Goal: Task Accomplishment & Management: Manage account settings

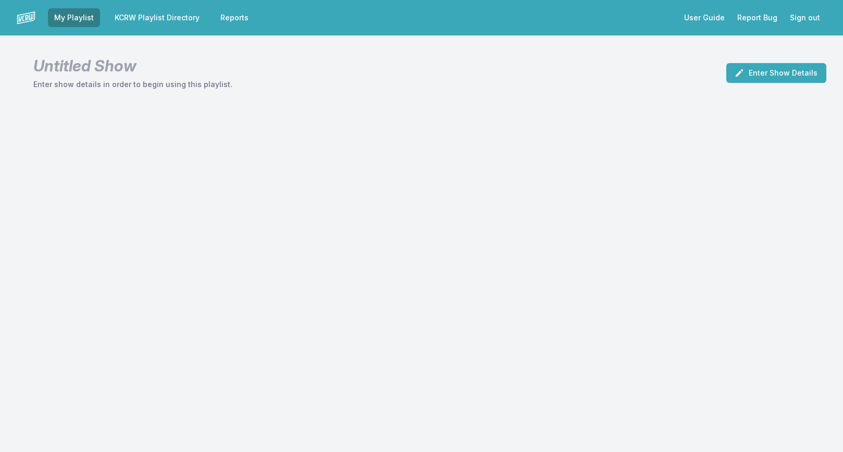
click at [172, 15] on link "KCRW Playlist Directory" at bounding box center [156, 17] width 97 height 19
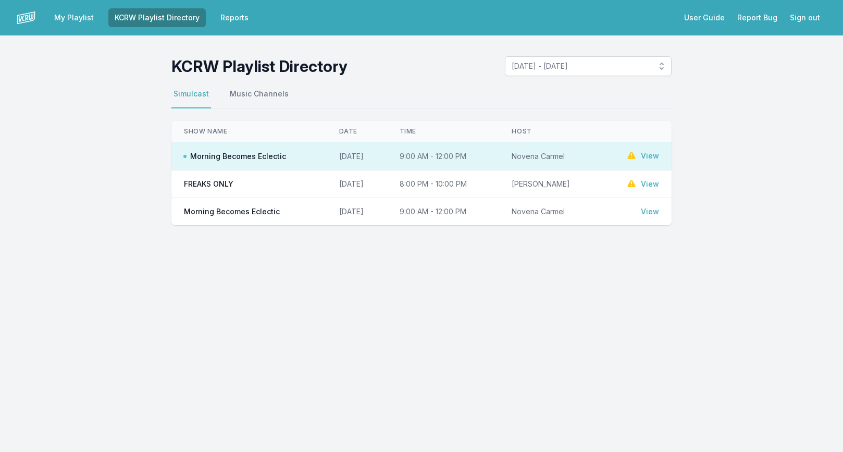
click at [654, 155] on link "View" at bounding box center [650, 156] width 18 height 10
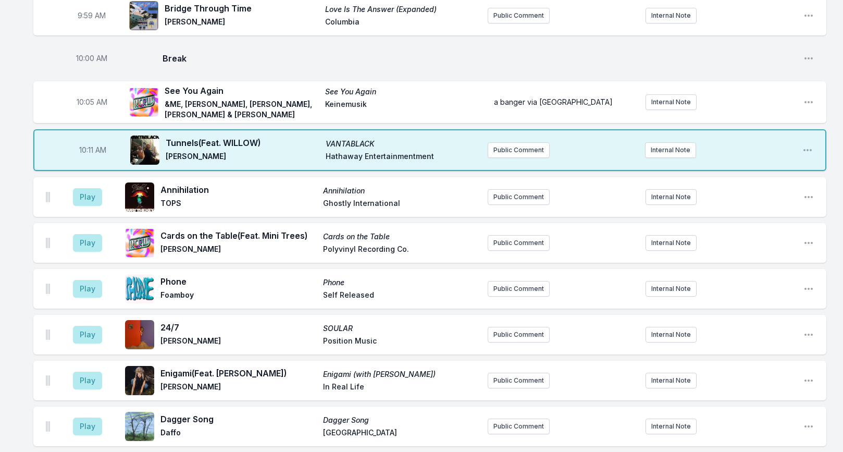
scroll to position [928, 0]
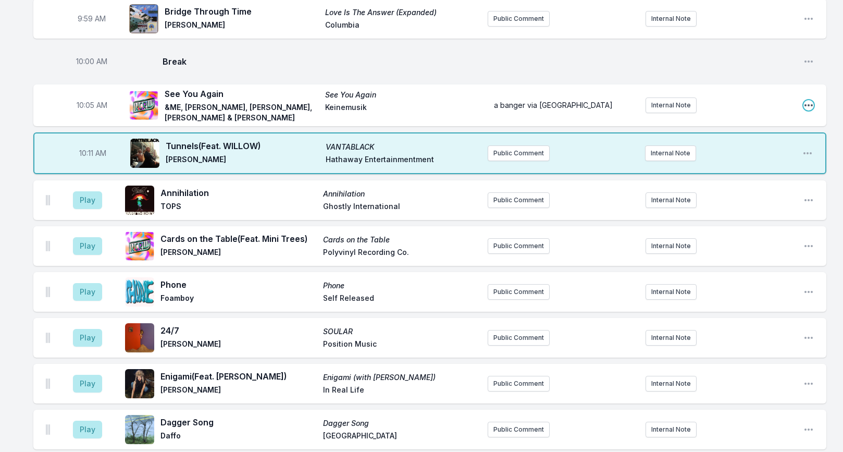
click at [809, 100] on icon "Open playlist item options" at bounding box center [808, 105] width 10 height 10
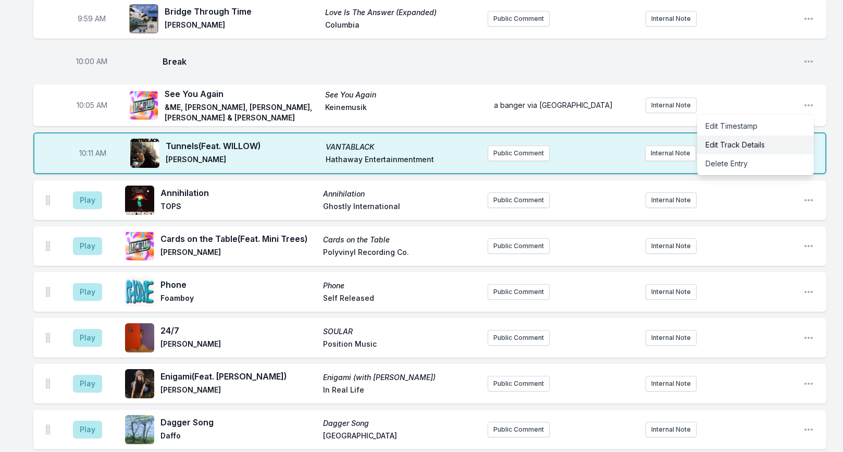
click at [760, 137] on button "Edit Track Details" at bounding box center [755, 144] width 117 height 19
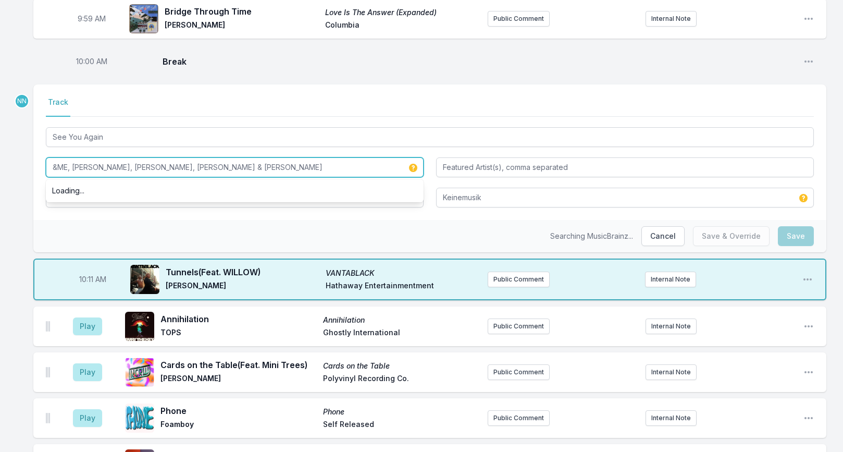
drag, startPoint x: 140, startPoint y: 161, endPoint x: 2, endPoint y: 159, distance: 138.1
click at [2, 159] on div "Missing Data Some of your tracks are missing record label information. This inf…" at bounding box center [421, 423] width 843 height 2498
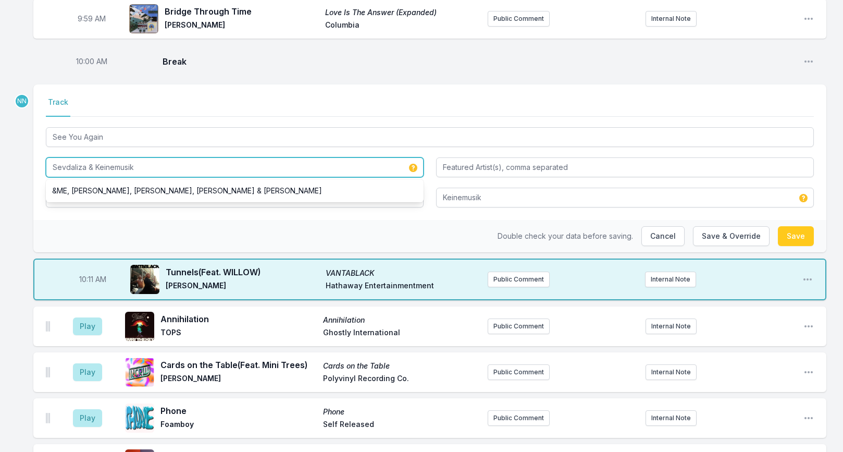
type input "Sevdaliza & Keinemusik"
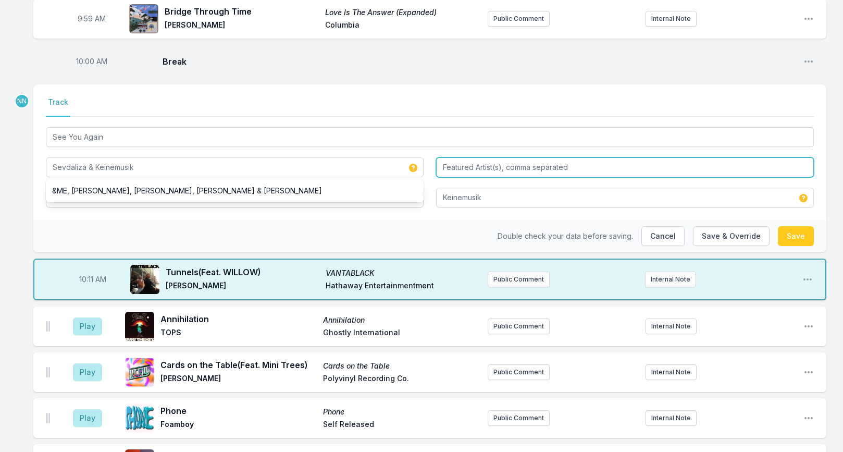
click at [464, 164] on input "Featured Artist(s), comma separated" at bounding box center [625, 167] width 378 height 20
paste input "&ME, Rampa, [PERSON_NAME],"
type input "&ME, Rampa, [PERSON_NAME]"
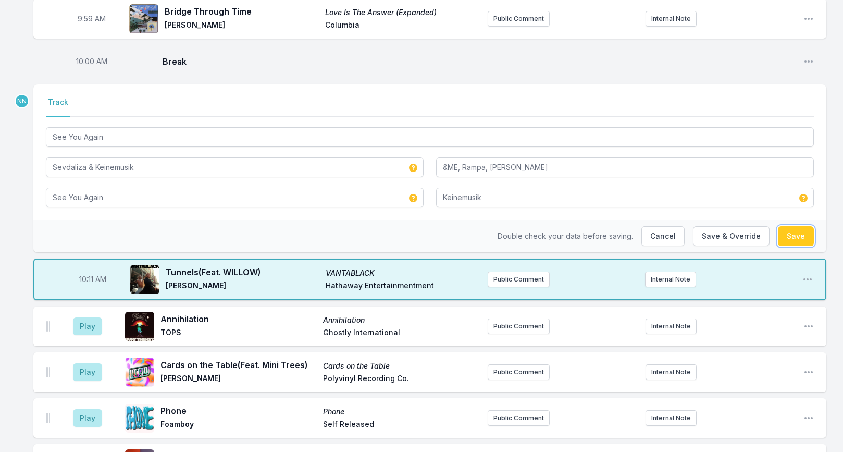
click at [787, 228] on button "Save" at bounding box center [796, 236] width 36 height 20
type input "&ME, [PERSON_NAME], [PERSON_NAME], [PERSON_NAME] & [PERSON_NAME]"
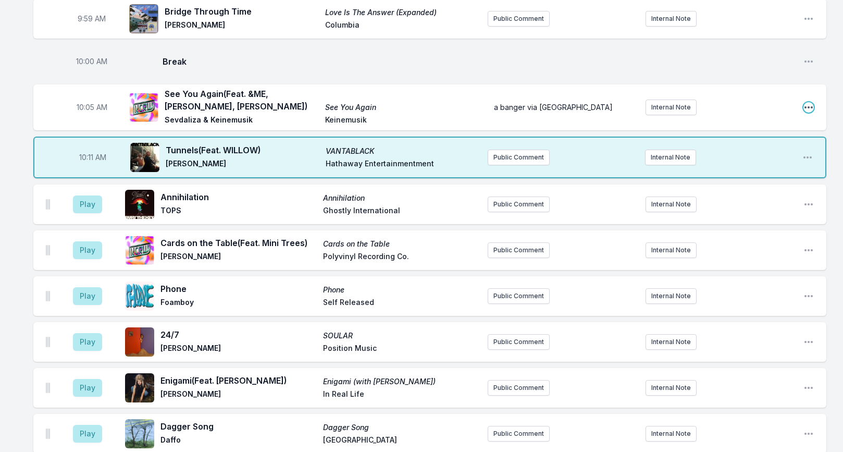
click at [805, 102] on icon "Open playlist item options" at bounding box center [808, 107] width 10 height 10
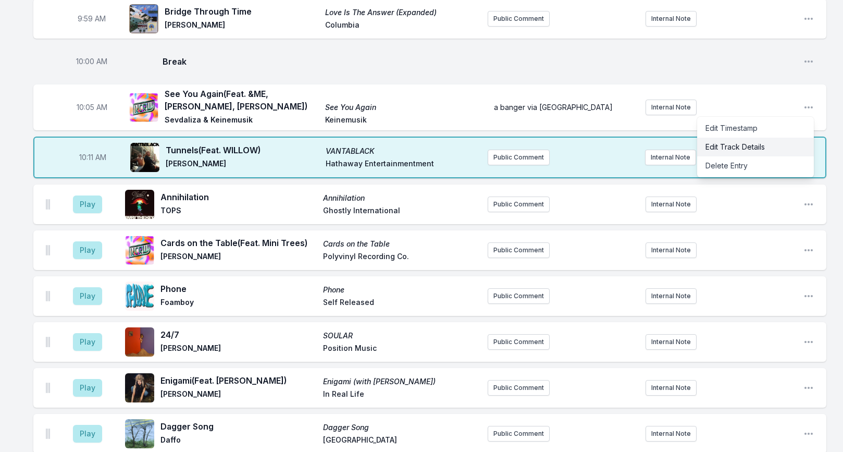
click at [744, 139] on button "Edit Track Details" at bounding box center [755, 147] width 117 height 19
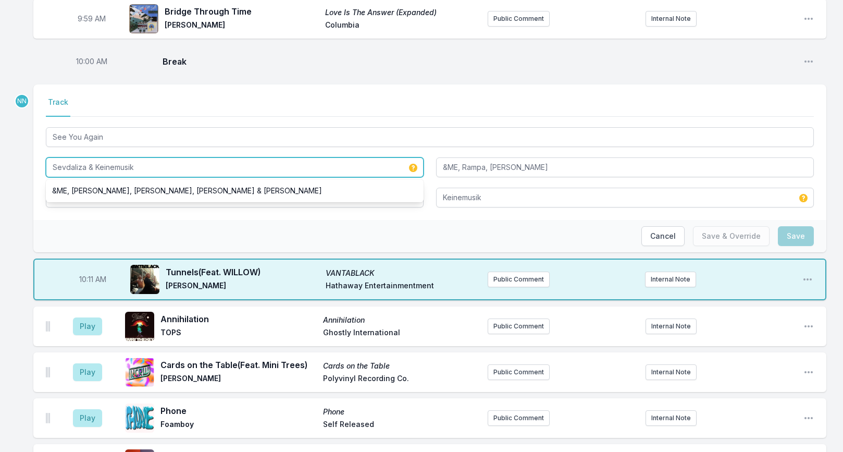
drag, startPoint x: 95, startPoint y: 162, endPoint x: 20, endPoint y: 159, distance: 74.6
click at [20, 159] on div "Missing Data Some of your tracks are missing record label information. This inf…" at bounding box center [421, 423] width 843 height 2498
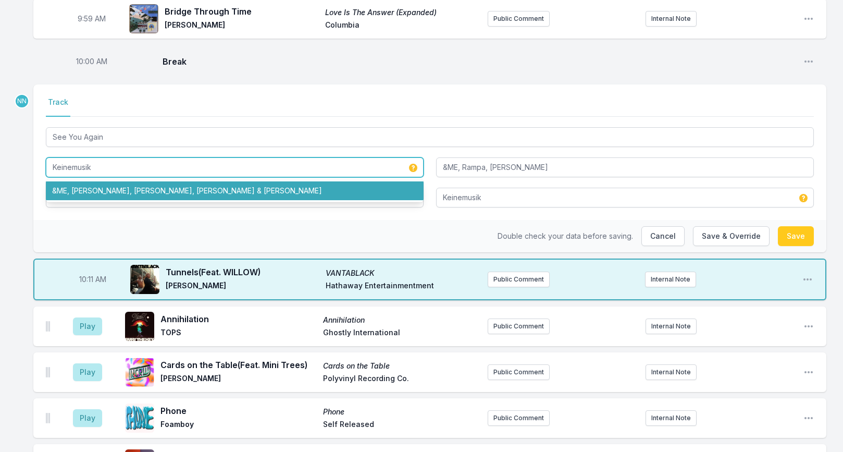
click at [102, 161] on input "Keinemusik" at bounding box center [235, 167] width 378 height 20
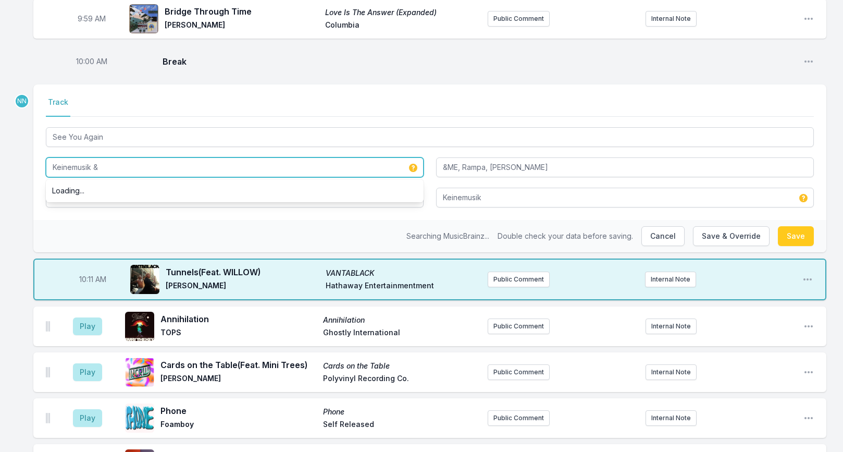
paste input "Sevdaliza &"
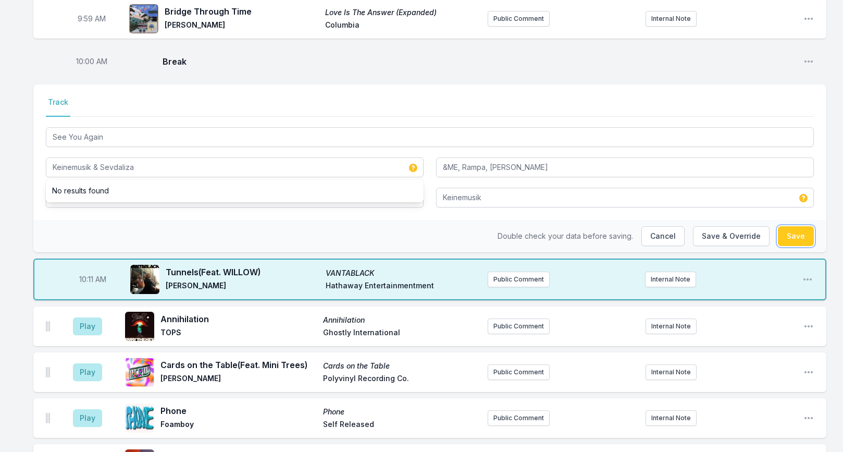
click at [802, 231] on button "Save" at bounding box center [796, 236] width 36 height 20
type input "Sevdaliza & Keinemusik"
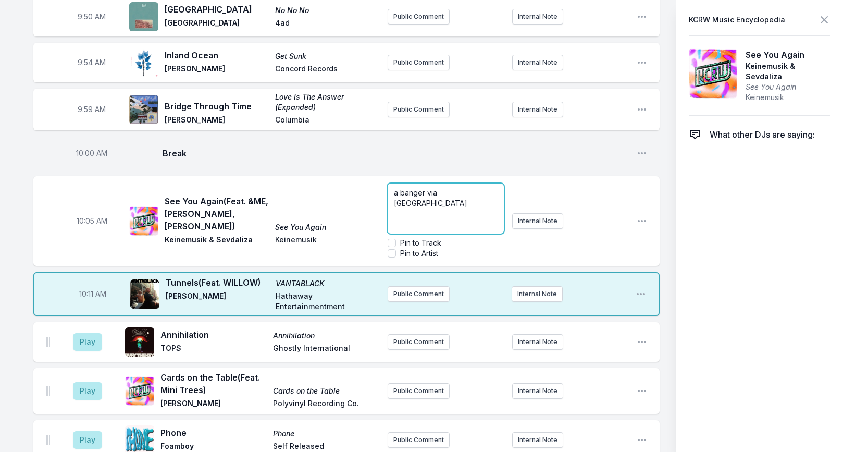
click at [504, 183] on div "a banger via [GEOGRAPHIC_DATA]" at bounding box center [446, 208] width 116 height 50
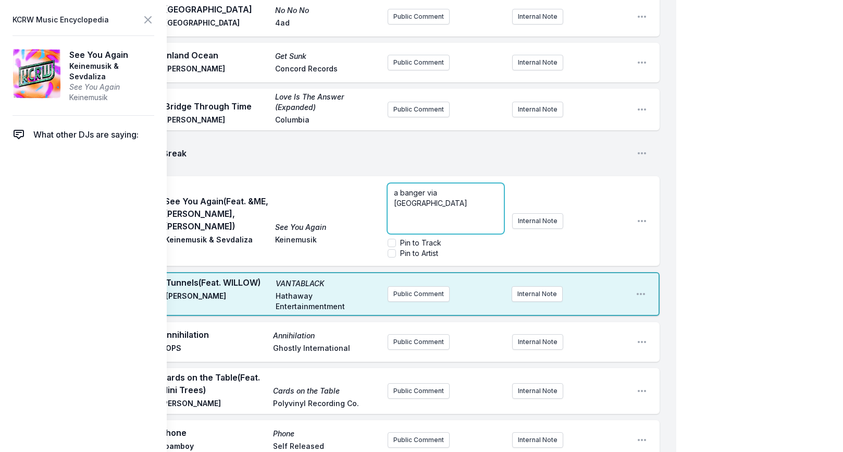
click at [471, 188] on p "a banger via [GEOGRAPHIC_DATA]" at bounding box center [446, 198] width 104 height 21
click at [442, 188] on span "a banger via [GEOGRAPHIC_DATA] ; latest single from teh Keinemusik" at bounding box center [444, 203] width 100 height 30
click at [491, 188] on p "a banger via [GEOGRAPHIC_DATA] ; latest single from the Keinemusik" at bounding box center [446, 203] width 104 height 31
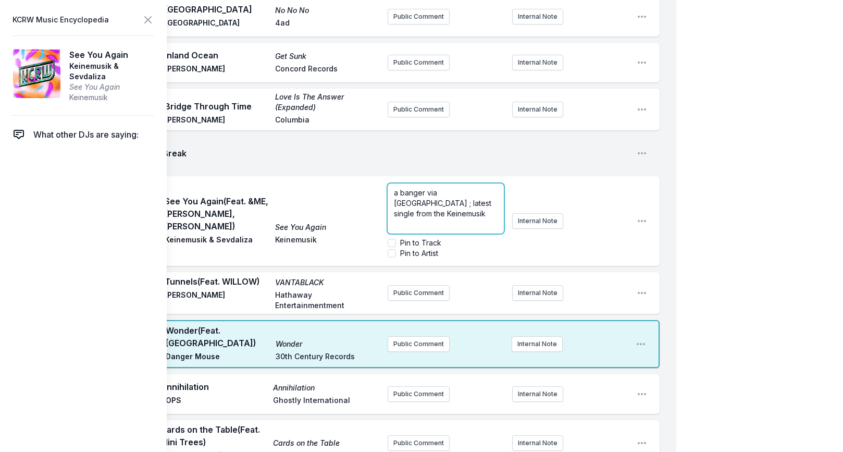
click at [490, 188] on p "a banger via [GEOGRAPHIC_DATA] ; latest single from the Keinemusik" at bounding box center [446, 203] width 104 height 31
click at [424, 194] on p "a banger via [GEOGRAPHIC_DATA] ; latest single from the Keinemusik crew" at bounding box center [446, 209] width 104 height 42
click at [473, 185] on span "a banger via [GEOGRAPHIC_DATA] ; latest single from the Keinemusik crew featuri…" at bounding box center [444, 213] width 100 height 71
click at [469, 205] on p "a banger via [GEOGRAPHIC_DATA] ; latest single from the Keinemusik crew featuri…" at bounding box center [446, 208] width 104 height 63
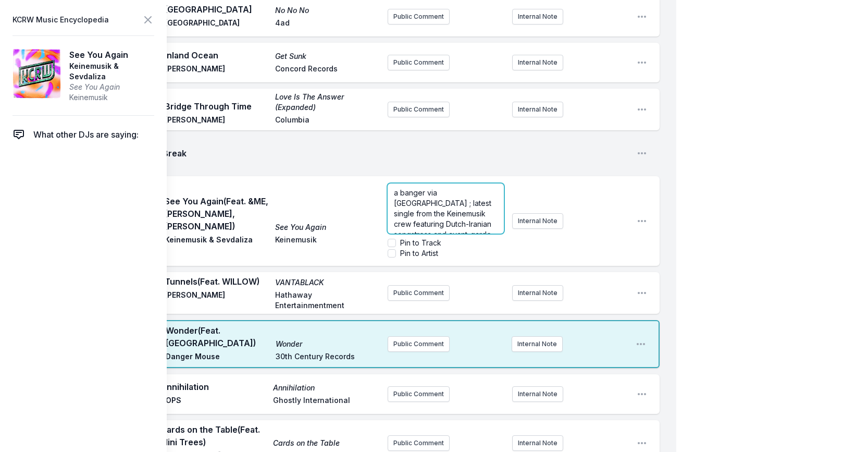
scroll to position [7, 0]
click at [444, 188] on span "a banger via [GEOGRAPHIC_DATA] ; latest single from the Keinemusik crew featuri…" at bounding box center [444, 211] width 100 height 61
click at [471, 205] on p "a banger via [GEOGRAPHIC_DATA] ; latest single from the Keinemusik crew feature…" at bounding box center [446, 208] width 104 height 63
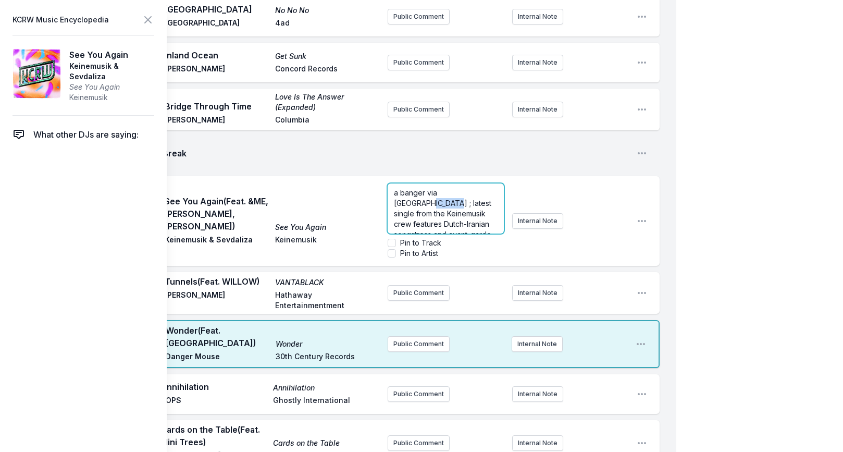
drag, startPoint x: 465, startPoint y: 172, endPoint x: 490, endPoint y: 172, distance: 25.0
click at [490, 188] on p "a banger via [GEOGRAPHIC_DATA] ; latest single from the Keinemusik crew feature…" at bounding box center [446, 219] width 104 height 63
click at [479, 200] on p "a banger via [GEOGRAPHIC_DATA] ; after it's debut play during Coachella earlier…" at bounding box center [446, 229] width 104 height 94
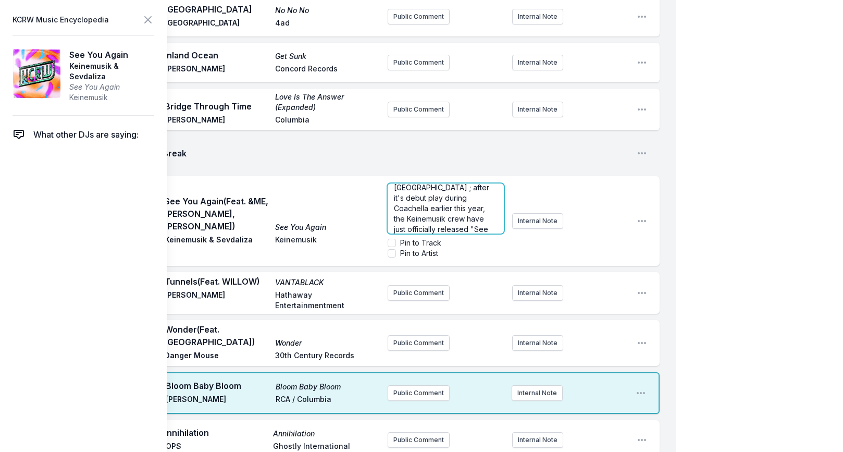
scroll to position [42, 0]
click at [150, 19] on icon at bounding box center [148, 20] width 13 height 13
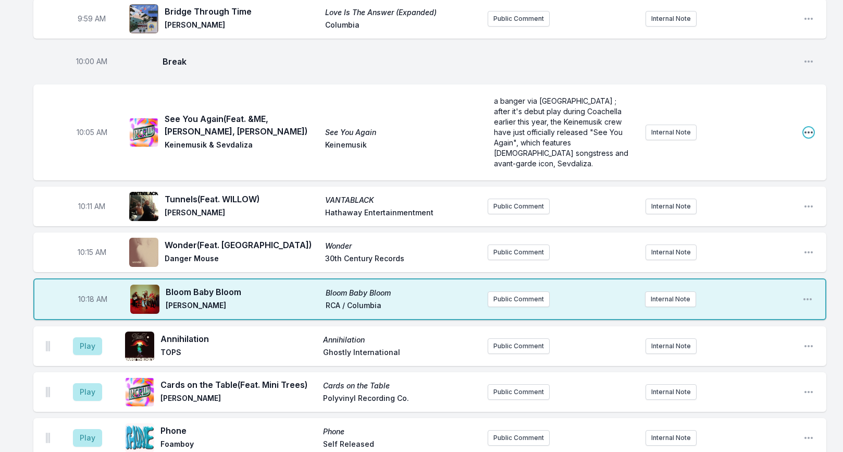
click at [804, 127] on icon "Open playlist item options" at bounding box center [808, 132] width 10 height 10
click at [732, 163] on button "Edit Track Details" at bounding box center [755, 172] width 117 height 19
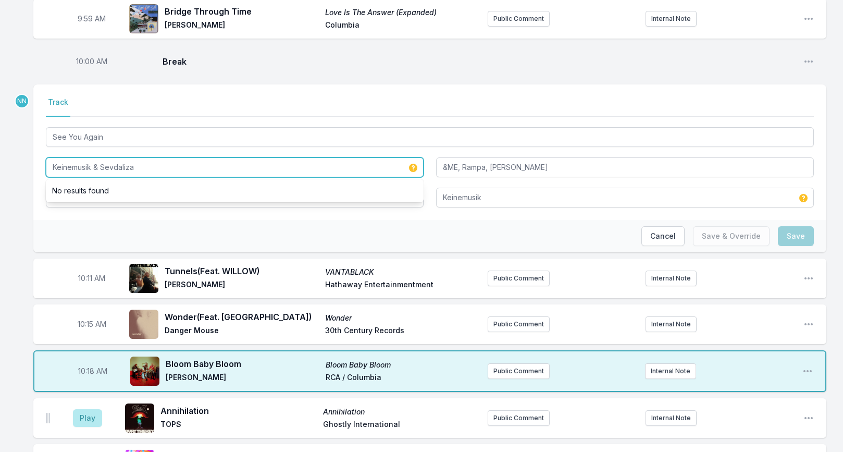
drag, startPoint x: 94, startPoint y: 161, endPoint x: 165, endPoint y: 161, distance: 71.4
click at [165, 161] on input "Keinemusik & Sevdaliza" at bounding box center [235, 167] width 378 height 20
type input "Keinemusik"
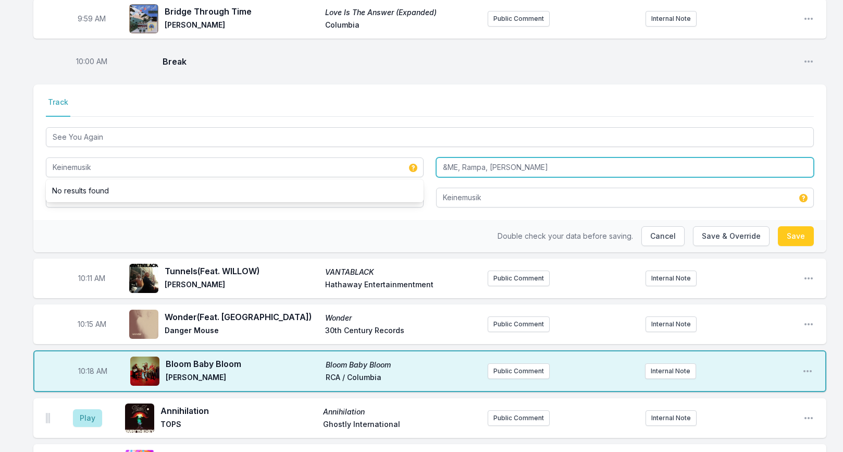
click at [531, 163] on input "&ME, Rampa, [PERSON_NAME]" at bounding box center [625, 167] width 378 height 20
click at [444, 160] on input "&ME, Rampa, [PERSON_NAME]" at bounding box center [625, 167] width 378 height 20
paste input "& Sevdaliza"
type input "Sevdaliza, &ME, [PERSON_NAME], [PERSON_NAME]"
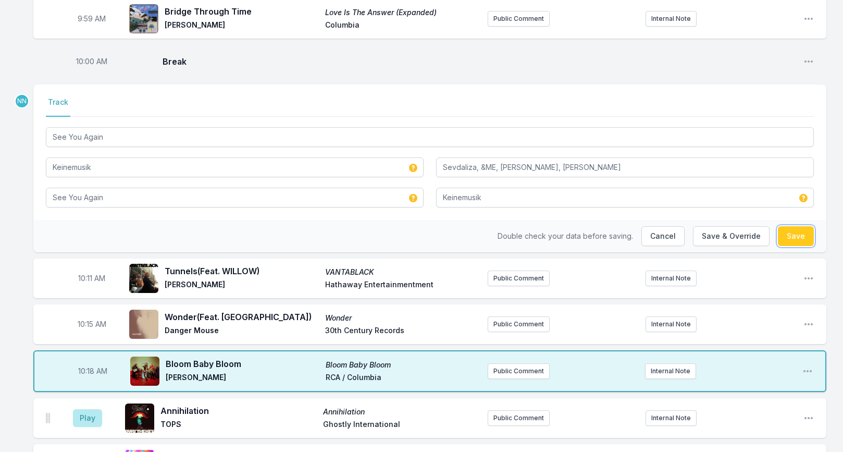
click at [799, 235] on button "Save" at bounding box center [796, 236] width 36 height 20
type input "Keinemusik & Sevdaliza"
type input "&ME, Rampa, [PERSON_NAME]"
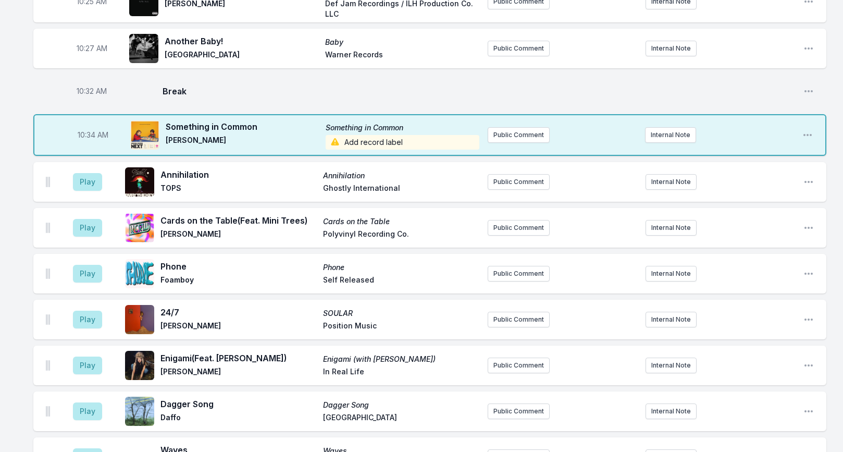
scroll to position [1340, 0]
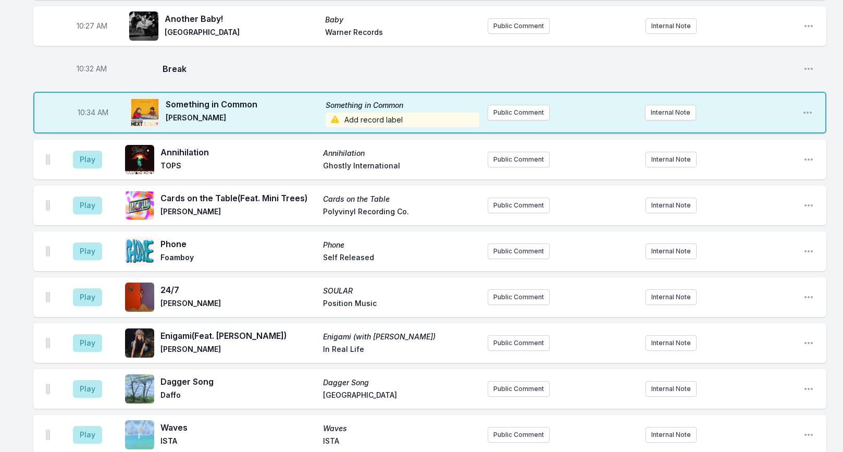
click at [351, 113] on span "Add record label" at bounding box center [403, 120] width 154 height 15
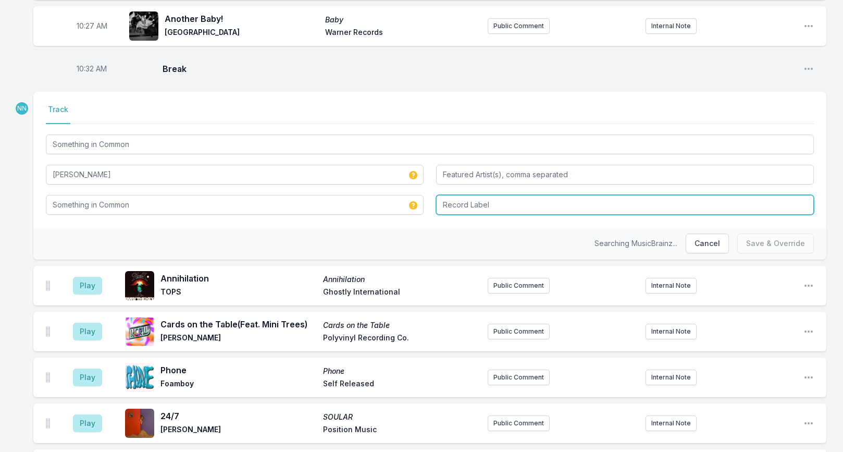
click at [459, 195] on input "Record Label" at bounding box center [625, 205] width 378 height 20
type input "Colemine"
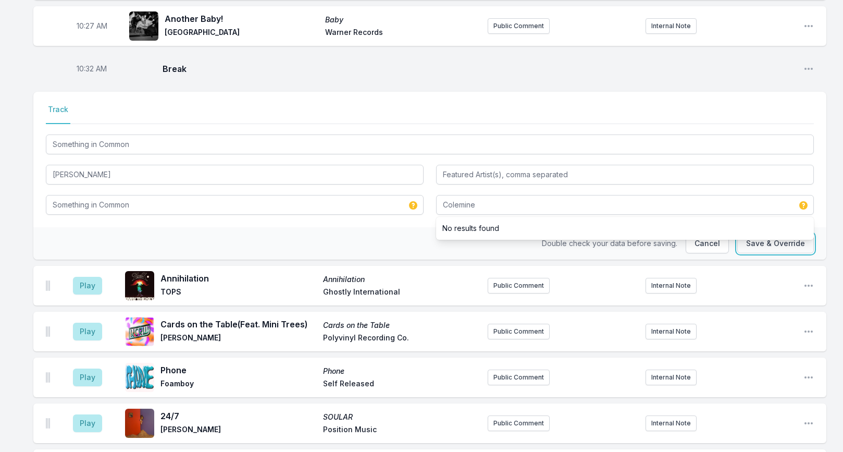
click at [780, 233] on button "Save & Override" at bounding box center [775, 243] width 77 height 20
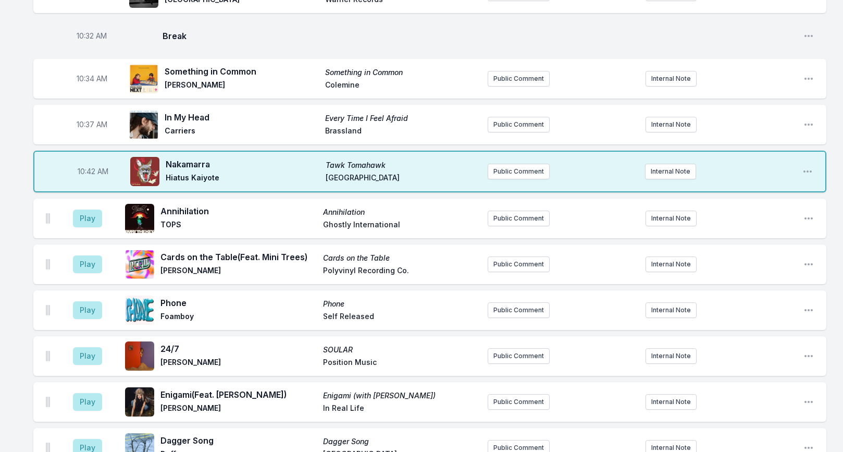
scroll to position [1381, 0]
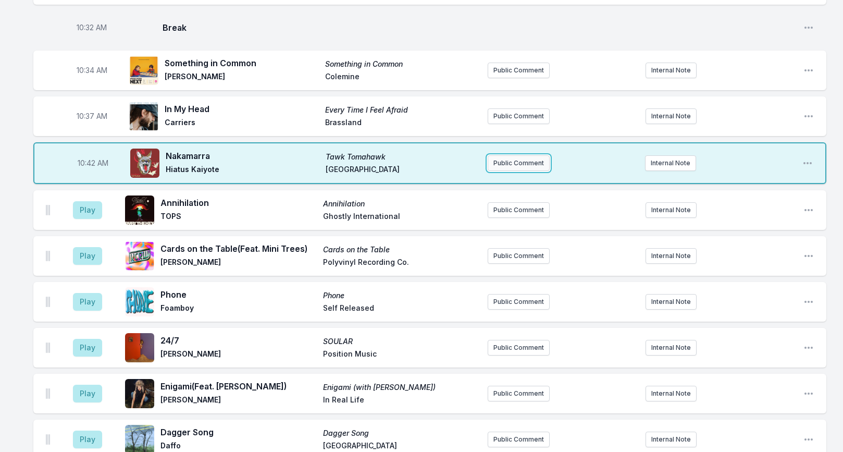
click at [502, 155] on button "Public Comment" at bounding box center [519, 163] width 62 height 16
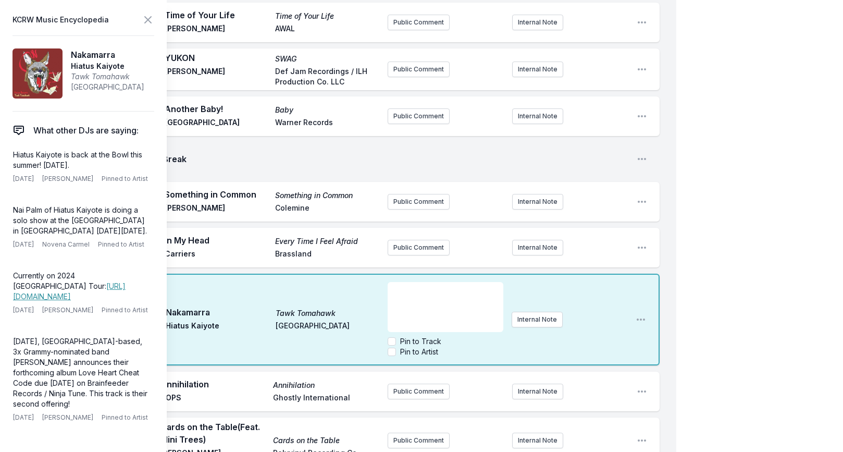
scroll to position [1385, 0]
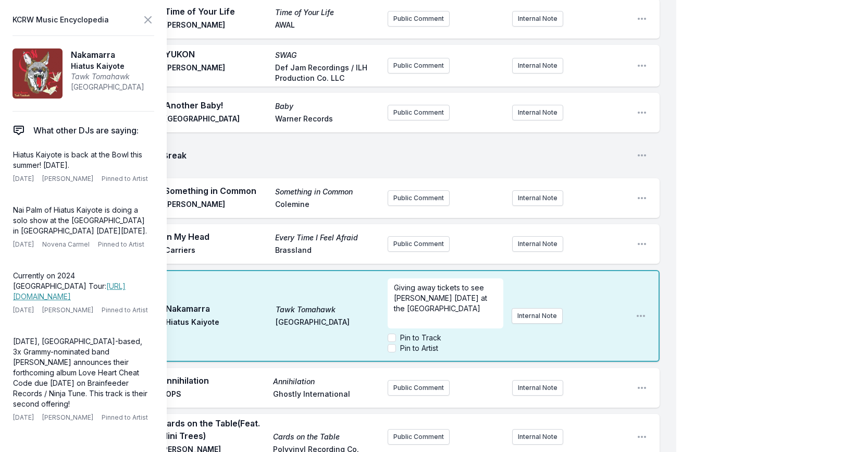
click at [443, 283] on span "Giving away tickets to see [PERSON_NAME] [DATE] at the [GEOGRAPHIC_DATA]" at bounding box center [441, 298] width 95 height 30
click at [147, 21] on icon at bounding box center [148, 20] width 13 height 13
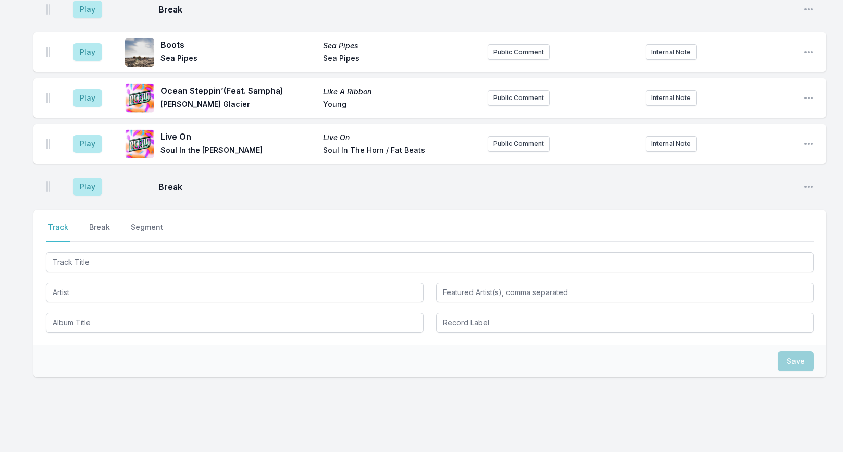
scroll to position [2676, 0]
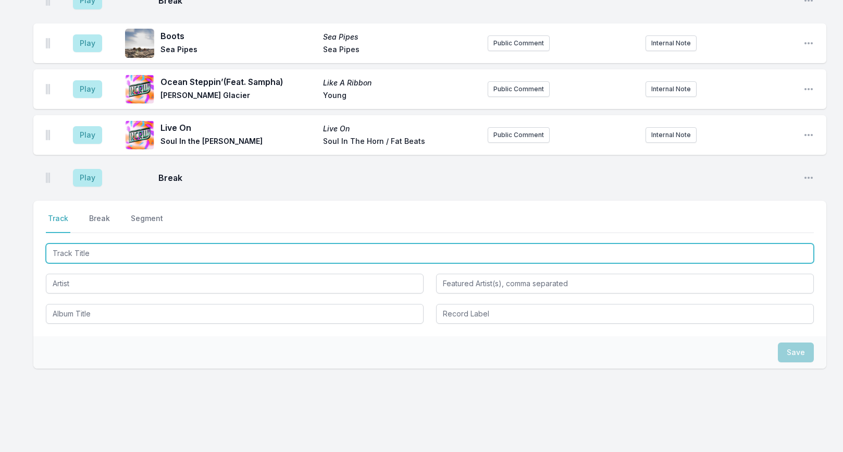
click at [129, 245] on input "Track Title" at bounding box center [430, 253] width 768 height 20
type input "Space Inva"
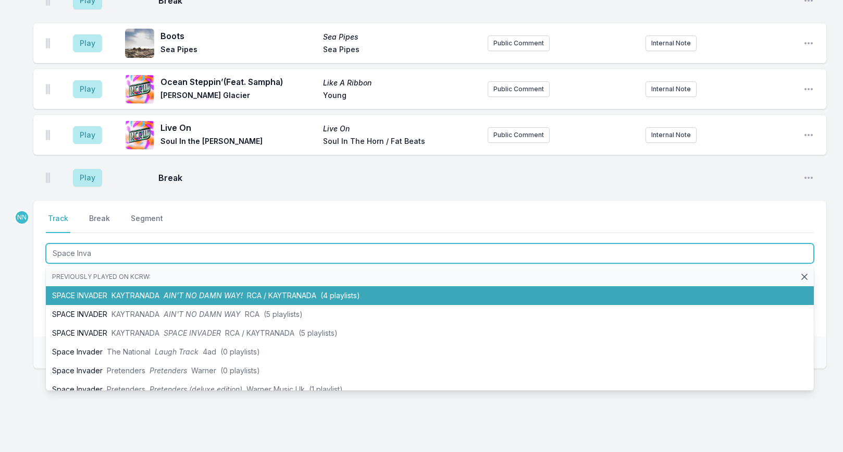
click at [129, 291] on span "KAYTRANADA" at bounding box center [136, 295] width 48 height 9
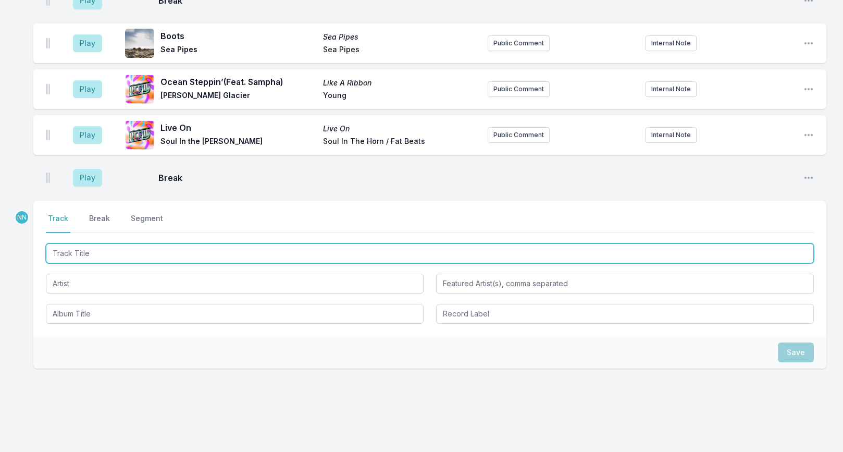
scroll to position [2721, 0]
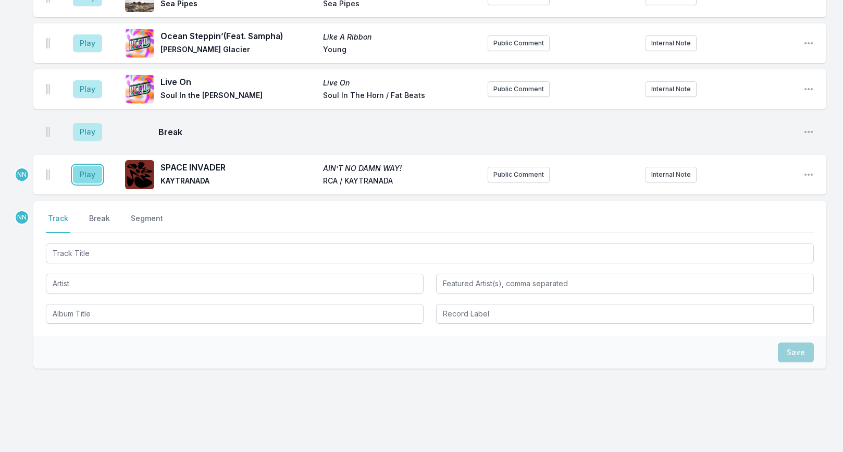
click at [89, 166] on button "Play" at bounding box center [87, 175] width 29 height 18
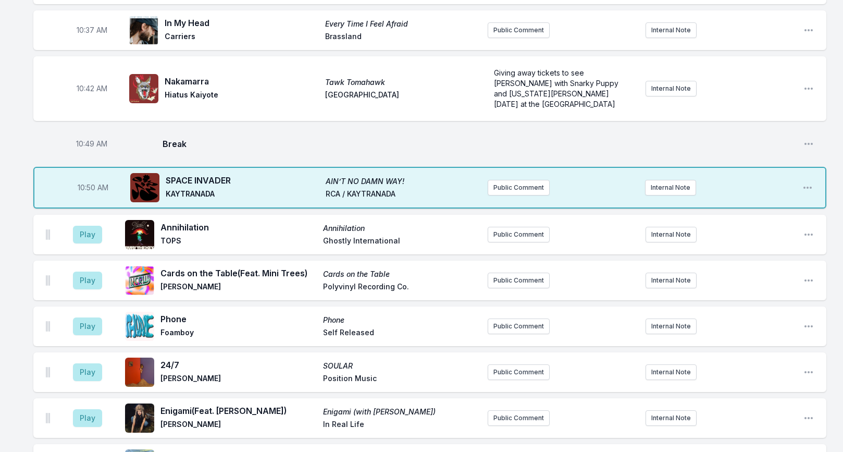
scroll to position [1458, 0]
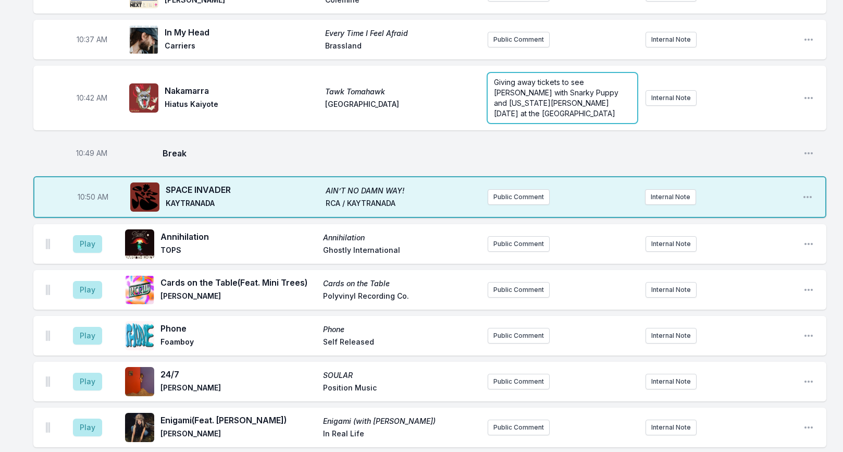
click at [535, 78] on span "Giving away tickets to see [PERSON_NAME] with Snarky Puppy and [US_STATE][PERSO…" at bounding box center [557, 98] width 127 height 40
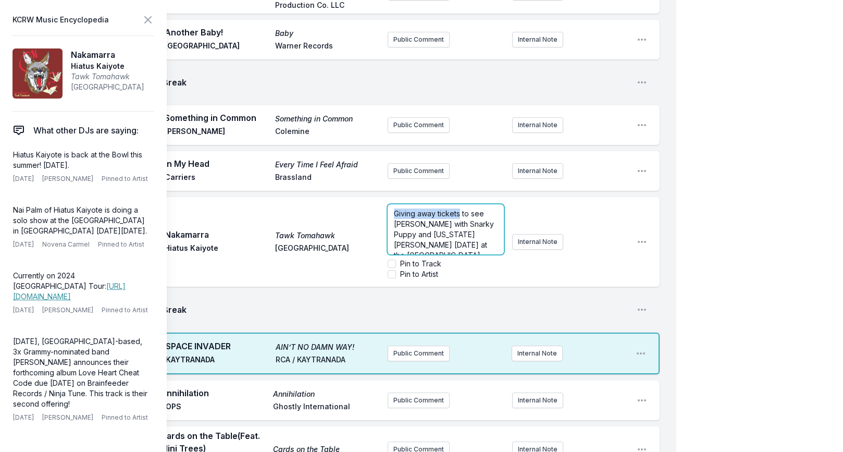
drag, startPoint x: 461, startPoint y: 164, endPoint x: 346, endPoint y: 164, distance: 114.1
click at [346, 197] on div "10:42 AM Nakamarra Tawk Tomahawk Hiatus Kaiyote Wondercore Island Giving away t…" at bounding box center [346, 242] width 626 height 90
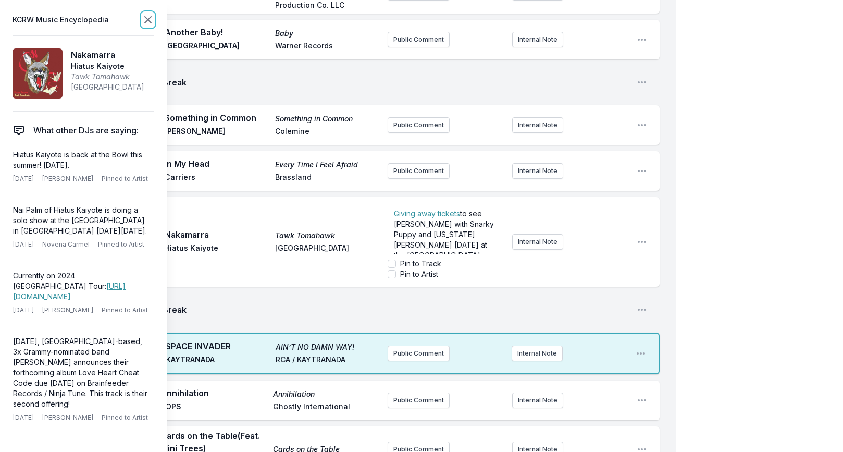
click at [145, 17] on icon at bounding box center [148, 20] width 6 height 6
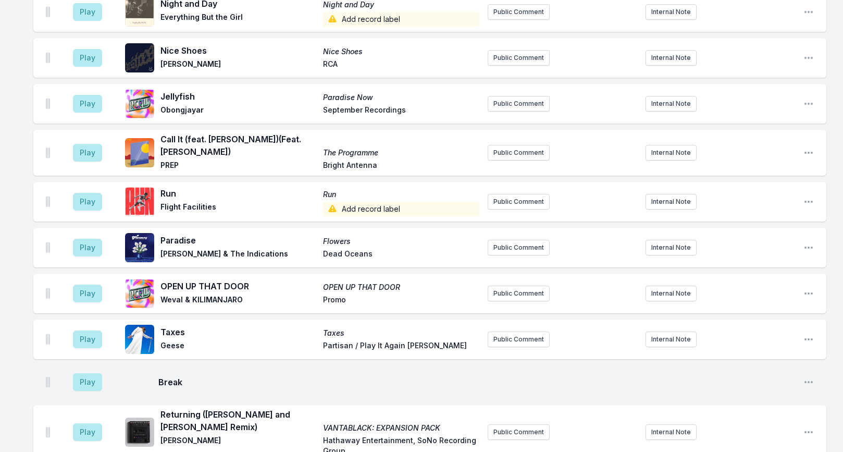
scroll to position [2205, 0]
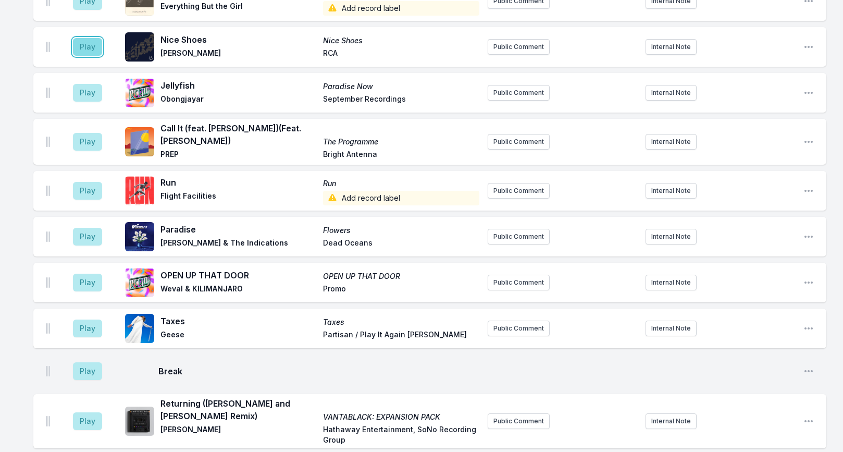
click at [87, 38] on button "Play" at bounding box center [87, 47] width 29 height 18
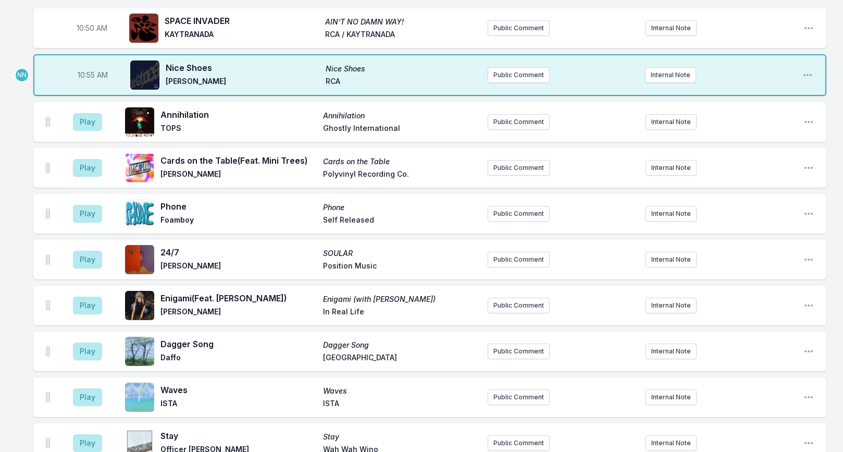
scroll to position [1549, 0]
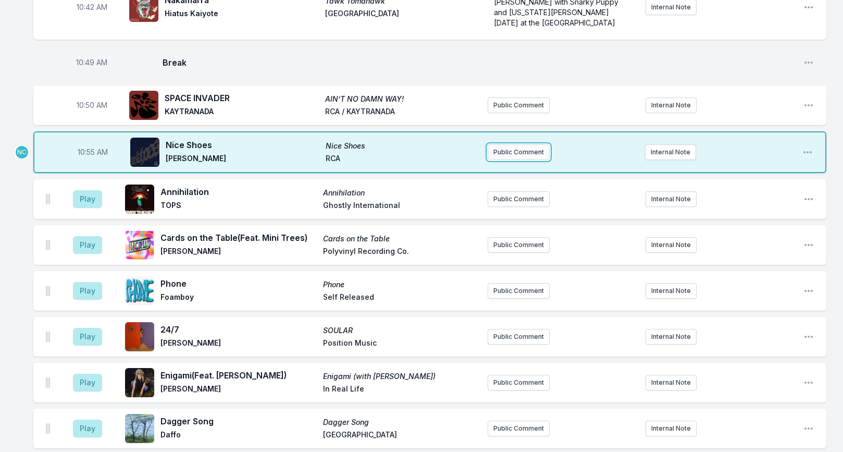
click at [500, 144] on button "Public Comment" at bounding box center [519, 152] width 62 height 16
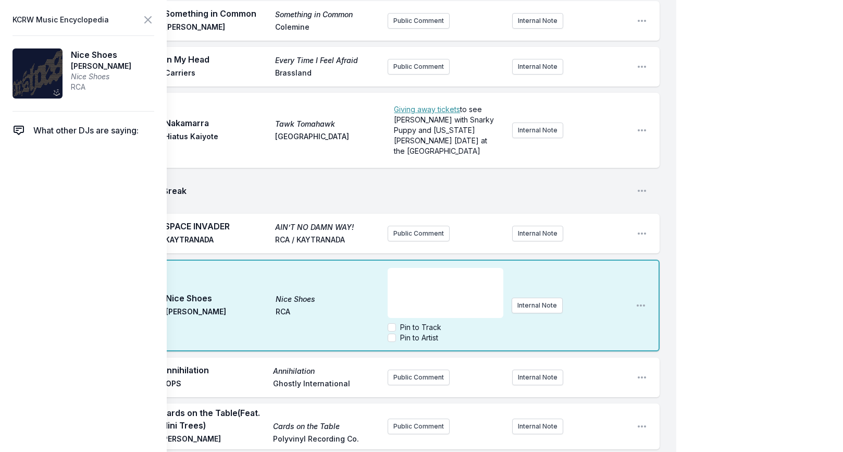
scroll to position [1563, 0]
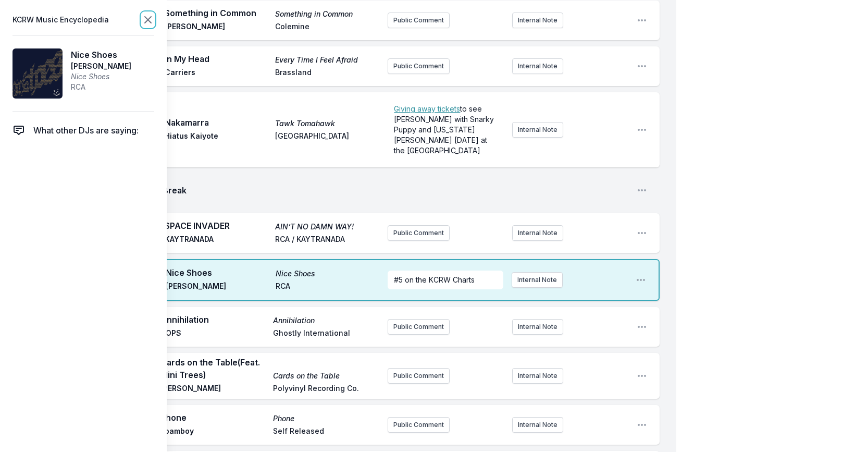
click at [147, 23] on icon at bounding box center [148, 20] width 13 height 13
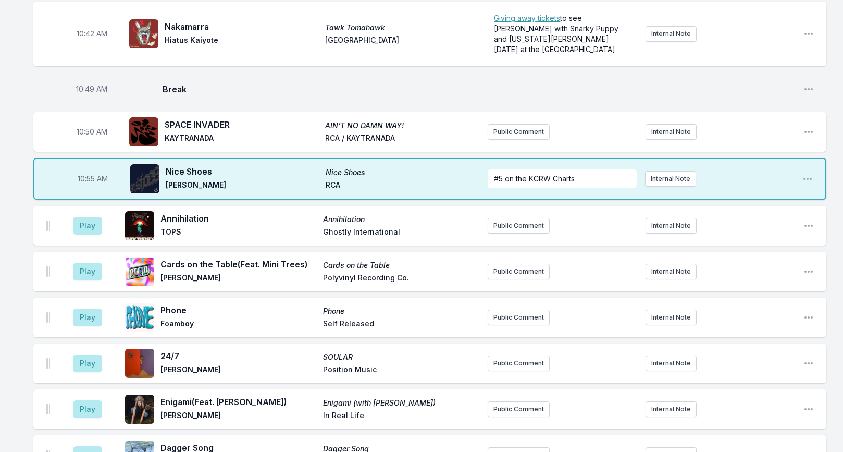
scroll to position [1514, 0]
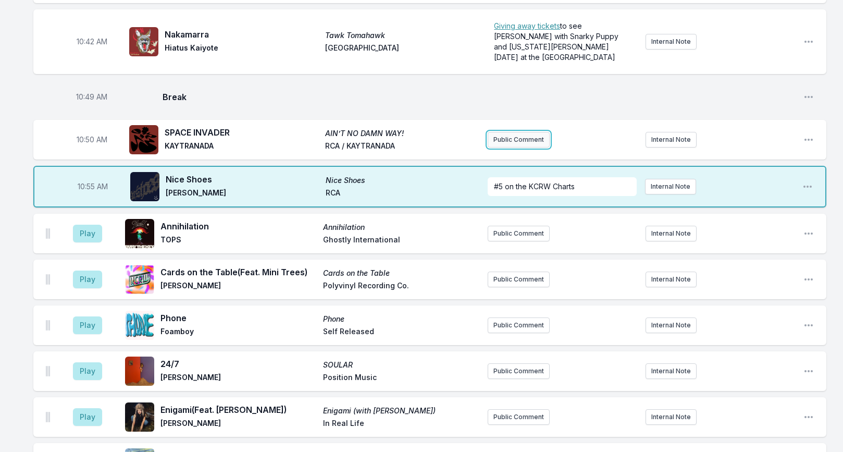
click at [517, 132] on button "Public Comment" at bounding box center [519, 140] width 62 height 16
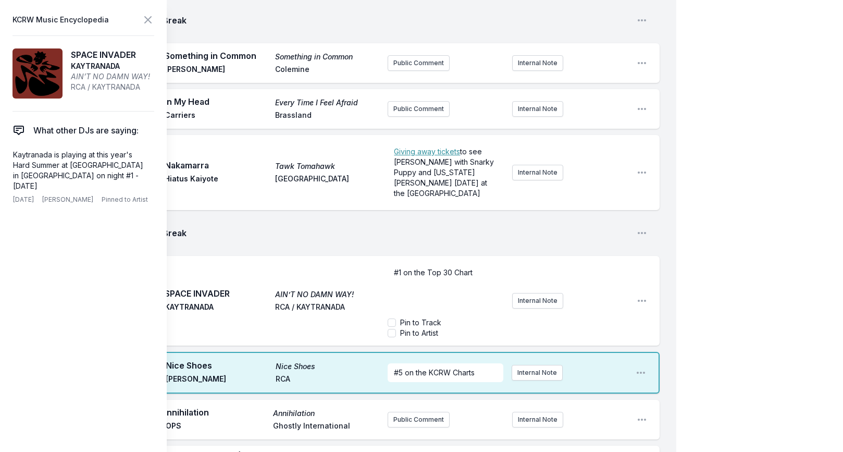
scroll to position [1512, 0]
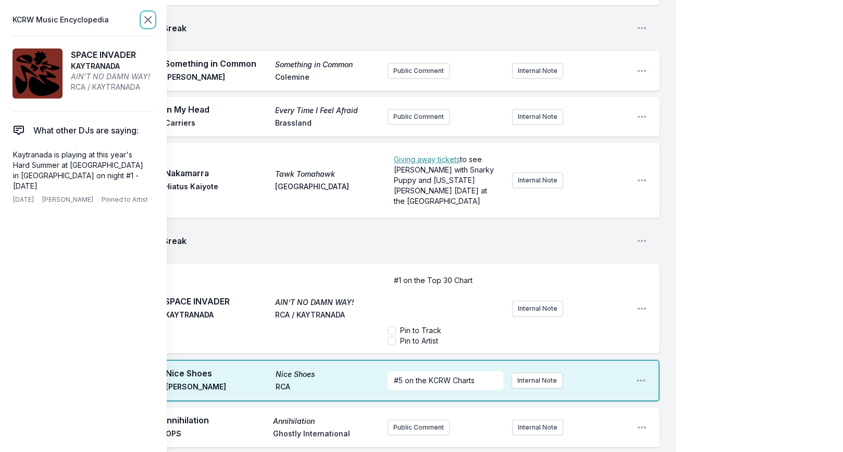
click at [147, 21] on icon at bounding box center [148, 20] width 6 height 6
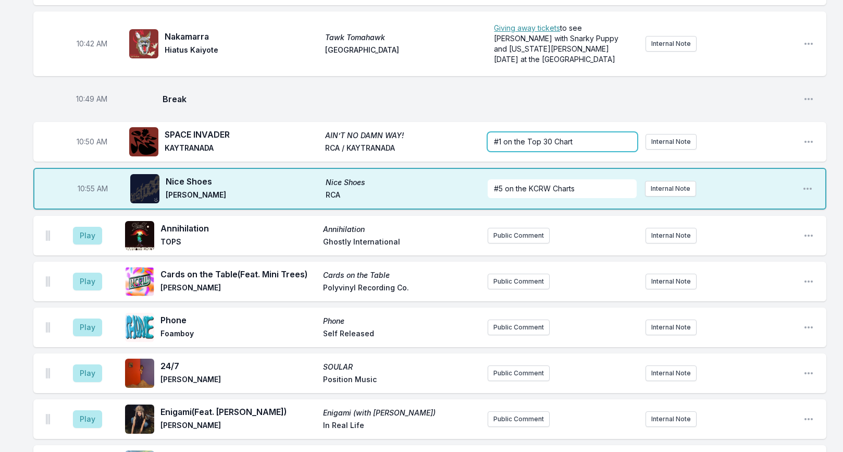
click at [567, 132] on div "#1 on the Top 30 Chart" at bounding box center [563, 141] width 150 height 19
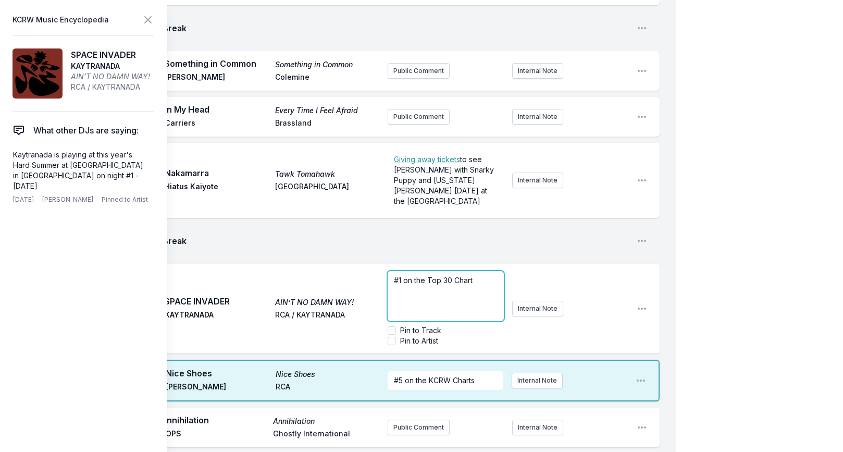
click at [474, 275] on p "#1 on the Top 30 Chart" at bounding box center [446, 280] width 104 height 10
click at [479, 275] on p "#1 on the Top 30 Chart" at bounding box center [446, 280] width 104 height 10
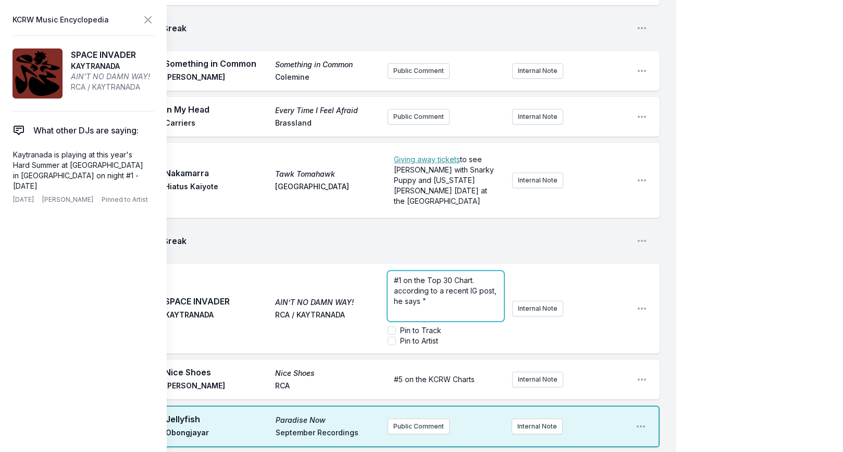
scroll to position [21, 0]
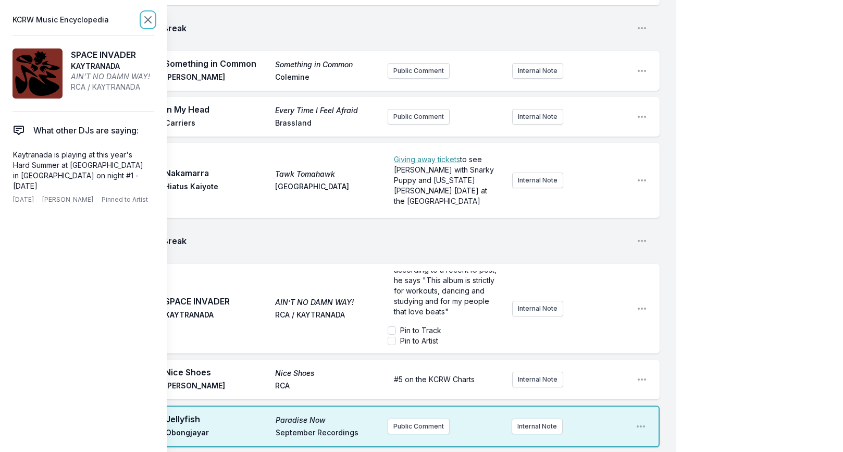
click at [147, 19] on icon at bounding box center [148, 20] width 6 height 6
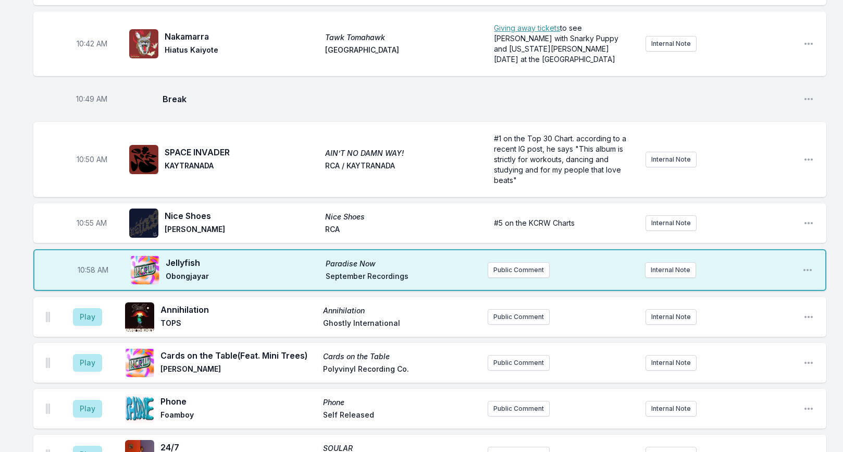
scroll to position [1525, 0]
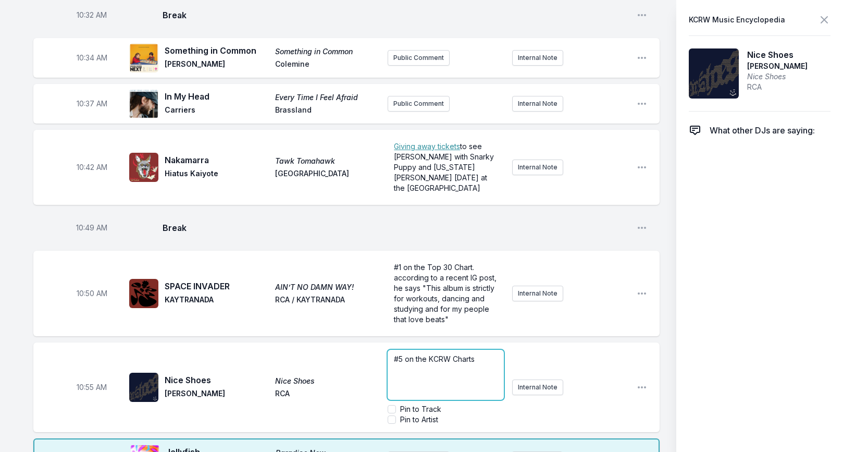
click at [493, 350] on div "#5 on the KCRW Charts" at bounding box center [446, 375] width 116 height 50
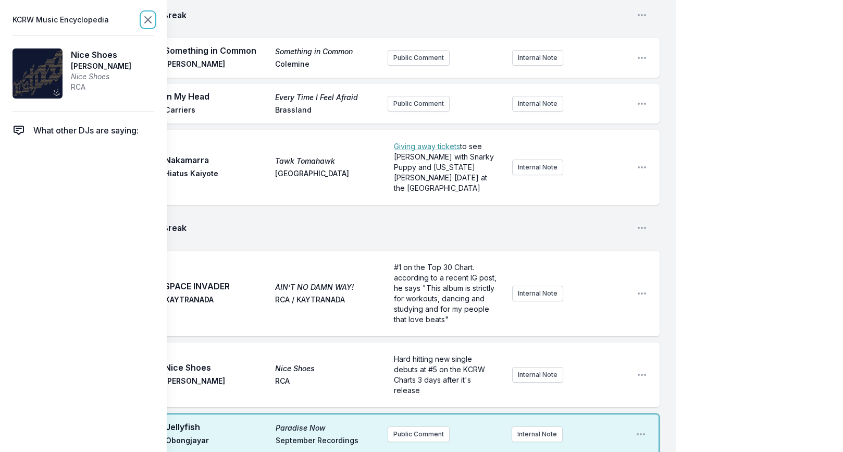
click at [149, 17] on icon at bounding box center [148, 20] width 13 height 13
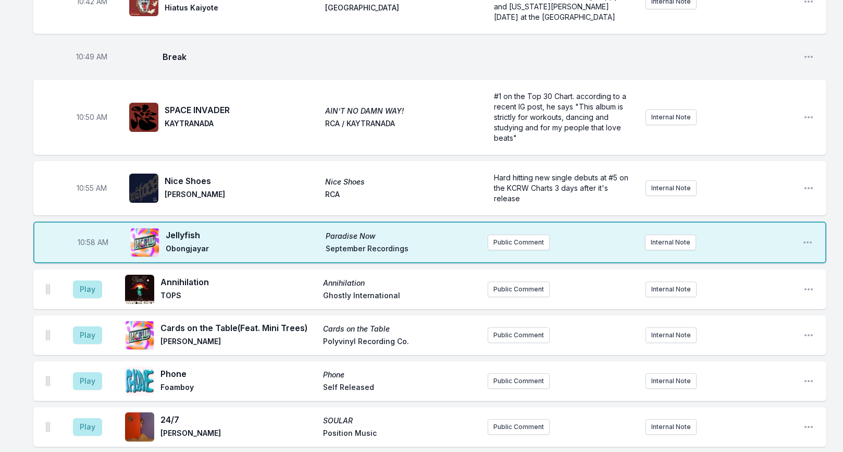
scroll to position [1557, 0]
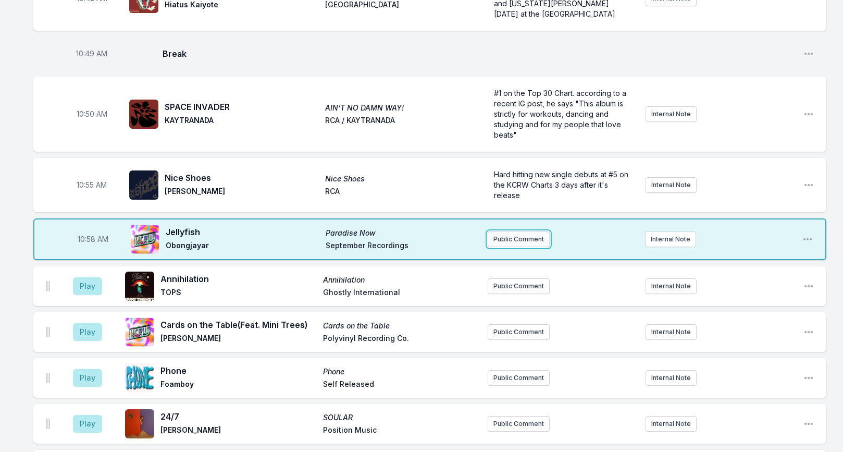
click at [501, 231] on button "Public Comment" at bounding box center [519, 239] width 62 height 16
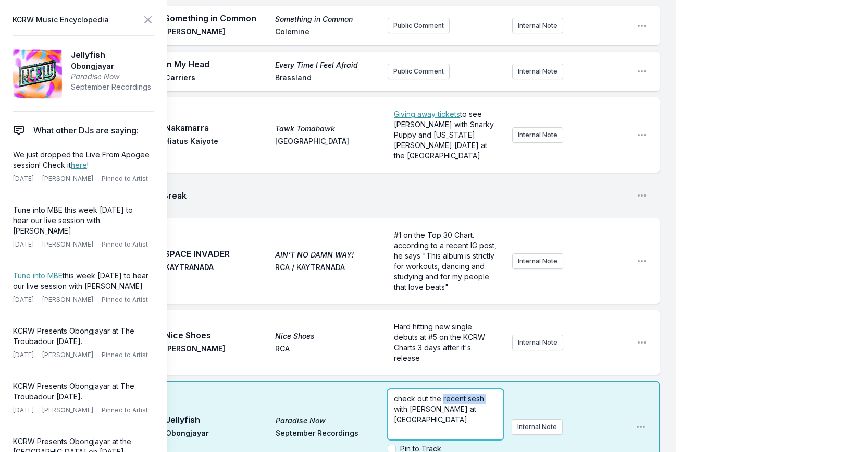
drag, startPoint x: 443, startPoint y: 351, endPoint x: 503, endPoint y: 351, distance: 59.4
click at [503, 389] on div "check out the recent sesh with [PERSON_NAME] at [GEOGRAPHIC_DATA]" at bounding box center [446, 414] width 116 height 50
click at [148, 20] on icon at bounding box center [148, 20] width 6 height 6
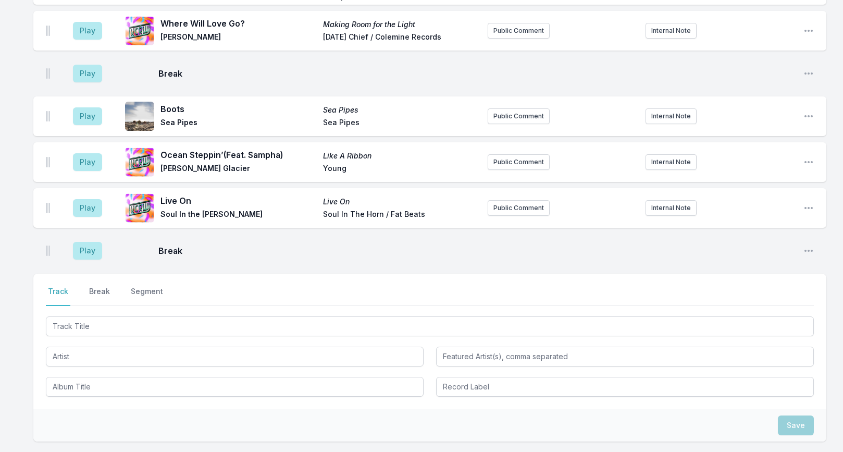
scroll to position [2776, 0]
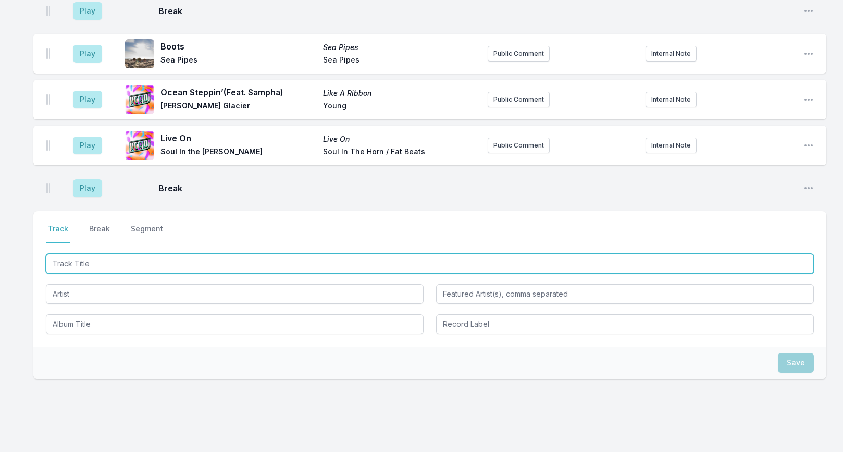
click at [150, 254] on input "Track Title" at bounding box center [430, 264] width 768 height 20
type input "Whammy"
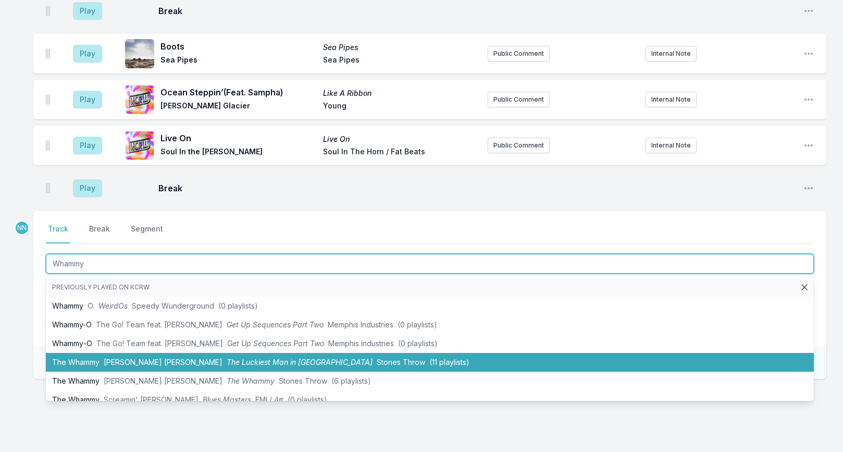
click at [146, 357] on span "[PERSON_NAME] [PERSON_NAME]" at bounding box center [163, 361] width 119 height 9
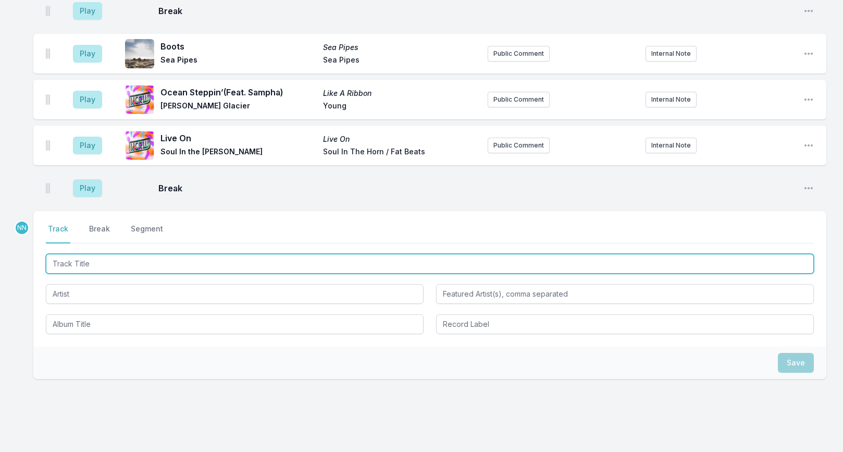
scroll to position [2821, 0]
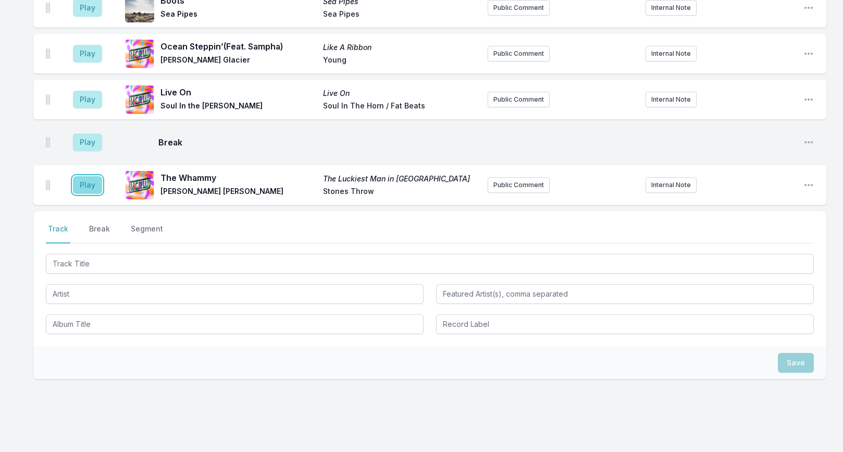
click at [91, 176] on button "Play" at bounding box center [87, 185] width 29 height 18
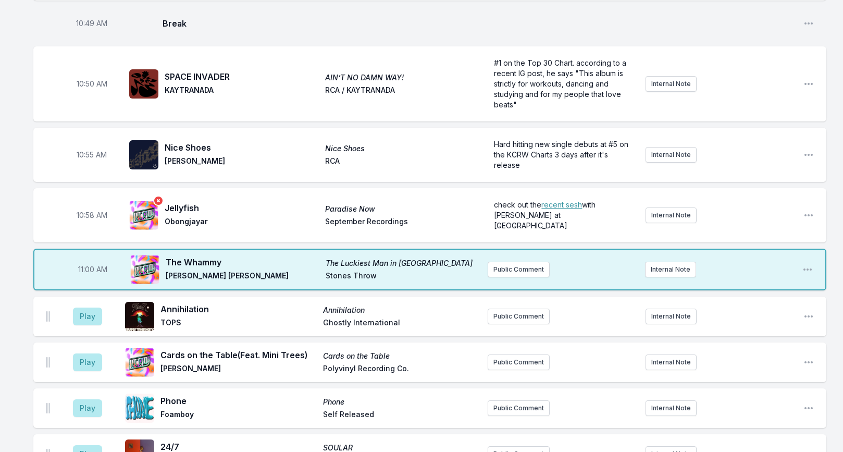
scroll to position [1600, 0]
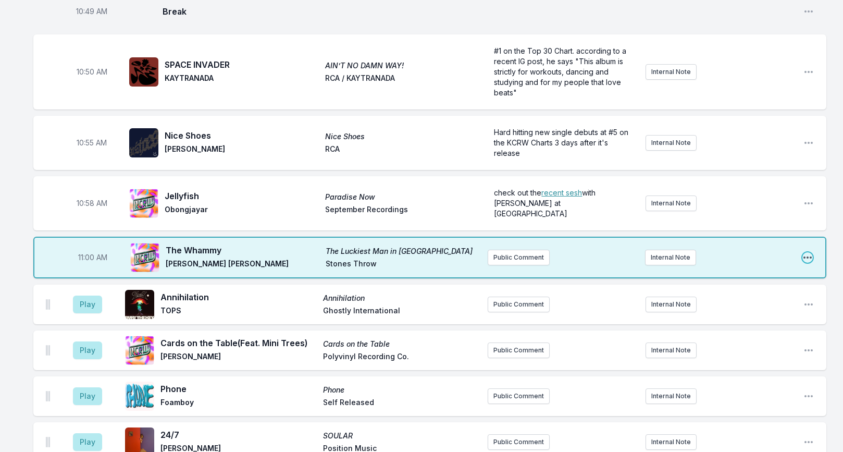
click at [802, 252] on icon "Open playlist item options" at bounding box center [807, 257] width 10 height 10
click at [739, 288] on button "Edit Track Details" at bounding box center [754, 297] width 117 height 19
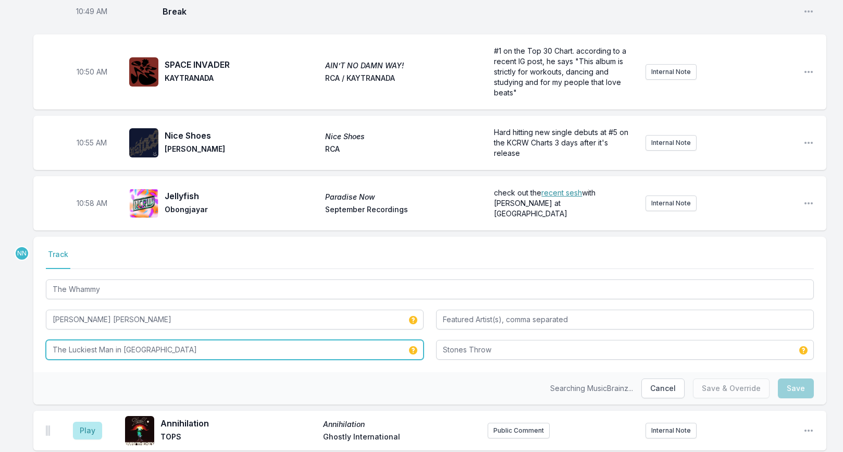
click at [178, 340] on input "The Luckiest Man in [GEOGRAPHIC_DATA]" at bounding box center [235, 350] width 378 height 20
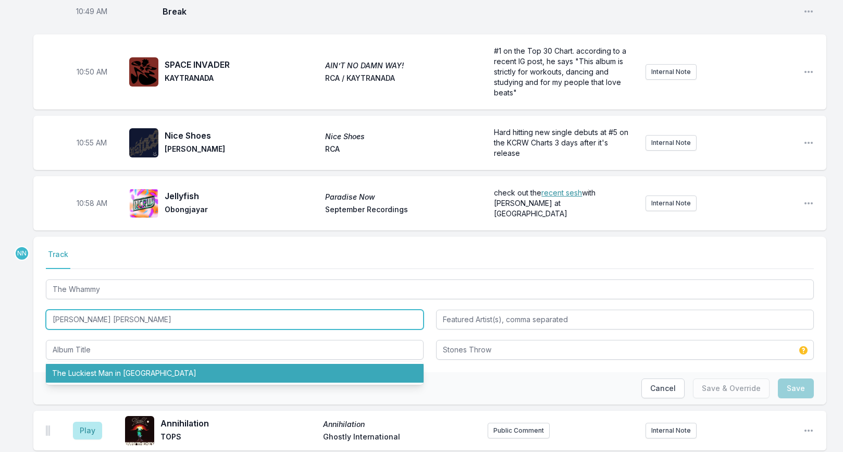
click at [147, 309] on input "[PERSON_NAME] [PERSON_NAME]" at bounding box center [235, 319] width 378 height 20
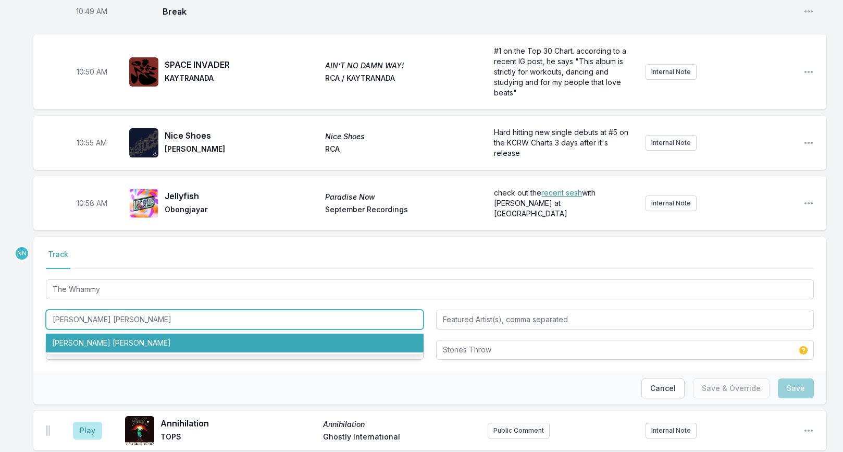
click at [117, 333] on li "[PERSON_NAME] [PERSON_NAME]" at bounding box center [235, 342] width 378 height 19
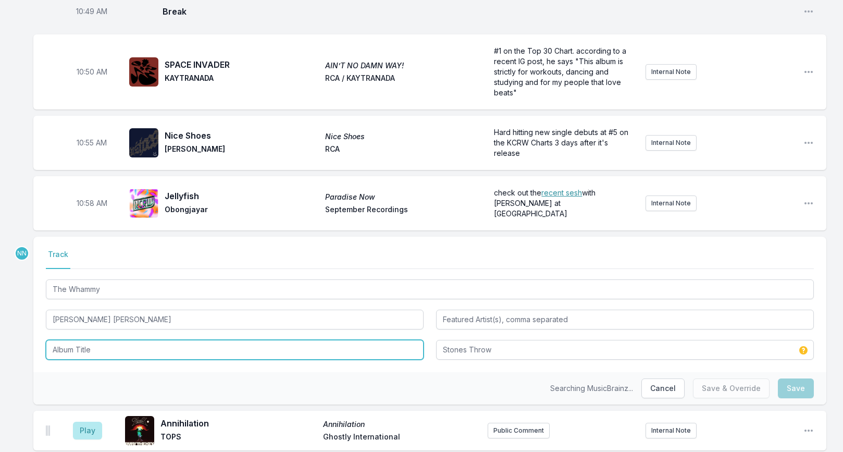
click at [102, 340] on input "Album Title" at bounding box center [235, 350] width 378 height 20
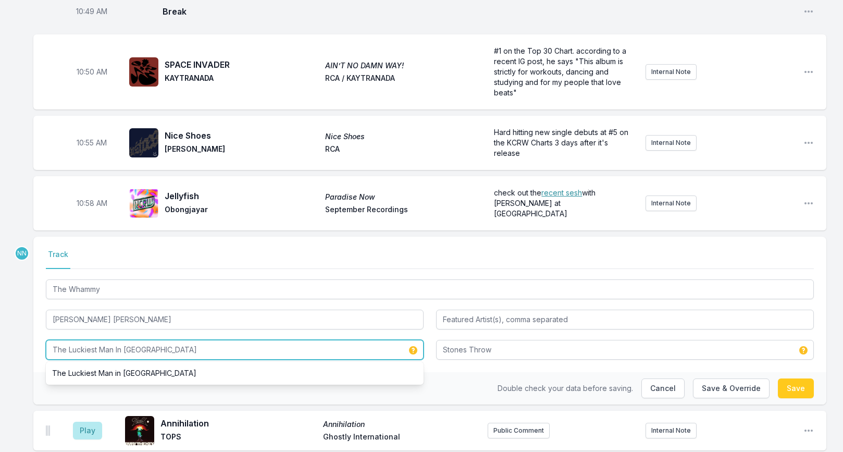
click at [108, 340] on input "The Luckiest Man In [GEOGRAPHIC_DATA]" at bounding box center [235, 350] width 378 height 20
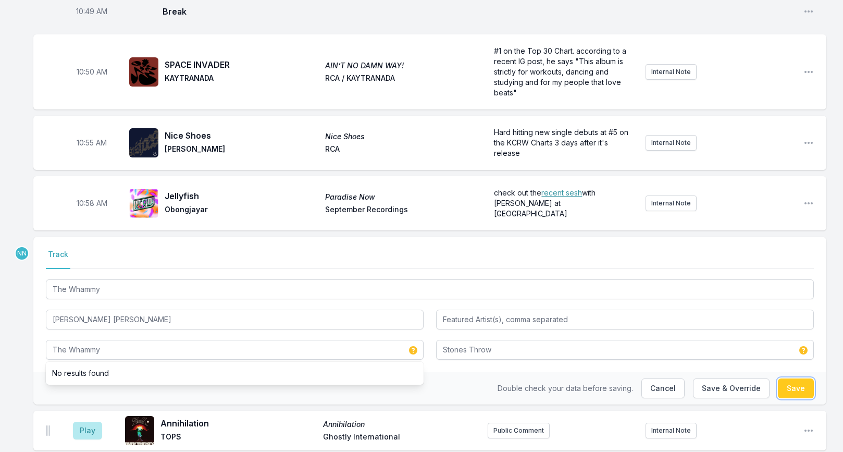
click at [798, 378] on button "Save" at bounding box center [796, 388] width 36 height 20
type input "The Luckiest Man in [GEOGRAPHIC_DATA]"
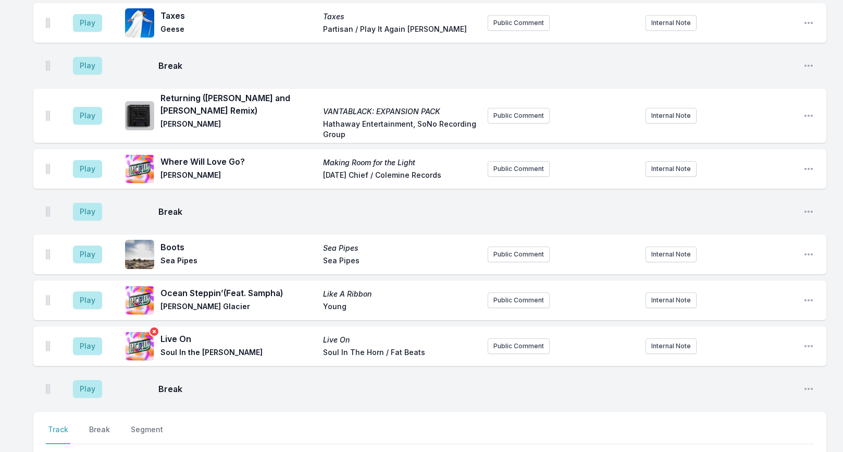
scroll to position [2821, 0]
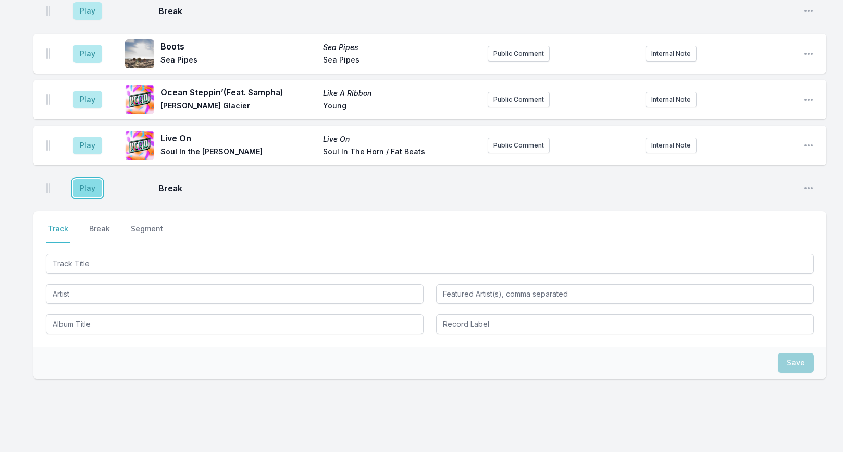
click at [90, 179] on button "Play" at bounding box center [87, 188] width 29 height 18
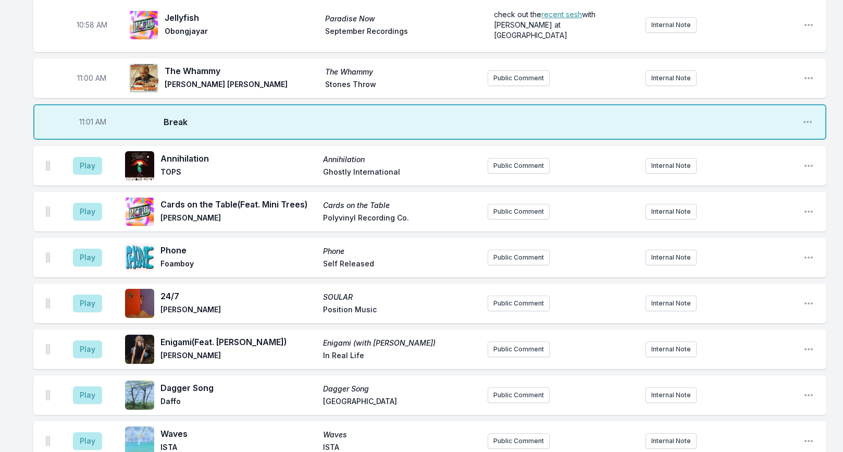
scroll to position [1762, 0]
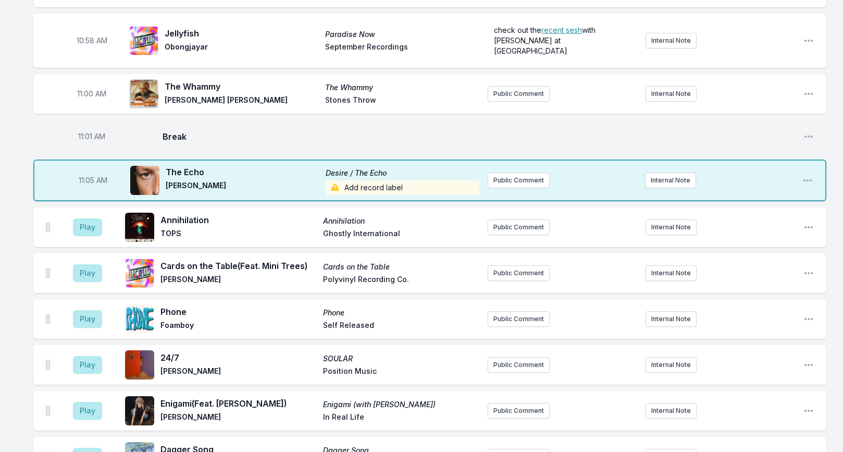
click at [378, 180] on span "Add record label" at bounding box center [403, 187] width 154 height 15
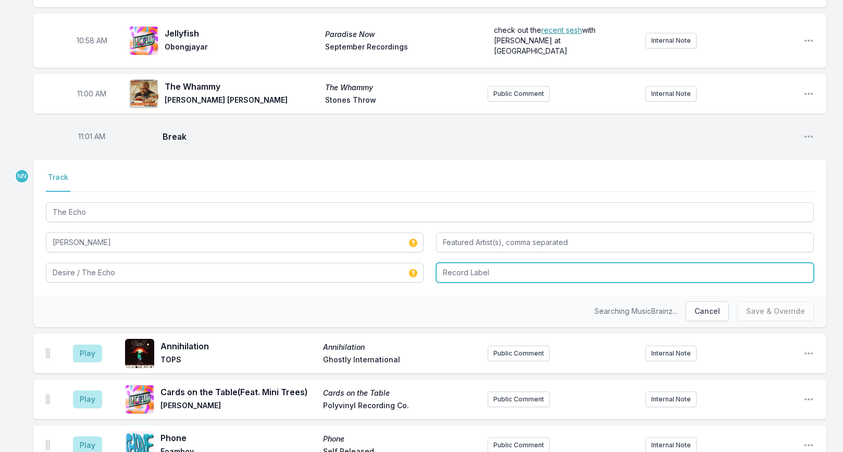
click at [487, 263] on input "Record Label" at bounding box center [625, 273] width 378 height 20
type input "Nice Age"
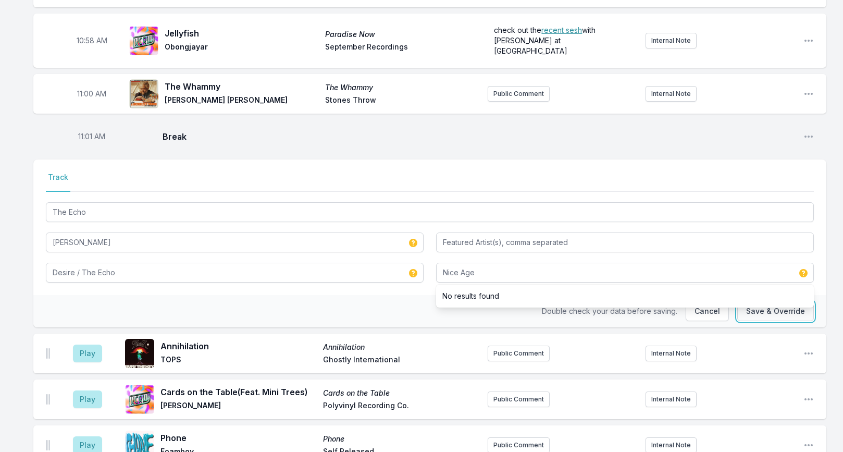
click at [751, 301] on button "Save & Override" at bounding box center [775, 311] width 77 height 20
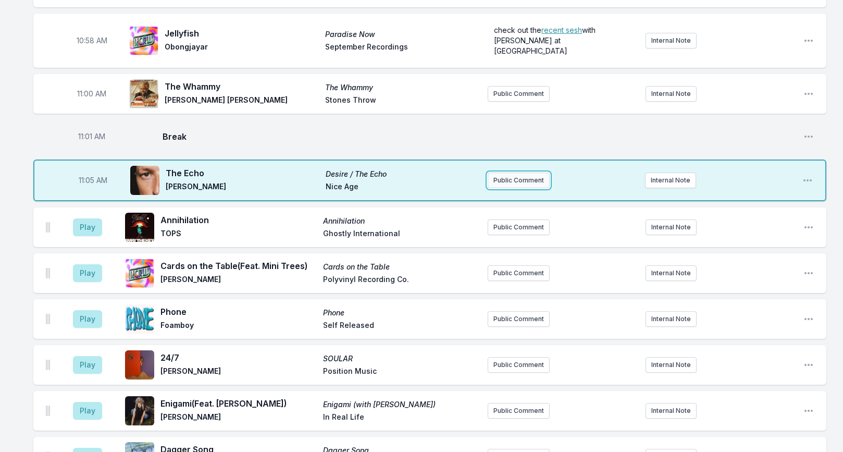
click at [494, 172] on button "Public Comment" at bounding box center [519, 180] width 62 height 16
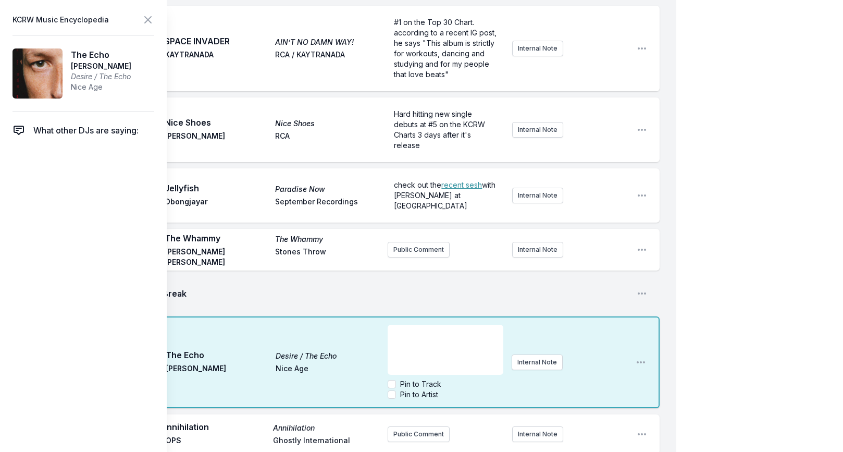
scroll to position [1770, 0]
click at [147, 23] on icon at bounding box center [148, 20] width 13 height 13
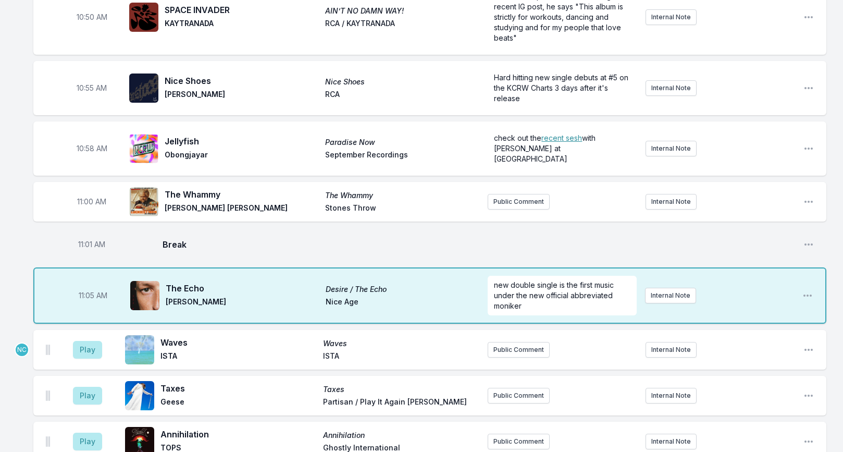
scroll to position [1695, 0]
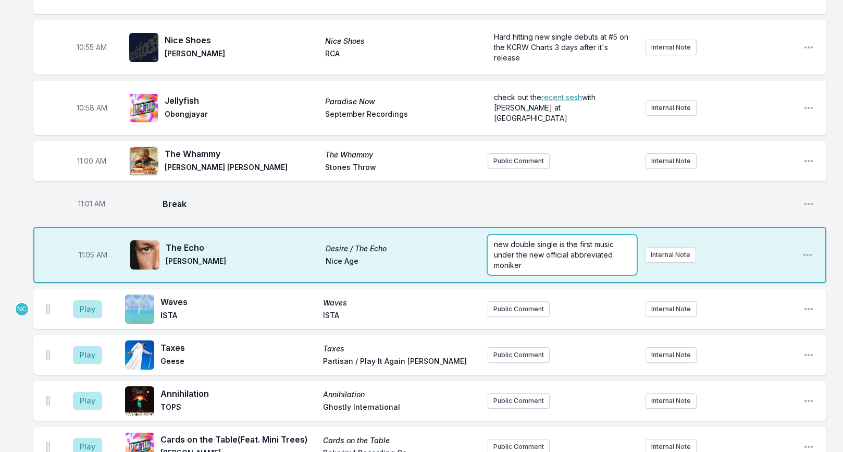
click at [495, 240] on span "new double single is the first music under the new official abbreviated moniker" at bounding box center [555, 255] width 122 height 30
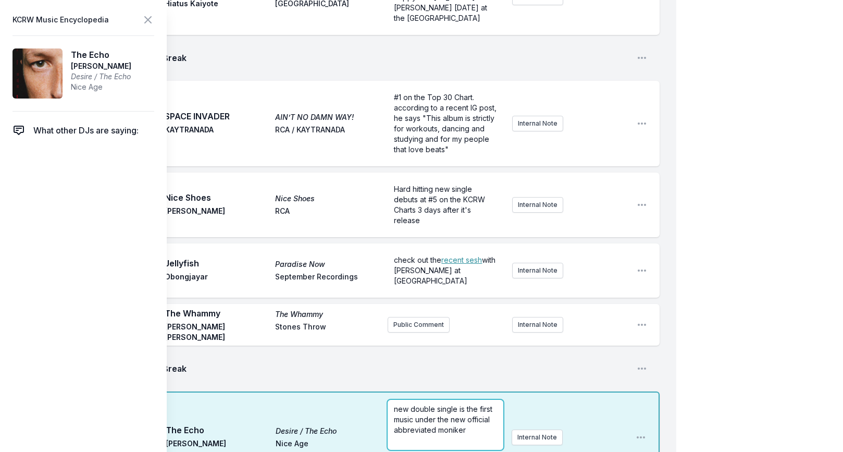
click at [459, 404] on span "new double single is the first music under the new official abbreviated moniker" at bounding box center [444, 419] width 101 height 30
click at [148, 24] on icon at bounding box center [148, 20] width 13 height 13
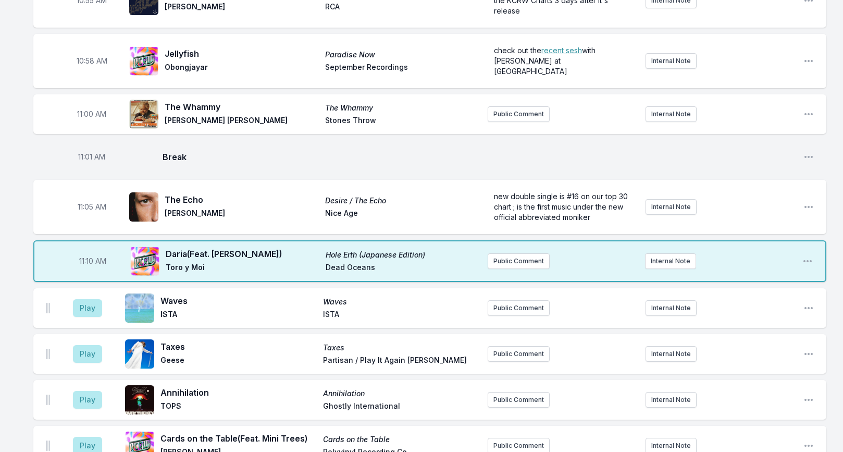
scroll to position [1846, 0]
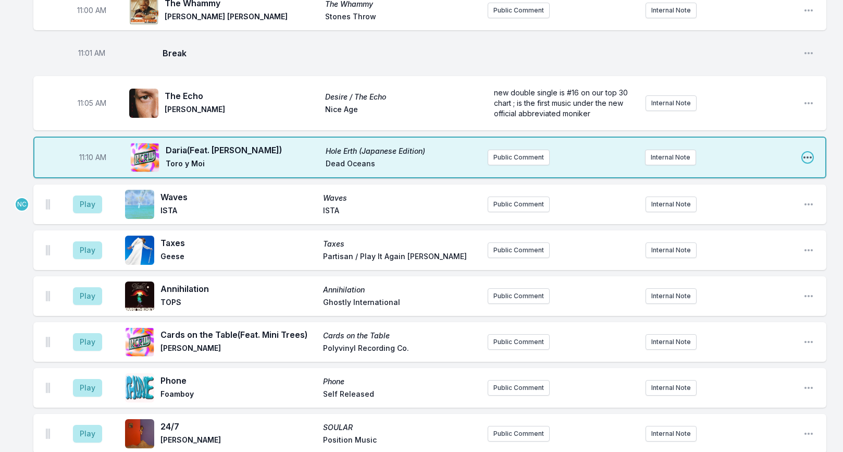
click at [809, 152] on icon "Open playlist item options" at bounding box center [807, 157] width 10 height 10
click at [739, 188] on button "Edit Track Details" at bounding box center [754, 197] width 117 height 19
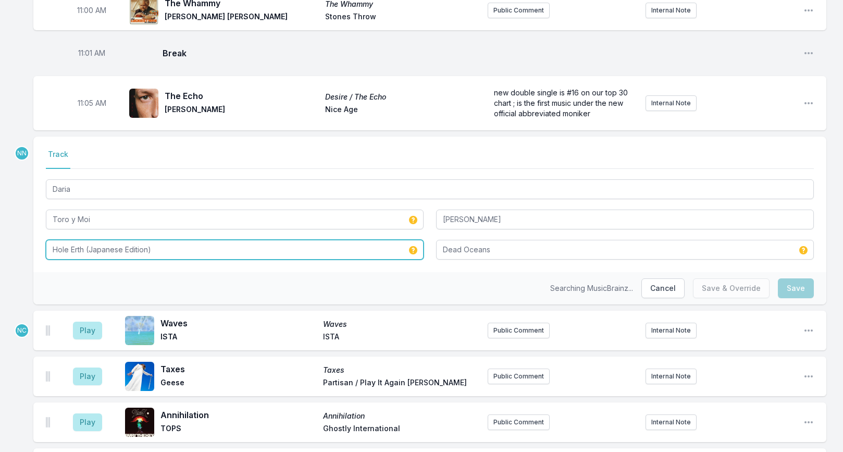
click at [291, 240] on input "Hole Erth (Japanese Edition)" at bounding box center [235, 250] width 378 height 20
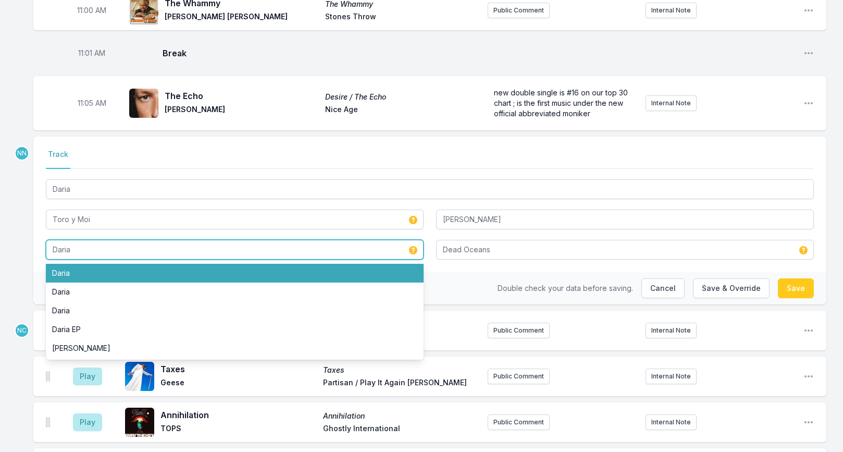
click at [390, 264] on li "Daria" at bounding box center [235, 273] width 378 height 19
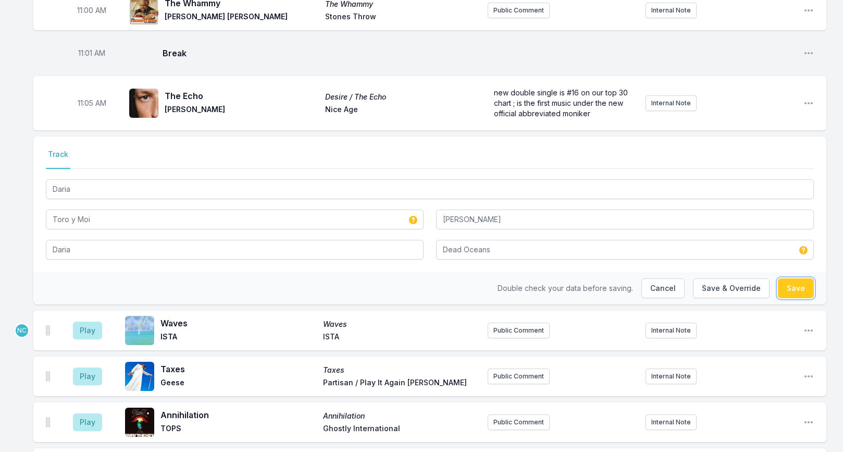
click at [787, 278] on button "Save" at bounding box center [796, 288] width 36 height 20
type input "Hole Erth (Japanese Edition)"
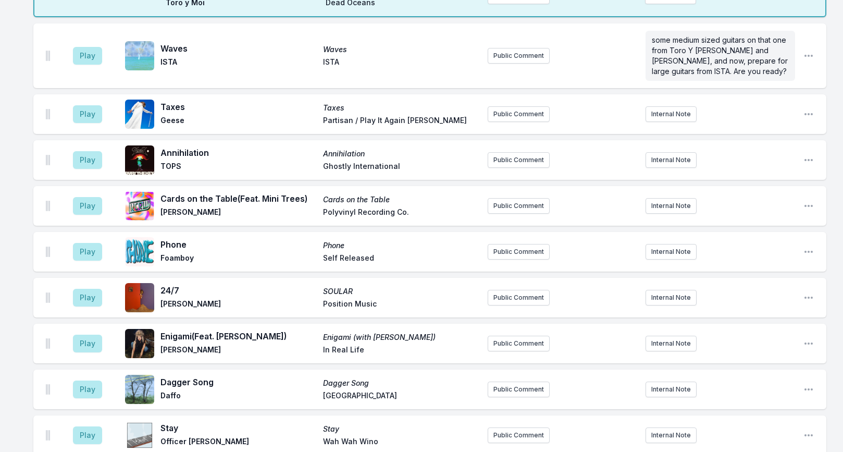
scroll to position [1996, 0]
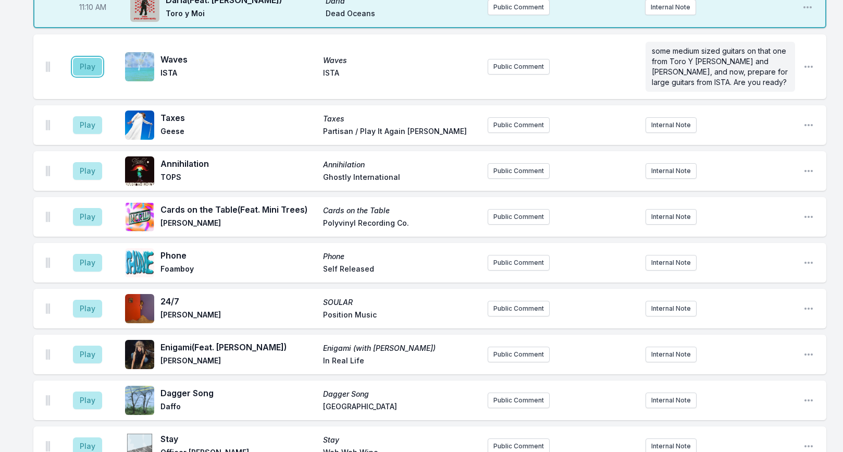
click at [86, 58] on button "Play" at bounding box center [87, 67] width 29 height 18
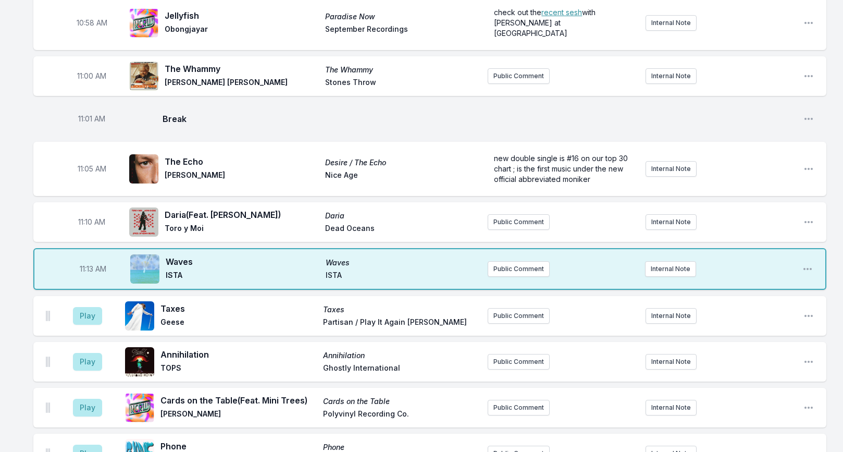
scroll to position [1779, 0]
click at [89, 308] on button "Play" at bounding box center [87, 317] width 29 height 18
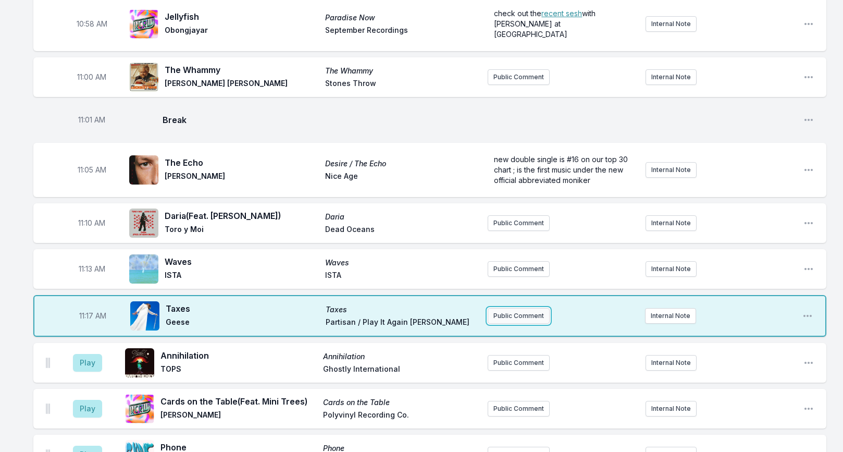
click at [500, 308] on button "Public Comment" at bounding box center [519, 316] width 62 height 16
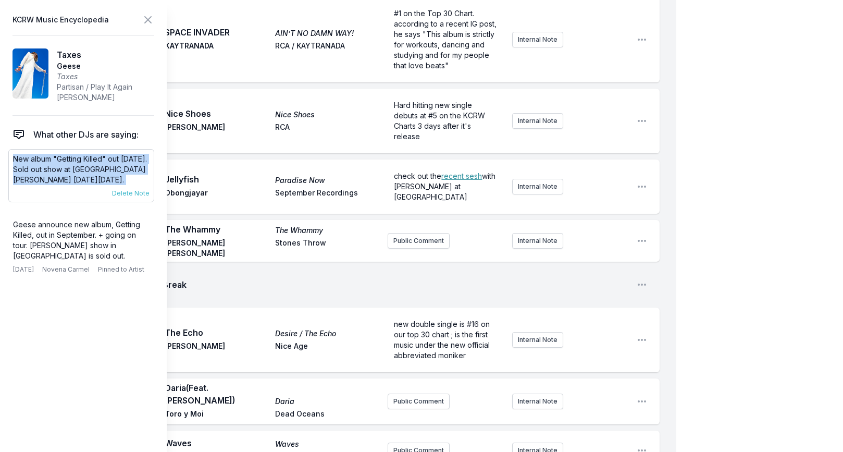
drag, startPoint x: 15, startPoint y: 160, endPoint x: 139, endPoint y: 185, distance: 126.0
click at [139, 185] on div "New album "Getting Killed" out [DATE]. Sold out show at [GEOGRAPHIC_DATA][PERSO…" at bounding box center [81, 175] width 146 height 53
copy div "New album "Getting Killed" out [DATE]. Sold out show at [GEOGRAPHIC_DATA][PERSO…"
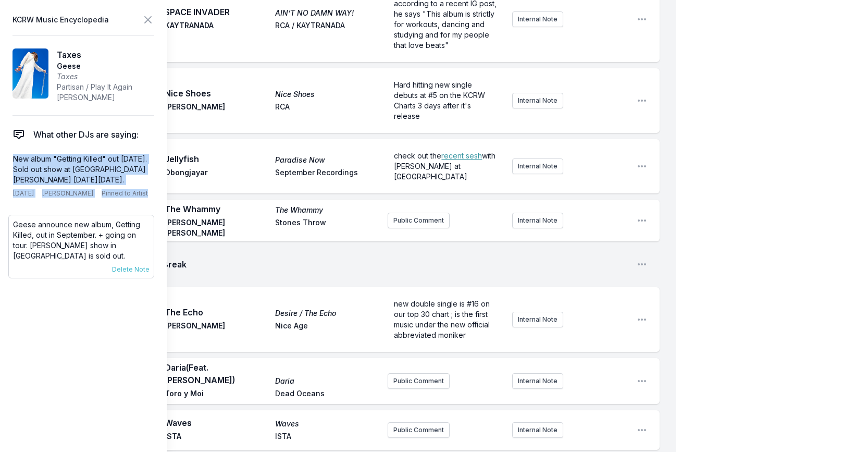
scroll to position [1800, 0]
click at [55, 173] on p "New album "Getting Killed" out [DATE]. Sold out show at [GEOGRAPHIC_DATA][PERSO…" at bounding box center [81, 169] width 137 height 31
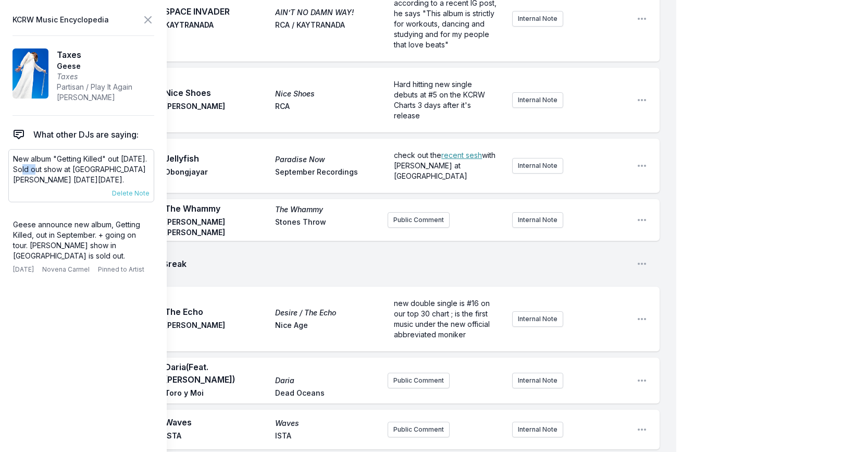
click at [55, 173] on p "New album "Getting Killed" out [DATE]. Sold out show at [GEOGRAPHIC_DATA][PERSO…" at bounding box center [81, 169] width 137 height 31
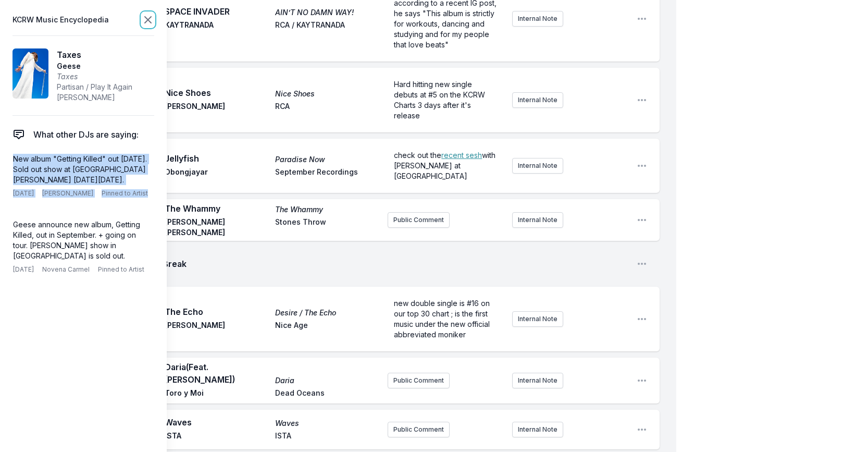
click at [144, 17] on icon at bounding box center [148, 20] width 13 height 13
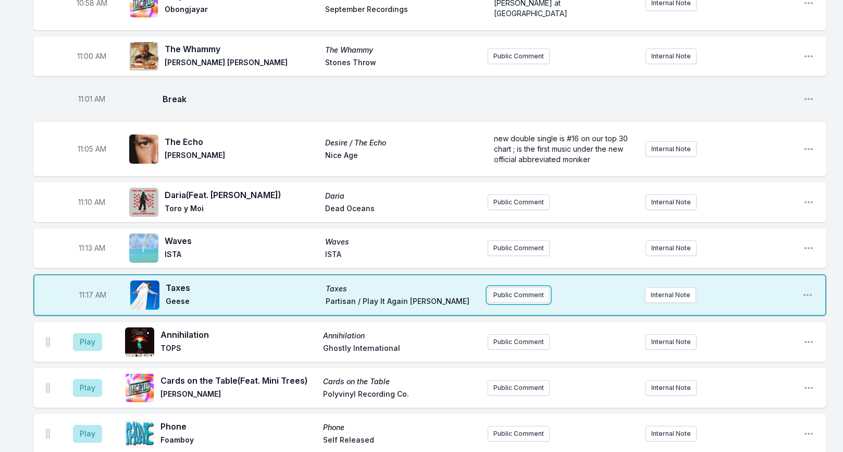
click at [512, 287] on button "Public Comment" at bounding box center [519, 295] width 62 height 16
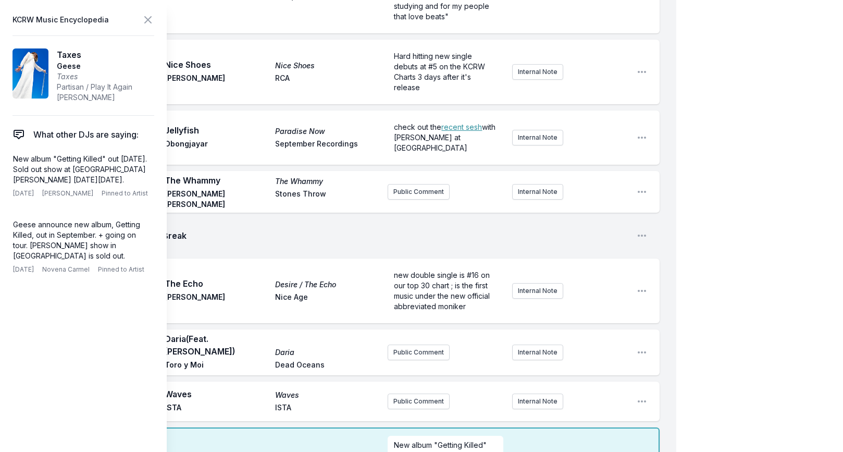
scroll to position [21, 0]
click at [149, 19] on icon at bounding box center [148, 20] width 13 height 13
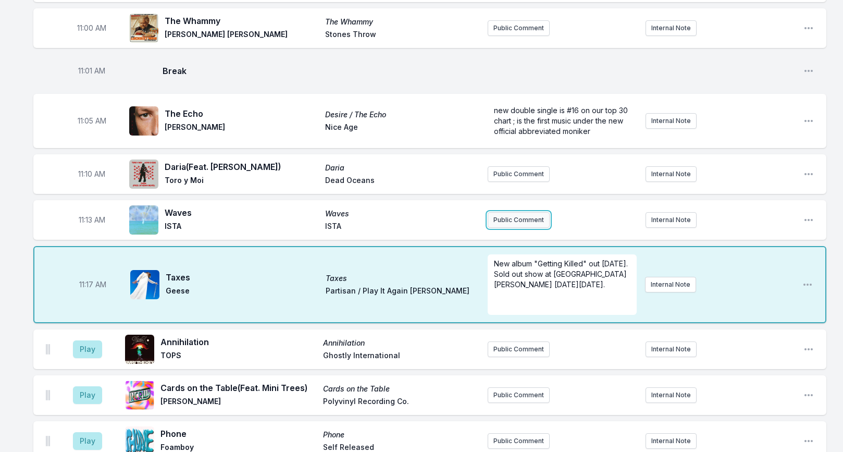
click at [509, 212] on button "Public Comment" at bounding box center [519, 220] width 62 height 16
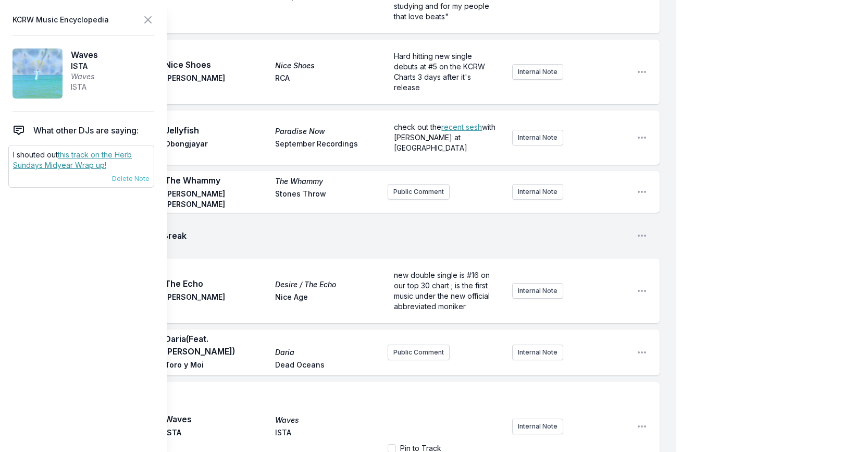
click at [117, 156] on link "this track on the Herb Sundays Midyear Wrap up!" at bounding box center [72, 159] width 119 height 19
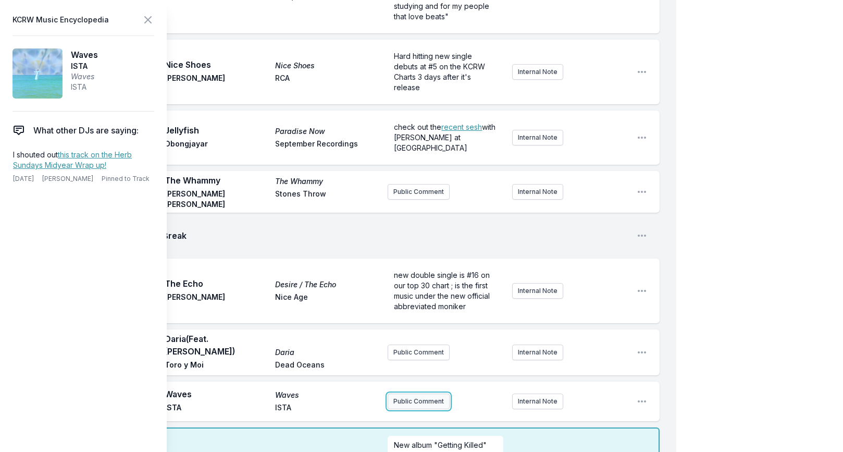
click at [420, 393] on button "Public Comment" at bounding box center [419, 401] width 62 height 16
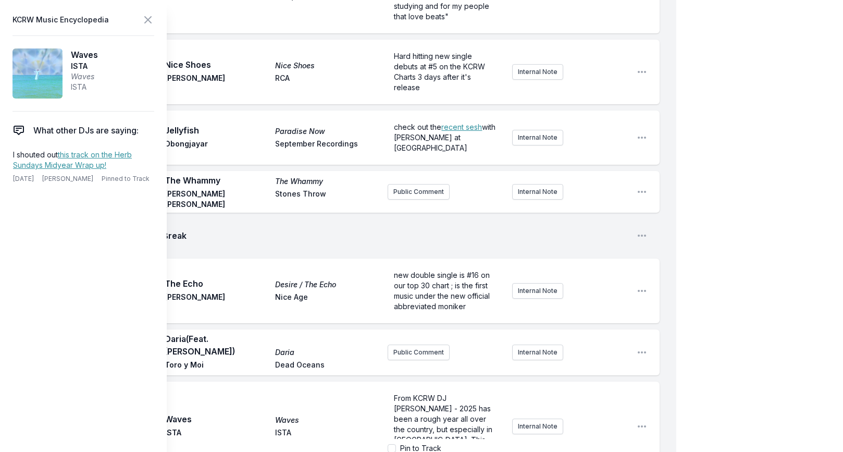
scroll to position [42, 0]
click at [149, 21] on icon at bounding box center [148, 20] width 6 height 6
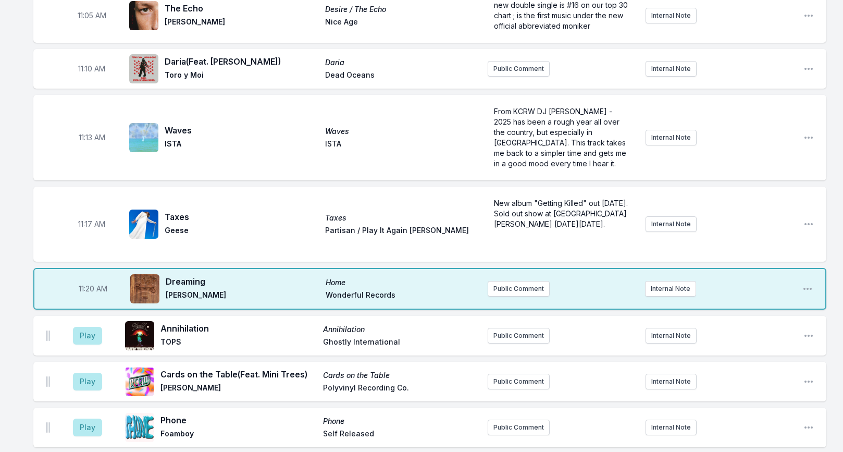
scroll to position [1934, 0]
click at [524, 280] on button "Public Comment" at bounding box center [519, 288] width 62 height 16
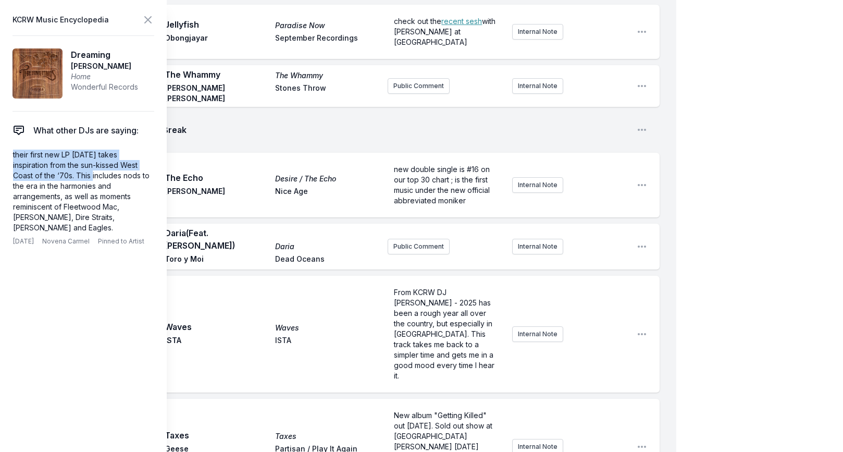
drag, startPoint x: 74, startPoint y: 175, endPoint x: 0, endPoint y: 155, distance: 76.6
click at [0, 155] on aside "KCRW Music Encyclopedia Dreaming [PERSON_NAME] Home Wonderful Records What othe…" at bounding box center [83, 226] width 167 height 452
copy p "their first new LP [DATE] takes inspiration from the sun-kissed West Coast of t…"
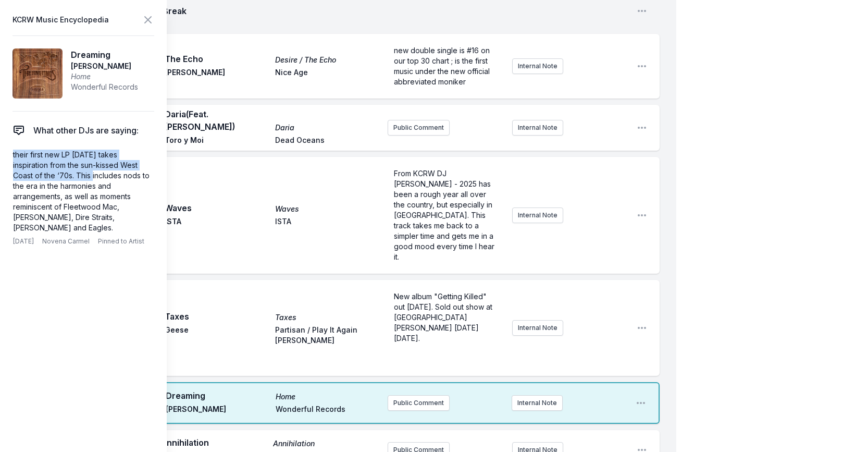
scroll to position [2057, 0]
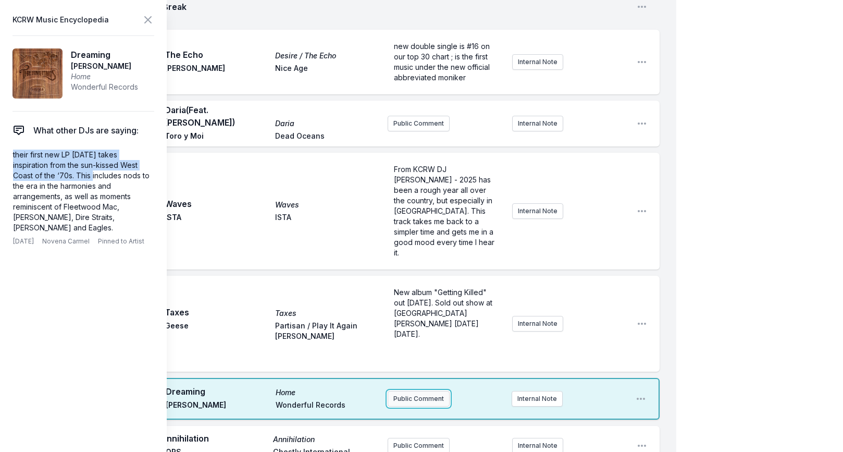
click at [419, 391] on button "Public Comment" at bounding box center [419, 399] width 62 height 16
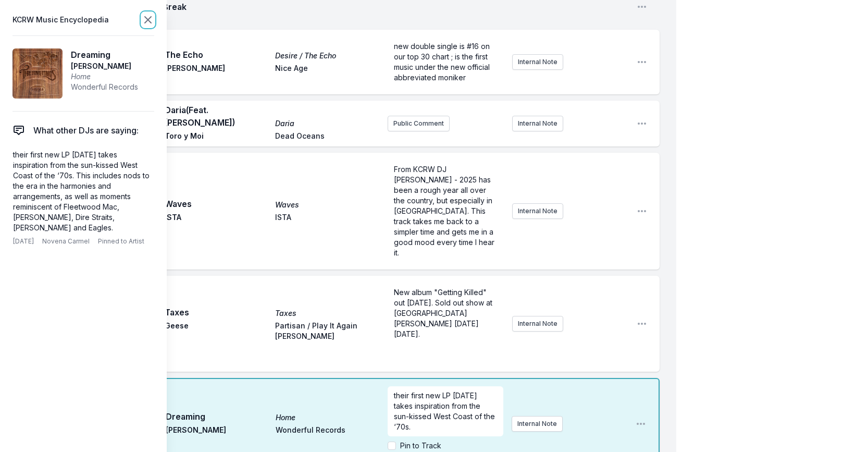
click at [147, 16] on icon at bounding box center [148, 20] width 13 height 13
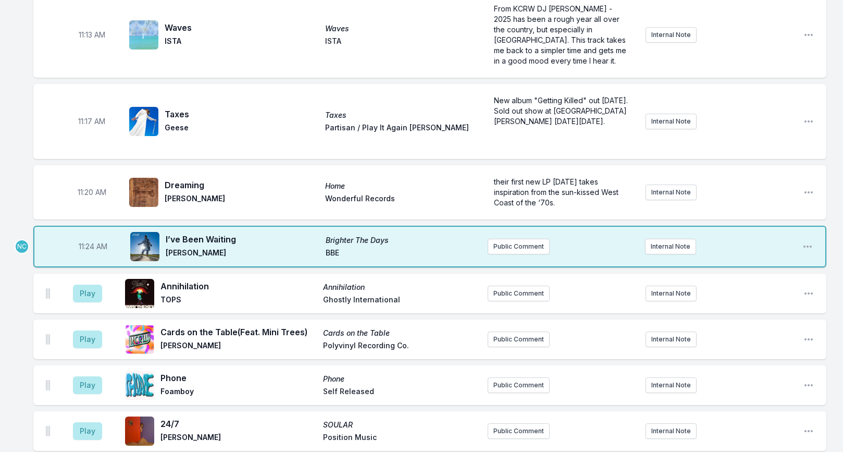
scroll to position [2033, 0]
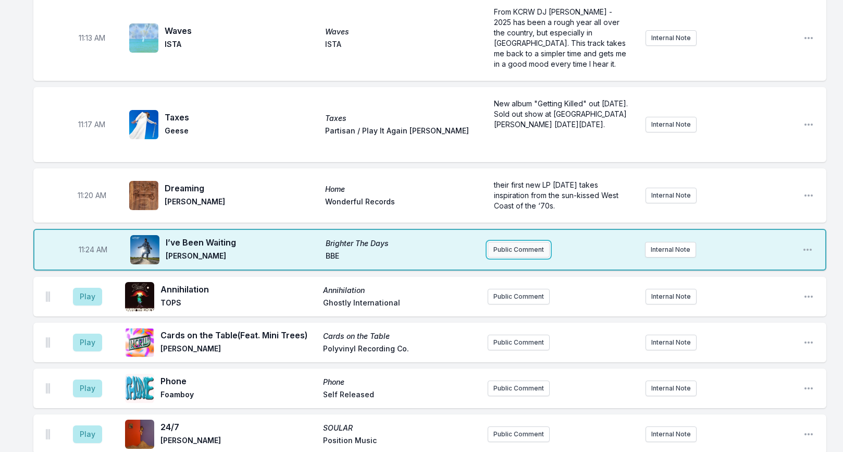
click at [517, 242] on button "Public Comment" at bounding box center [519, 250] width 62 height 16
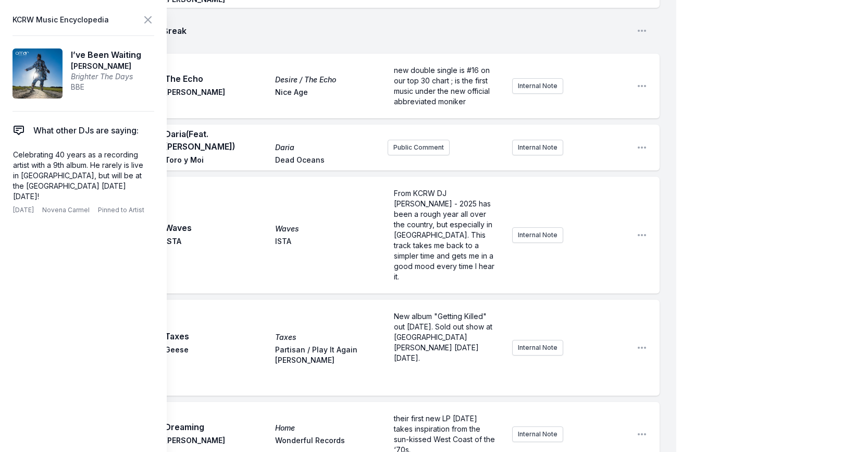
scroll to position [2046, 0]
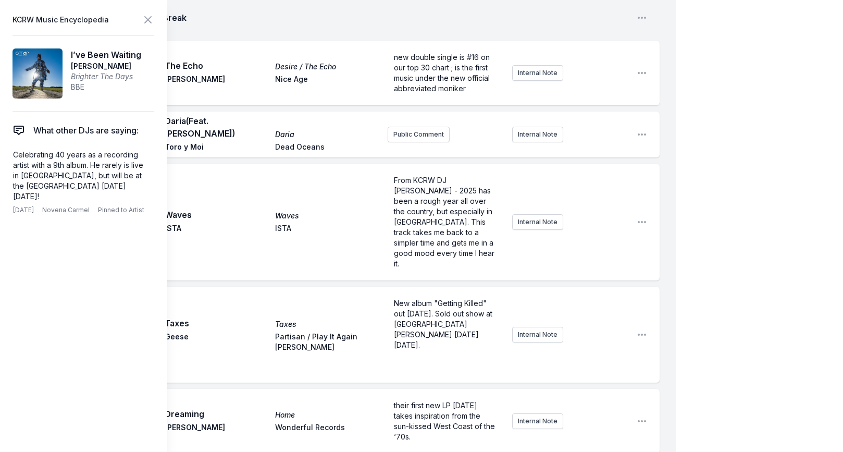
click at [147, 21] on icon at bounding box center [148, 20] width 6 height 6
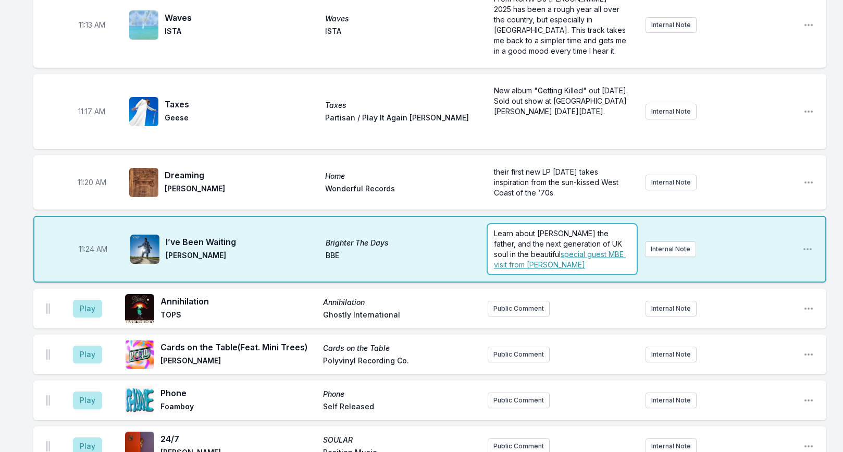
click at [605, 229] on span "Learn about [PERSON_NAME] the father, and the next generation of UK soul in the…" at bounding box center [559, 244] width 130 height 30
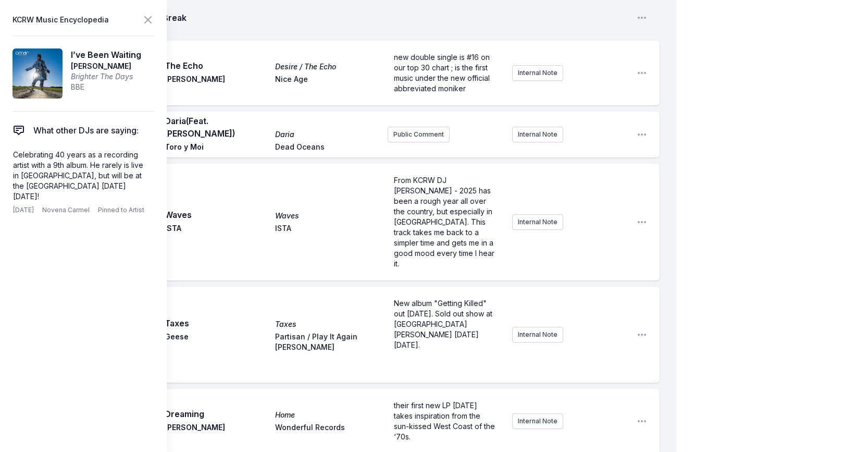
scroll to position [10, 0]
click at [144, 18] on icon at bounding box center [148, 20] width 13 height 13
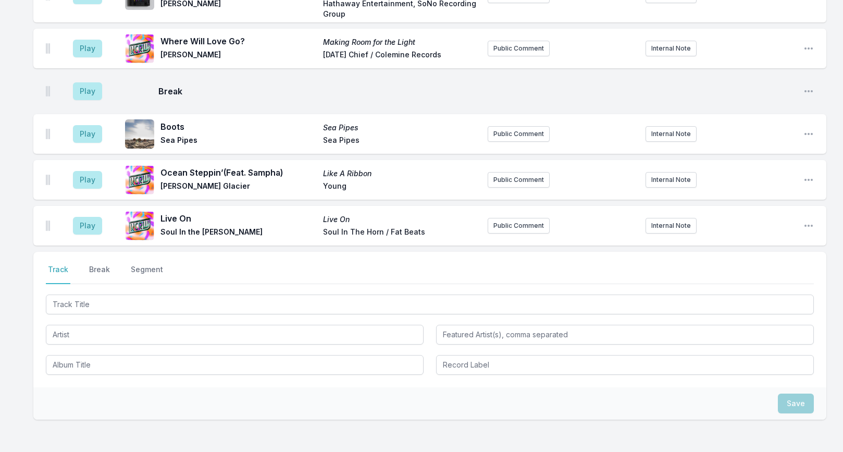
scroll to position [3134, 0]
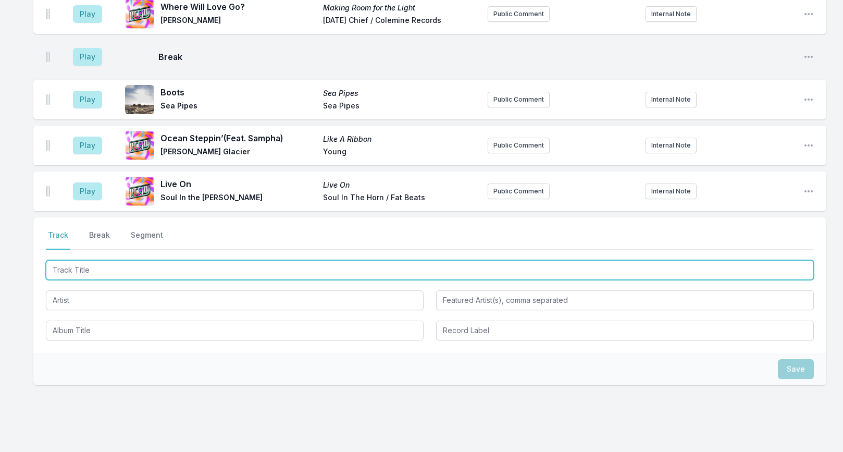
click at [172, 260] on input "Track Title" at bounding box center [430, 270] width 768 height 20
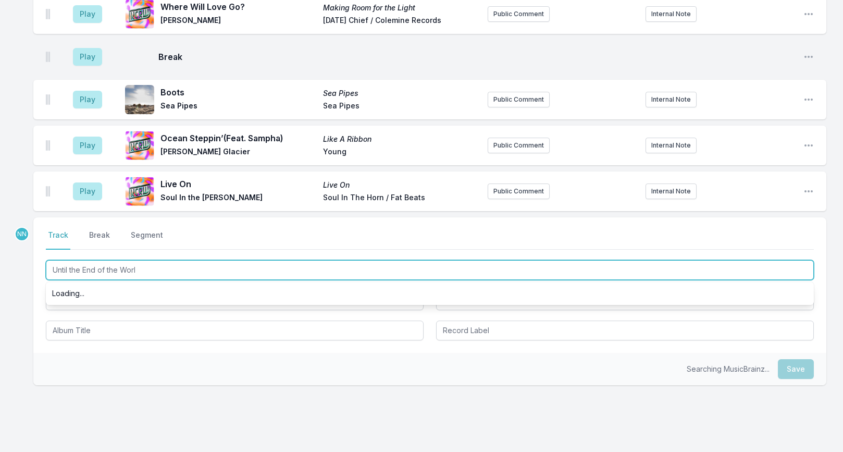
type input "Until the End of the World"
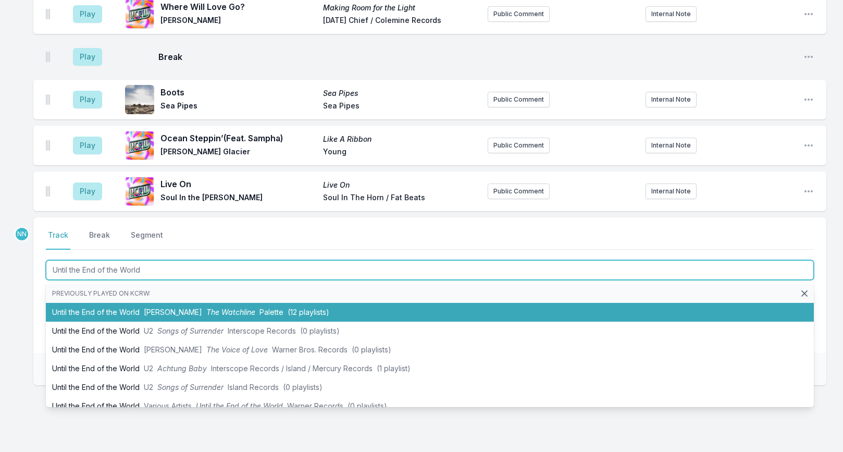
click at [163, 307] on span "[PERSON_NAME]" at bounding box center [173, 311] width 58 height 9
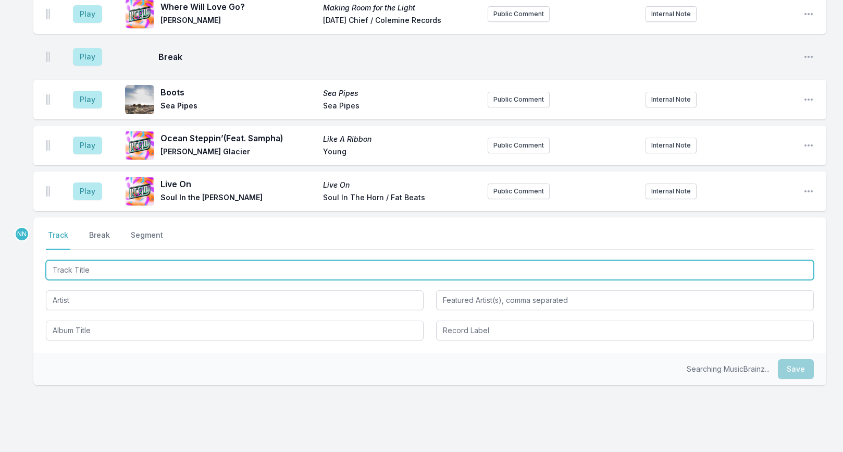
scroll to position [3180, 0]
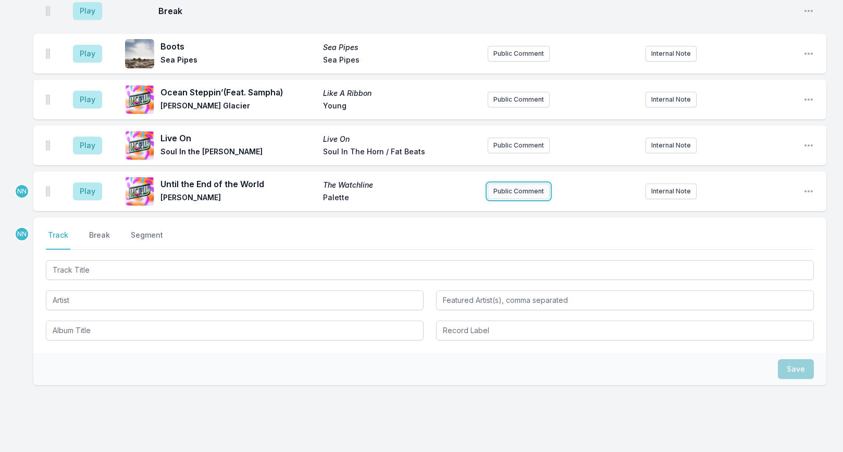
click at [501, 183] on button "Public Comment" at bounding box center [519, 191] width 62 height 16
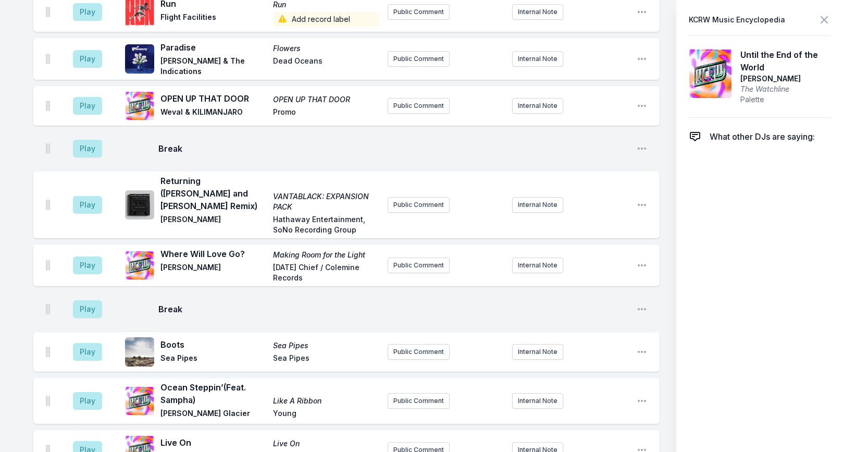
scroll to position [3220, 0]
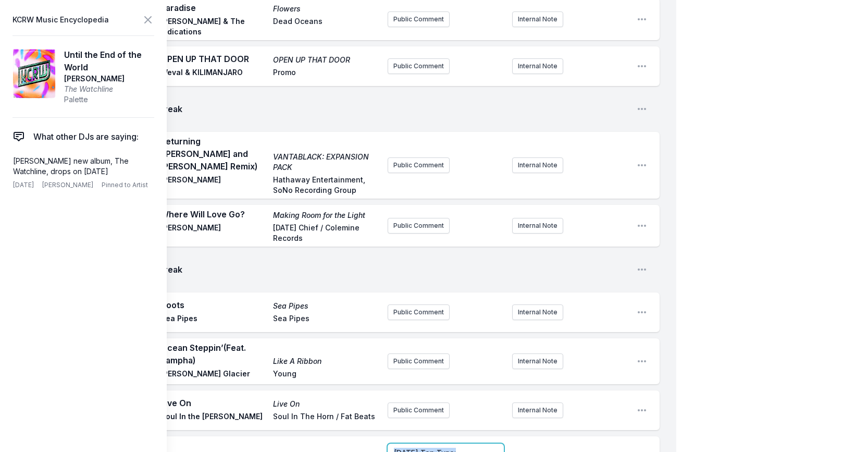
drag, startPoint x: 455, startPoint y: 353, endPoint x: 369, endPoint y: 353, distance: 86.0
click at [469, 448] on p "﻿ [DATE] Top Tune :" at bounding box center [446, 453] width 104 height 10
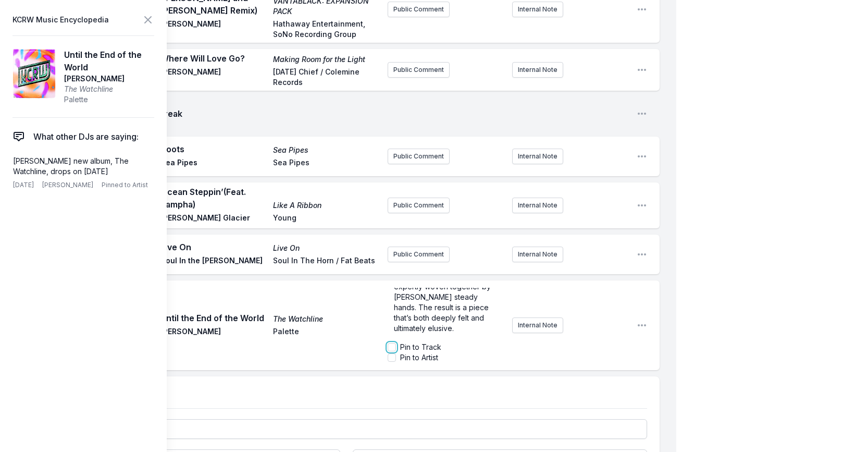
click at [393, 343] on input "Pin to Track" at bounding box center [392, 347] width 8 height 8
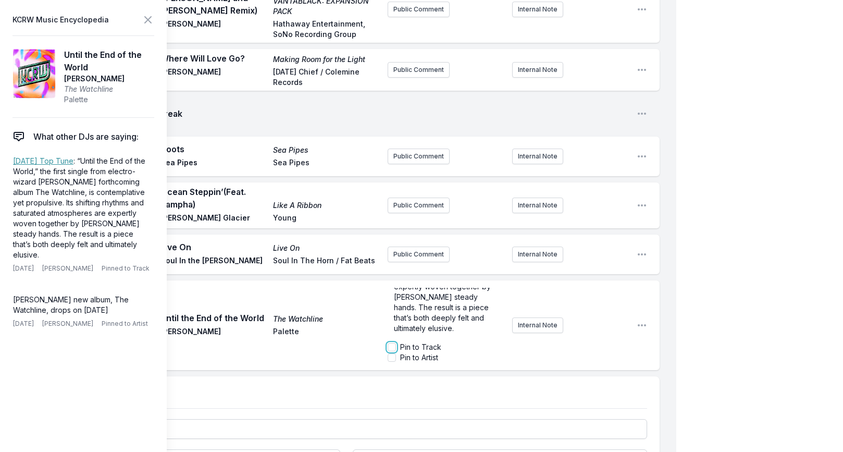
checkbox input "true"
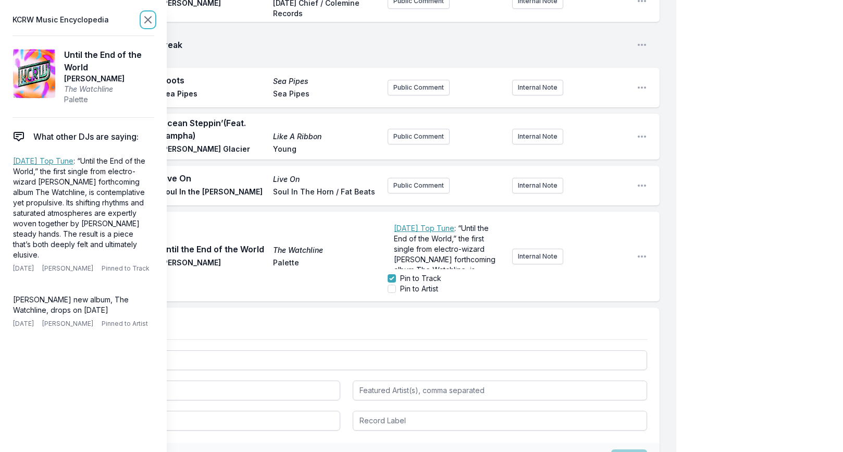
click at [146, 20] on icon at bounding box center [148, 20] width 13 height 13
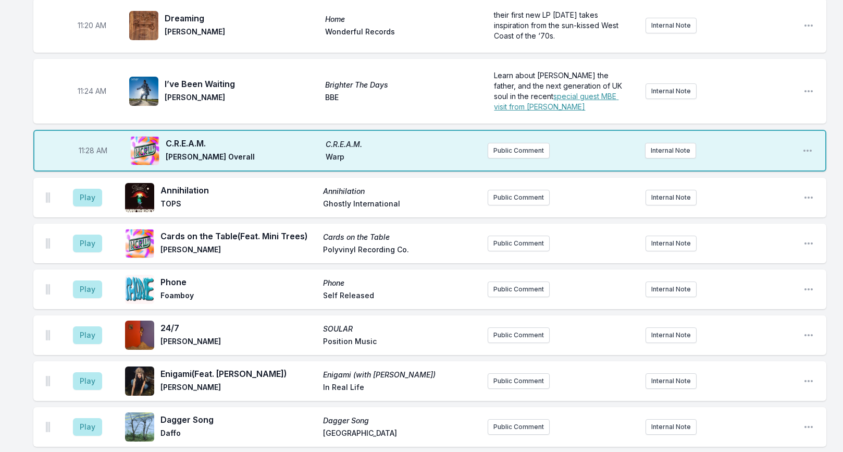
scroll to position [2194, 0]
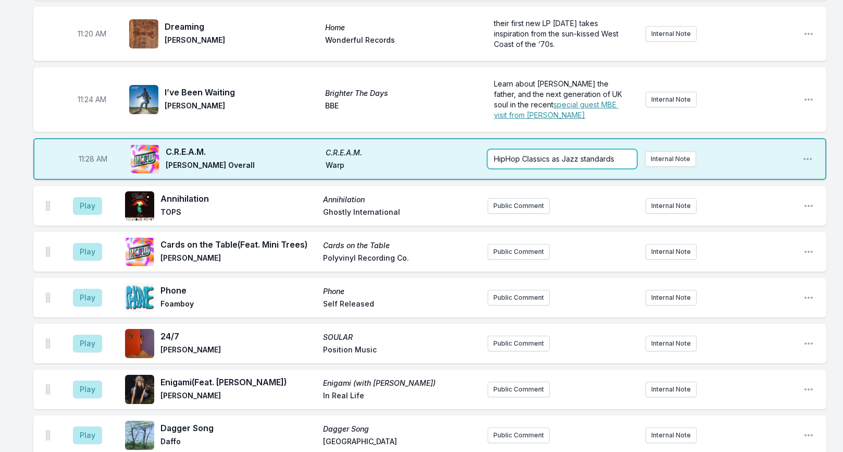
click at [620, 154] on p "HipHop Classics as Jazz standards" at bounding box center [562, 159] width 137 height 10
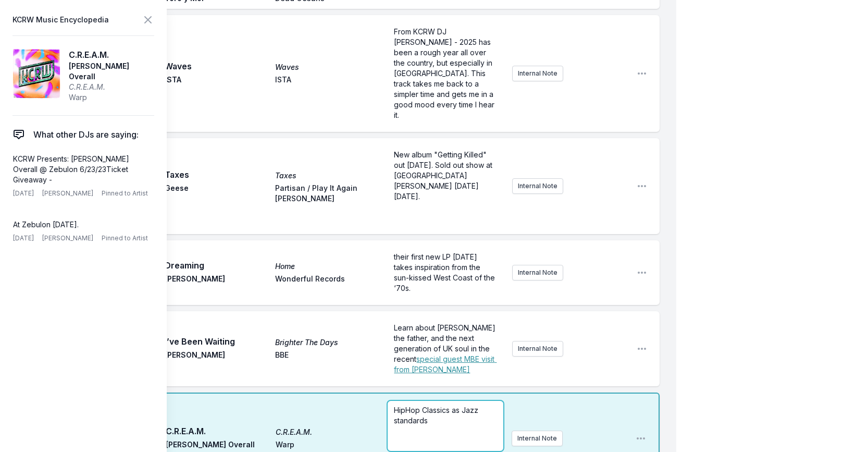
click at [444, 405] on p "HipHop Classics as Jazz standards" at bounding box center [445, 415] width 103 height 21
click at [148, 19] on icon at bounding box center [148, 20] width 6 height 6
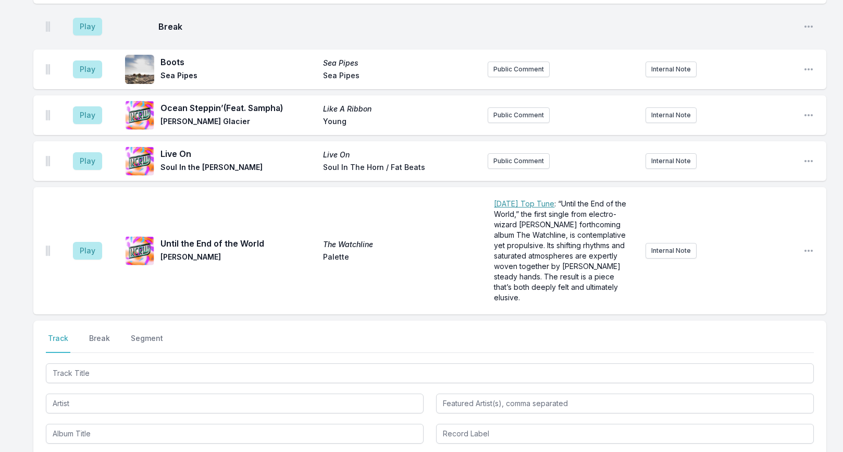
scroll to position [3257, 0]
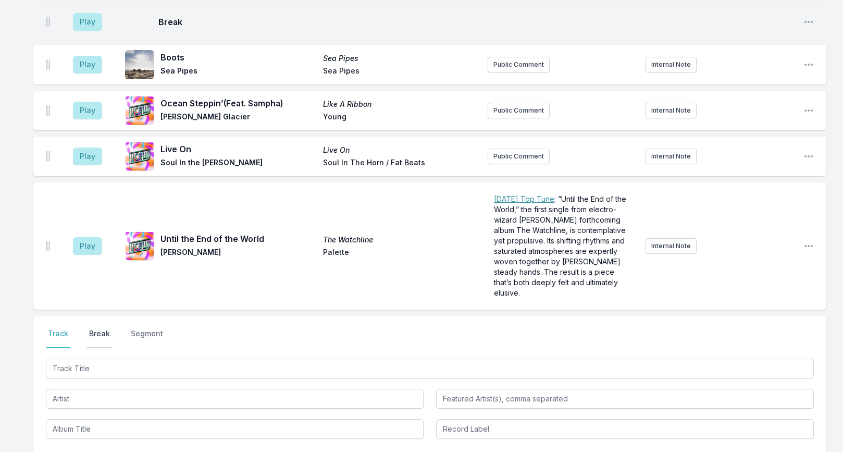
click at [96, 328] on button "Break" at bounding box center [99, 338] width 25 height 20
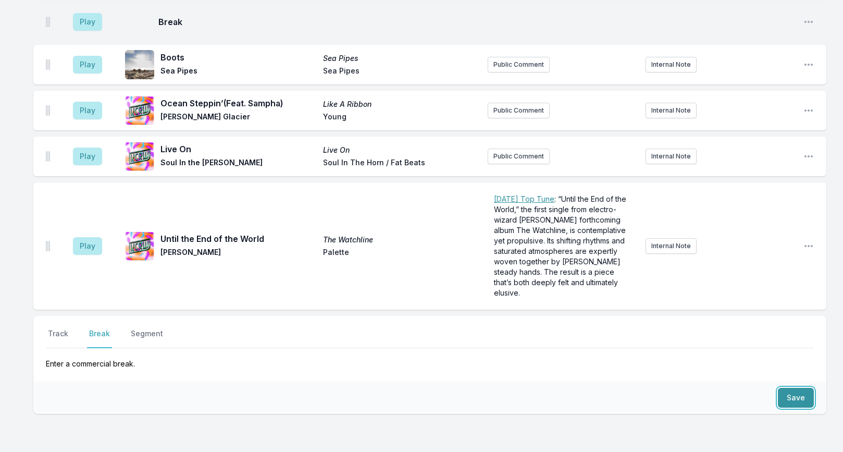
click at [793, 388] on button "Save" at bounding box center [796, 398] width 36 height 20
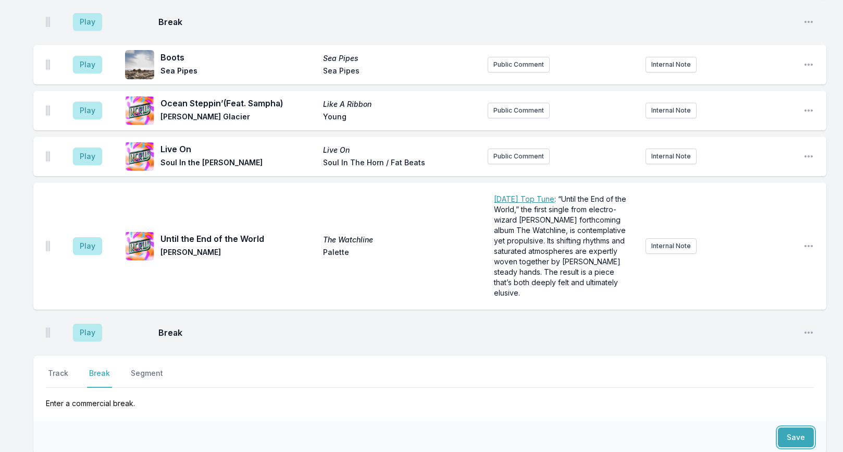
scroll to position [3296, 0]
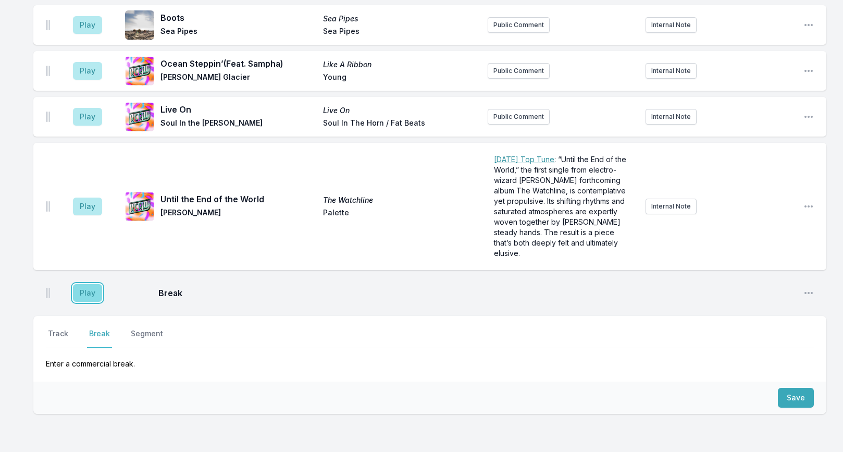
click at [93, 284] on button "Play" at bounding box center [87, 293] width 29 height 18
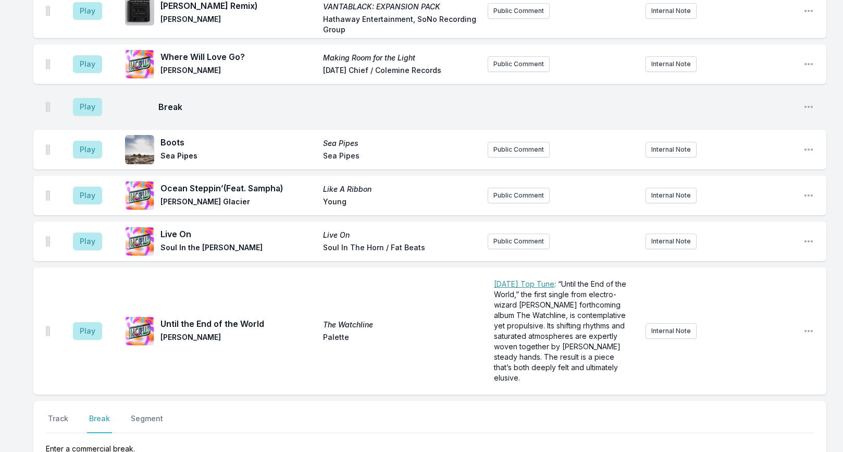
scroll to position [3212, 0]
click at [85, 321] on button "Play" at bounding box center [87, 330] width 29 height 18
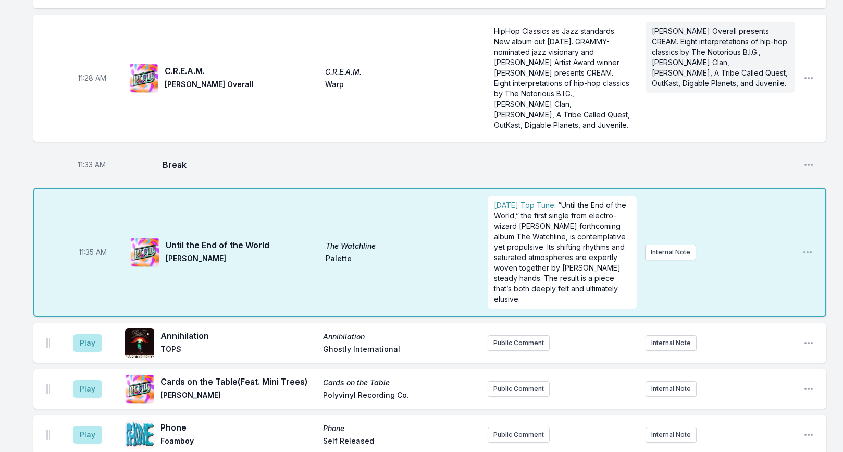
scroll to position [2309, 0]
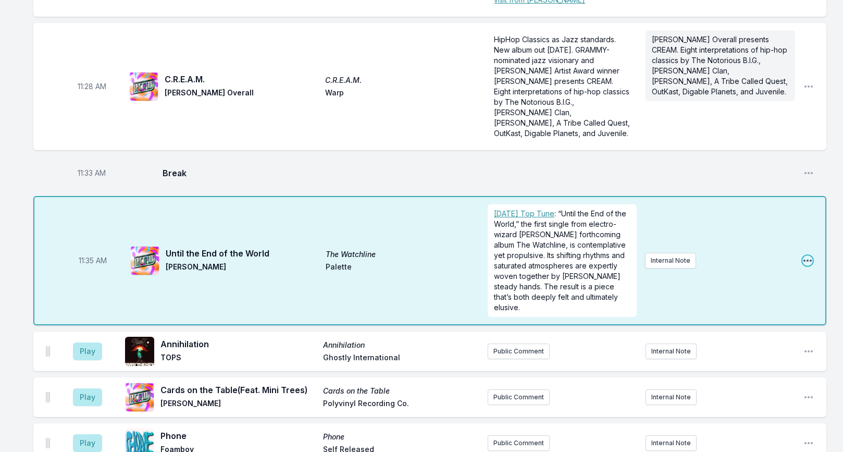
click at [808, 255] on icon "Open playlist item options" at bounding box center [807, 260] width 10 height 10
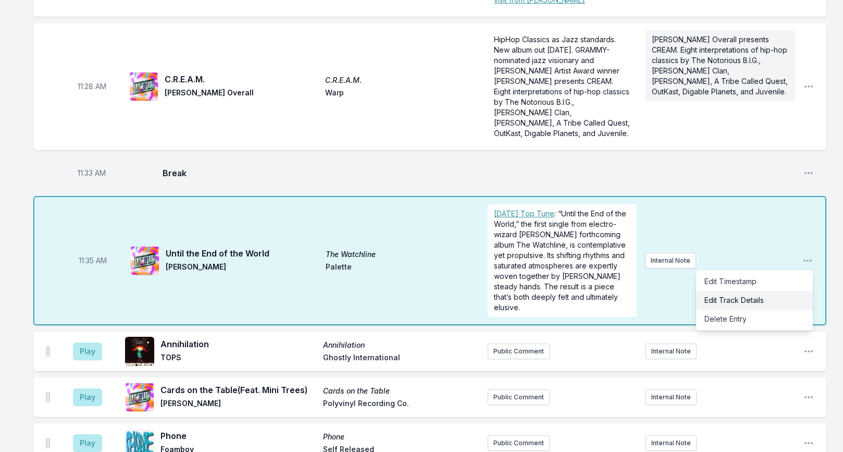
click at [738, 291] on button "Edit Track Details" at bounding box center [754, 300] width 117 height 19
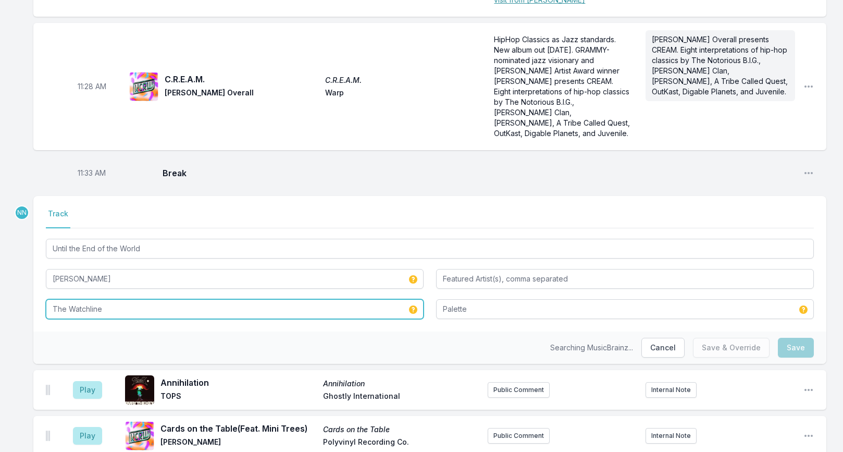
click at [231, 299] on input "The Watchline" at bounding box center [235, 309] width 378 height 20
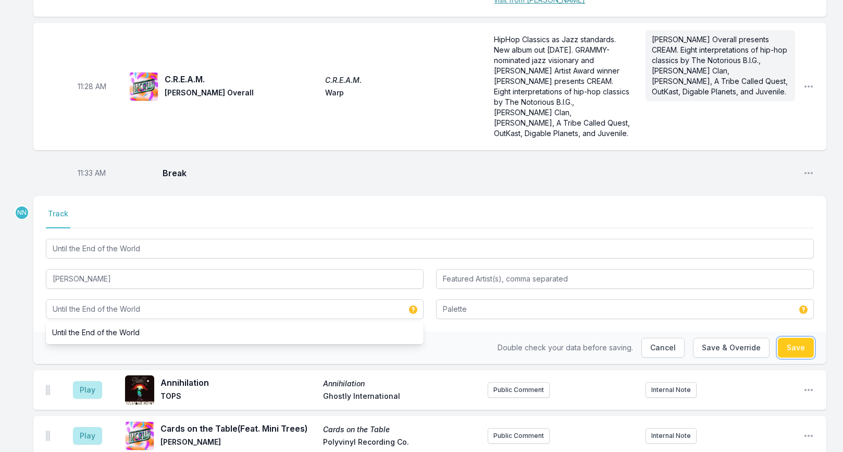
click at [797, 338] on button "Save" at bounding box center [796, 348] width 36 height 20
type input "The Watchline"
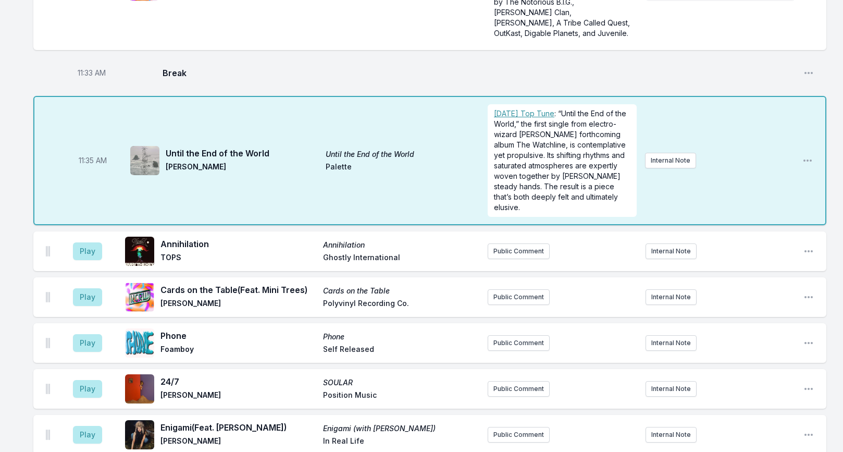
scroll to position [2389, 0]
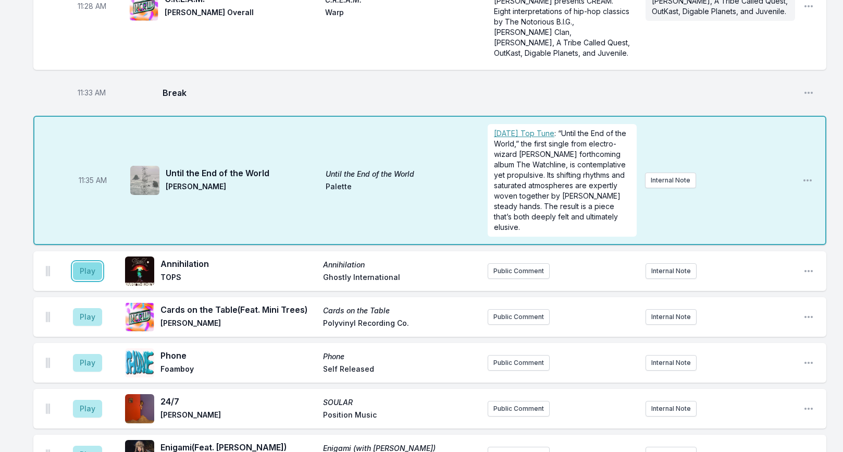
click at [89, 262] on button "Play" at bounding box center [87, 271] width 29 height 18
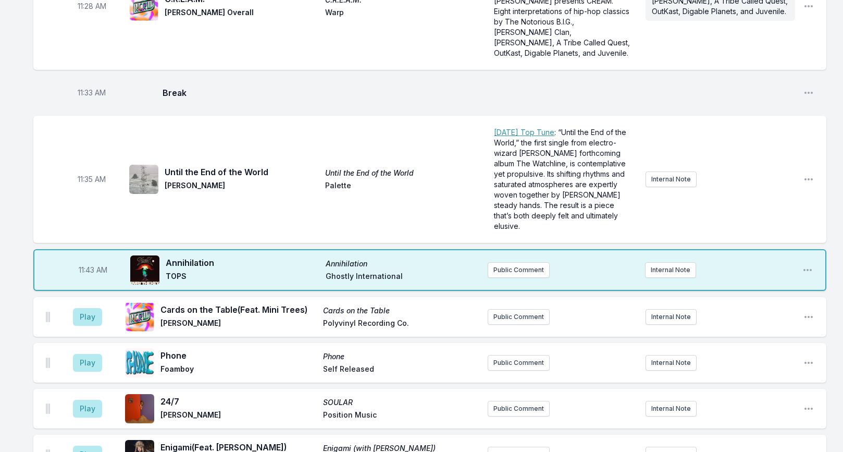
click at [92, 265] on span "11:43 AM" at bounding box center [93, 270] width 29 height 10
click at [86, 260] on input "11:43" at bounding box center [93, 270] width 58 height 20
type input "11:42"
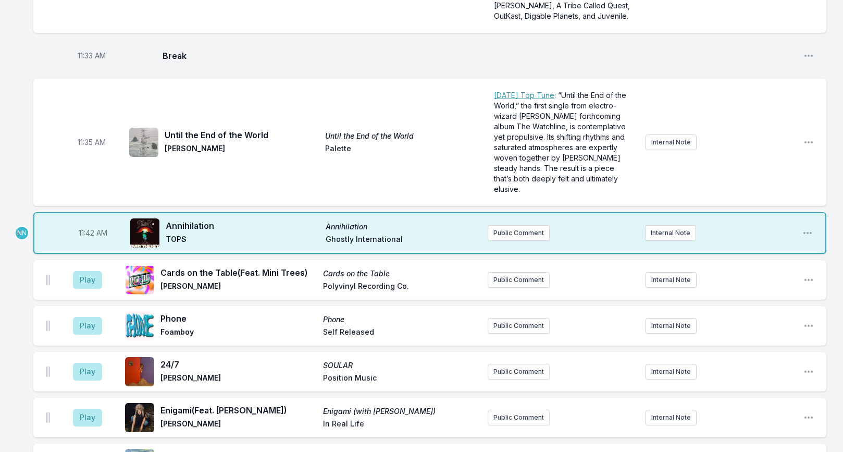
scroll to position [2450, 0]
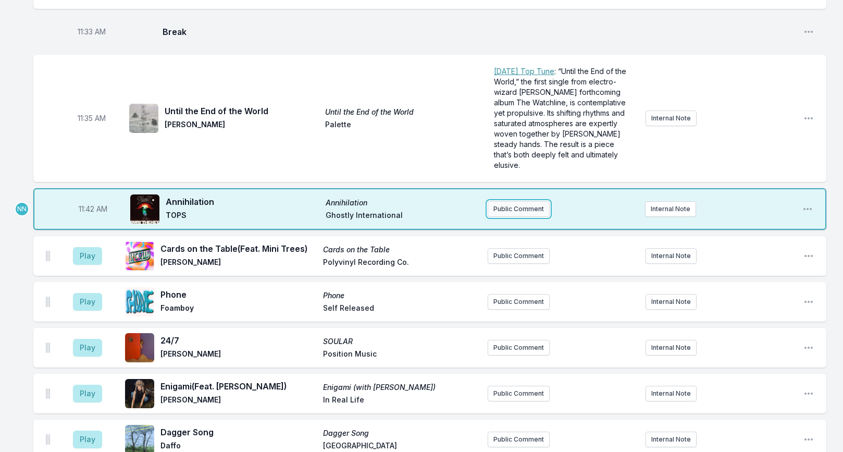
click at [527, 201] on button "Public Comment" at bounding box center [519, 209] width 62 height 16
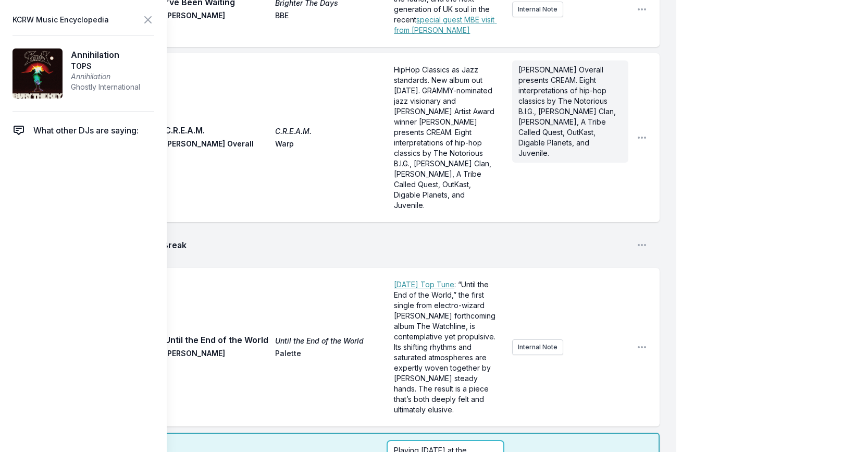
scroll to position [2538, 0]
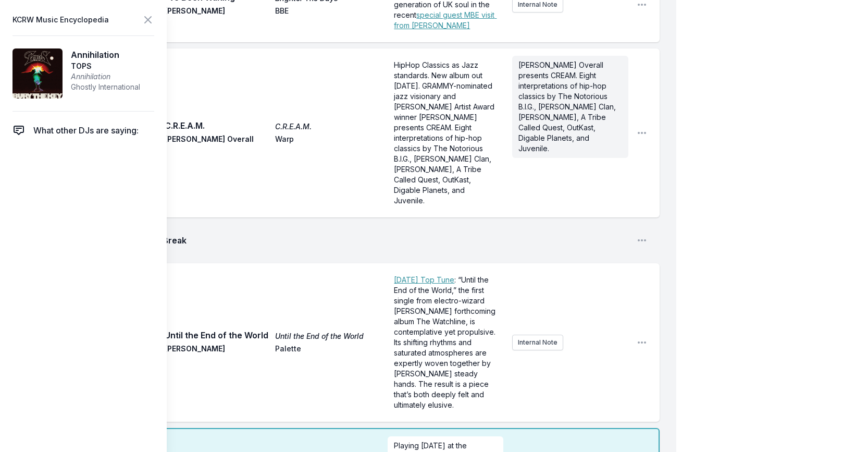
checkbox input "true"
click at [144, 22] on icon at bounding box center [148, 20] width 13 height 13
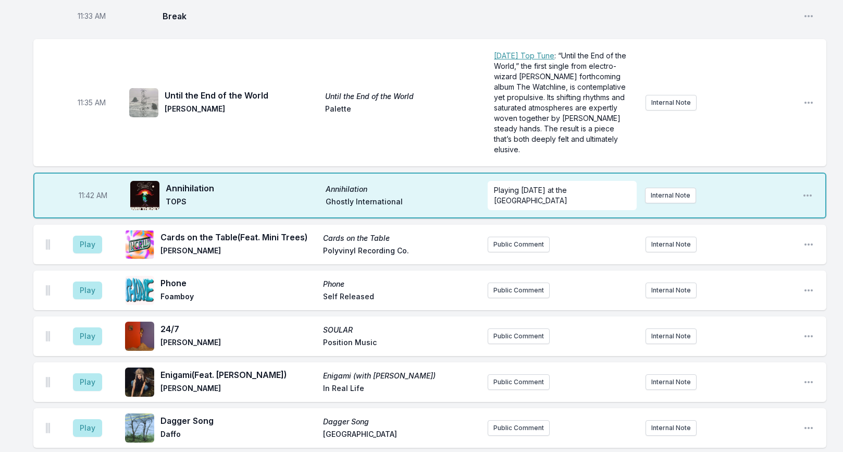
scroll to position [2388, 0]
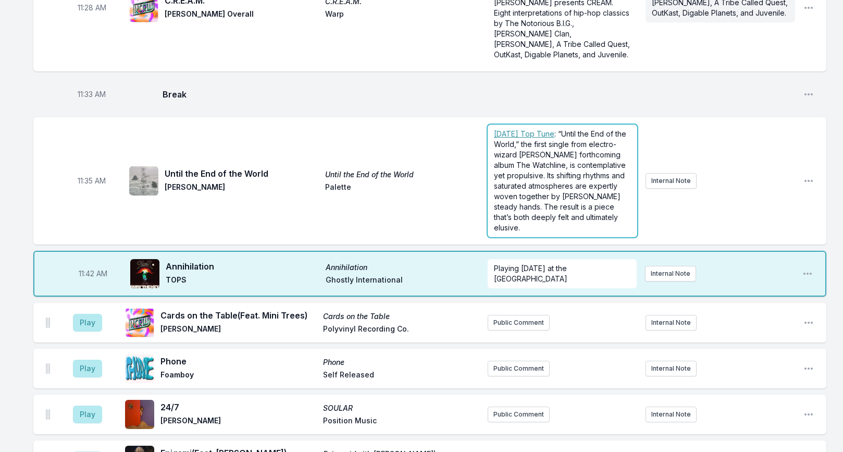
click at [531, 134] on span ": “Until the End of the World,” the first single from electro-wizard [PERSON_NA…" at bounding box center [561, 180] width 134 height 103
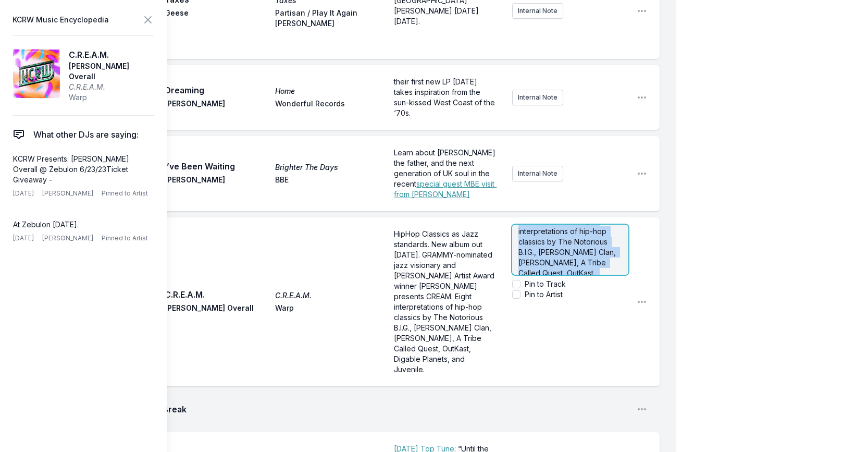
scroll to position [31, 0]
drag, startPoint x: 519, startPoint y: 147, endPoint x: 603, endPoint y: 187, distance: 92.8
click at [604, 225] on form "[PERSON_NAME] Overall presents CREAM. Eight interpretations of hip-hop classics…" at bounding box center [570, 262] width 116 height 75
copy span "[PERSON_NAME] Overall presents CREAM. Eight interpretations of hip-hop classics…"
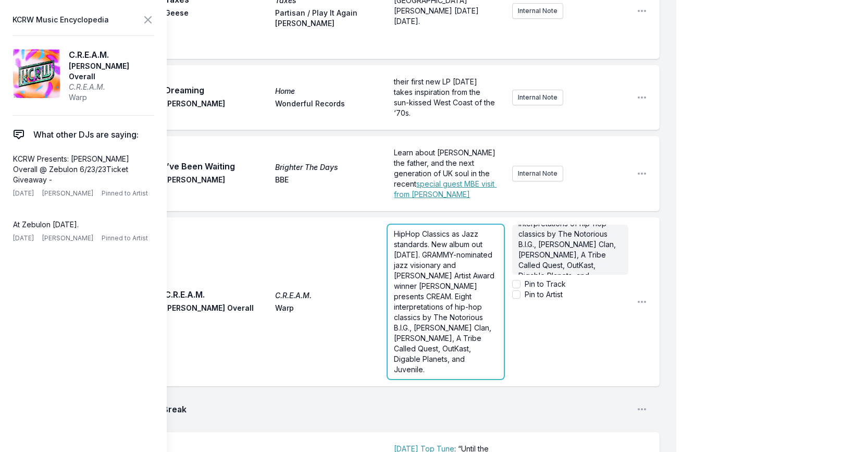
click at [518, 198] on span "HipHop Classics as Jazz standards. New album out [DATE]. GRAMMY-nominated jazz …" at bounding box center [568, 244] width 100 height 92
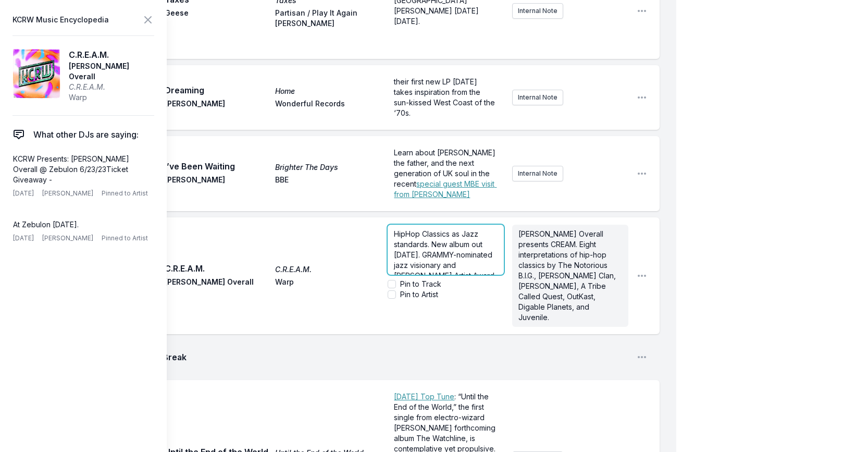
scroll to position [0, 0]
drag, startPoint x: 393, startPoint y: 146, endPoint x: 518, endPoint y: 202, distance: 136.4
click at [518, 220] on div "HipHop Classics as Jazz standards. New album out [DATE]. GRAMMY-nominated jazz …" at bounding box center [508, 275] width 241 height 110
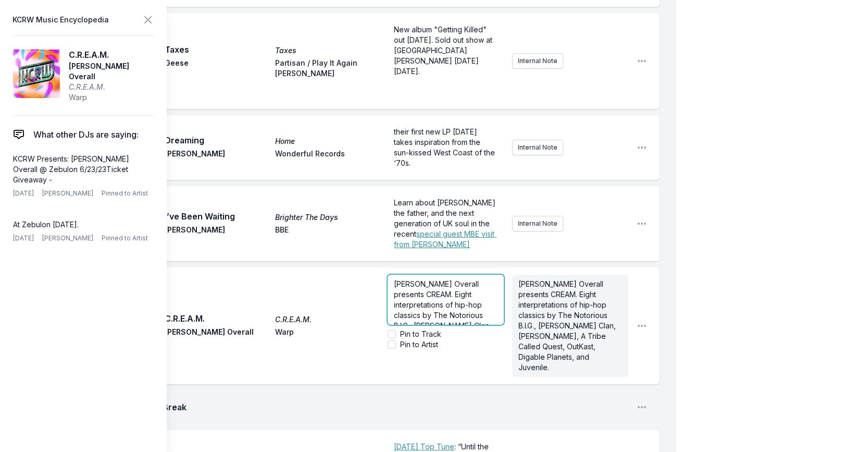
click at [472, 279] on span "[PERSON_NAME] Overall presents CREAM. Eight interpretations of hip-hop classics…" at bounding box center [444, 325] width 100 height 92
click at [391, 340] on input "Pin to Artist" at bounding box center [392, 344] width 8 height 8
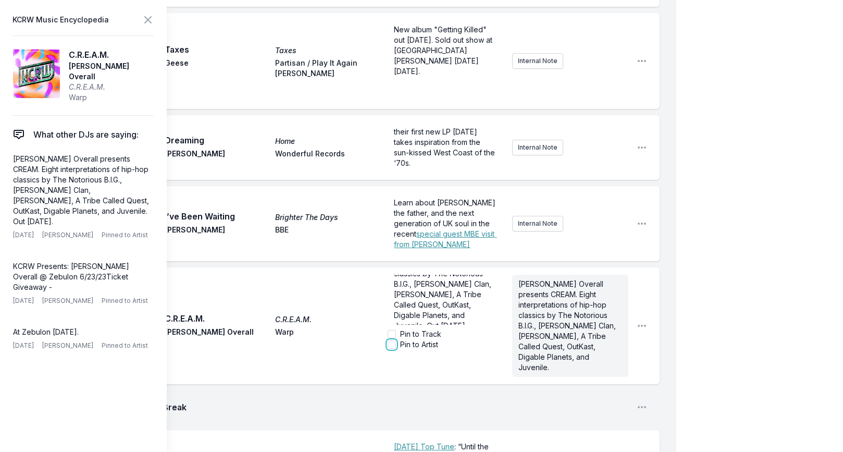
checkbox input "true"
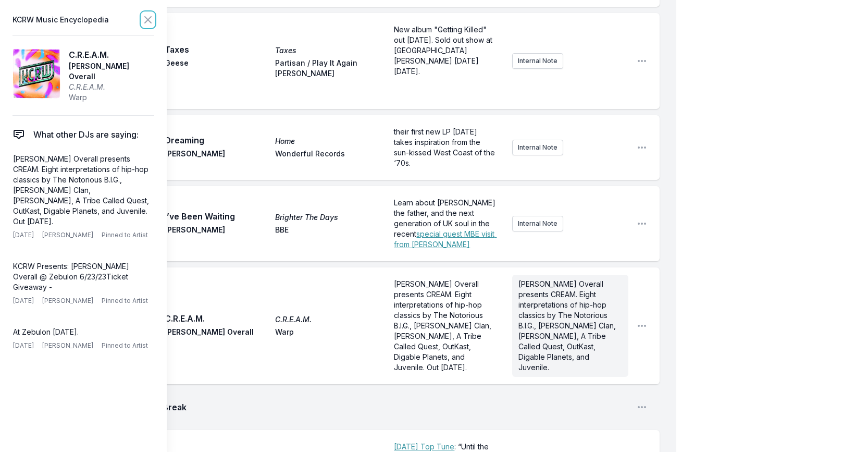
click at [146, 13] on button at bounding box center [148, 20] width 13 height 15
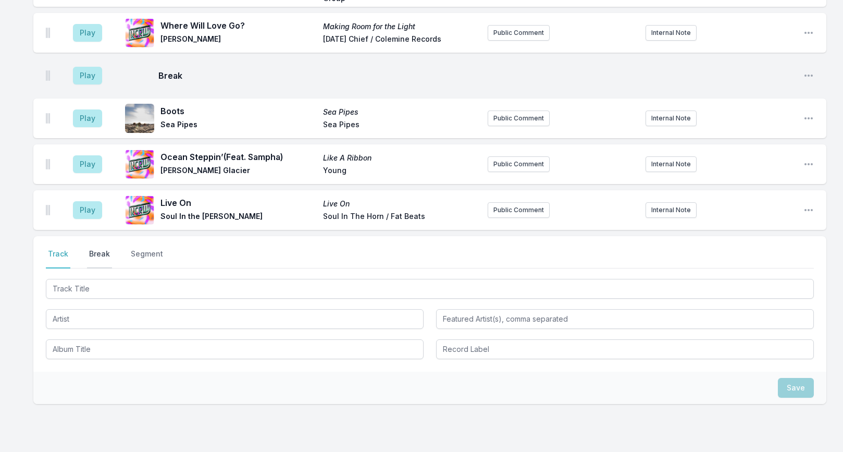
click at [103, 249] on button "Break" at bounding box center [99, 259] width 25 height 20
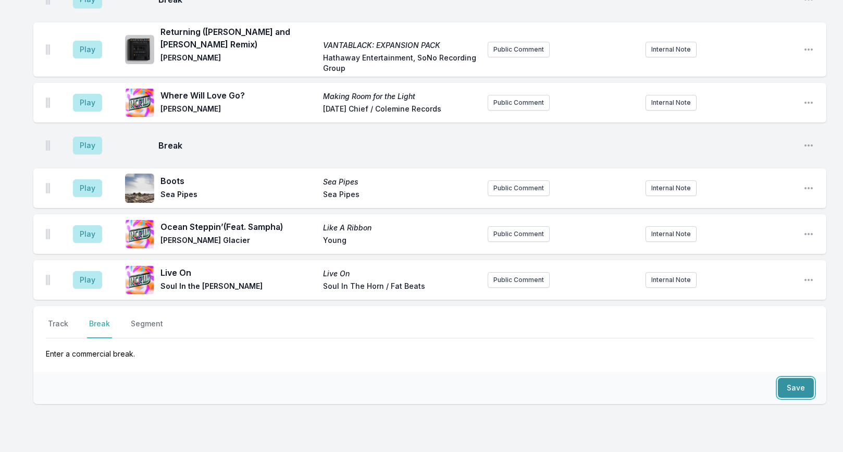
click at [782, 378] on button "Save" at bounding box center [796, 388] width 36 height 20
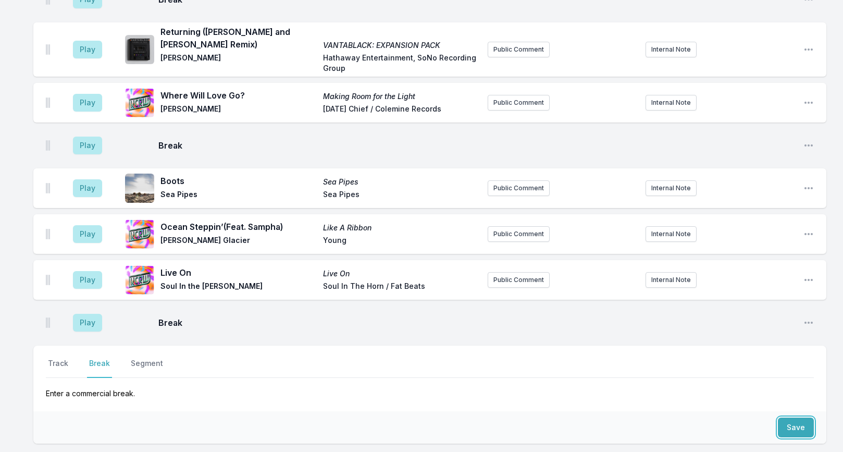
scroll to position [3319, 0]
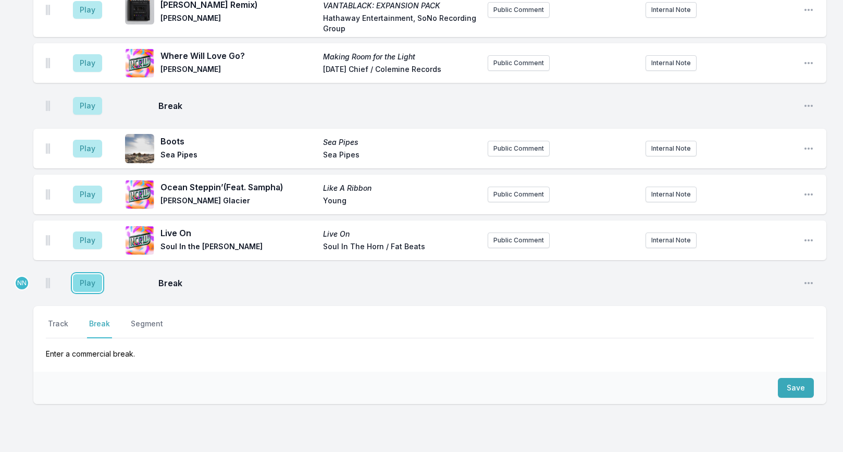
click at [92, 274] on button "Play" at bounding box center [87, 283] width 29 height 18
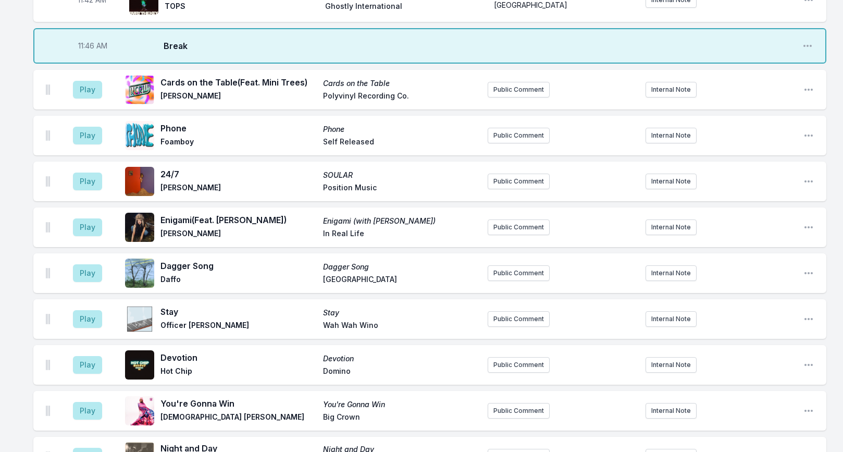
scroll to position [2597, 0]
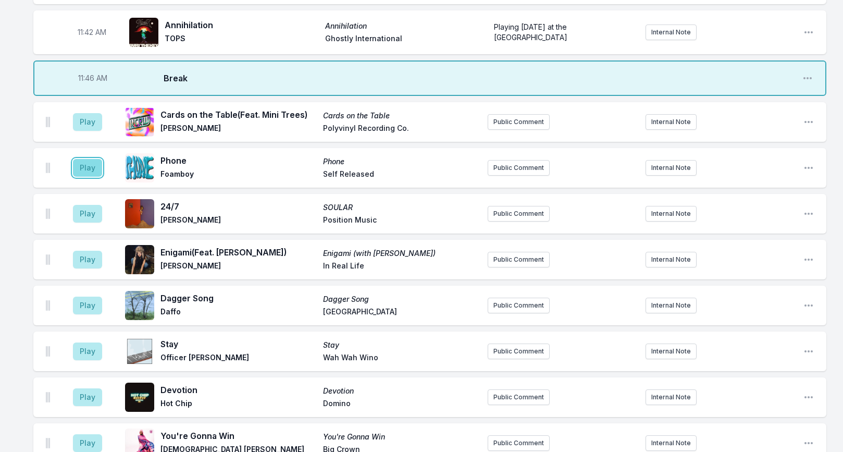
click at [92, 159] on button "Play" at bounding box center [87, 168] width 29 height 18
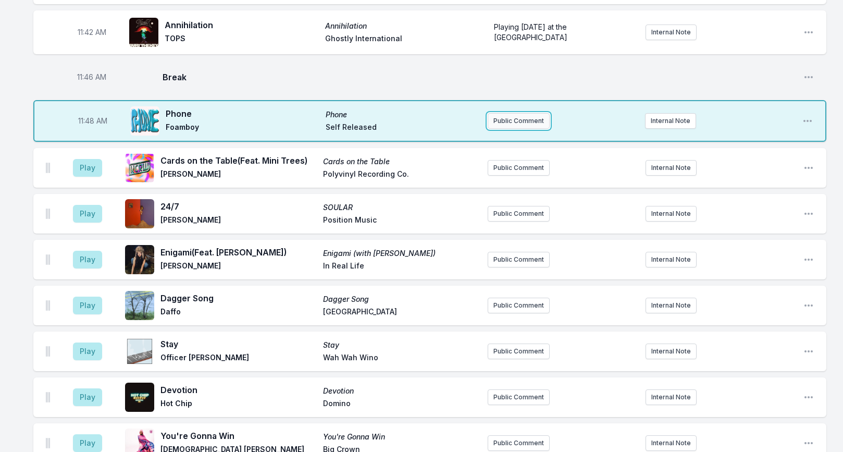
click at [515, 113] on button "Public Comment" at bounding box center [519, 121] width 62 height 16
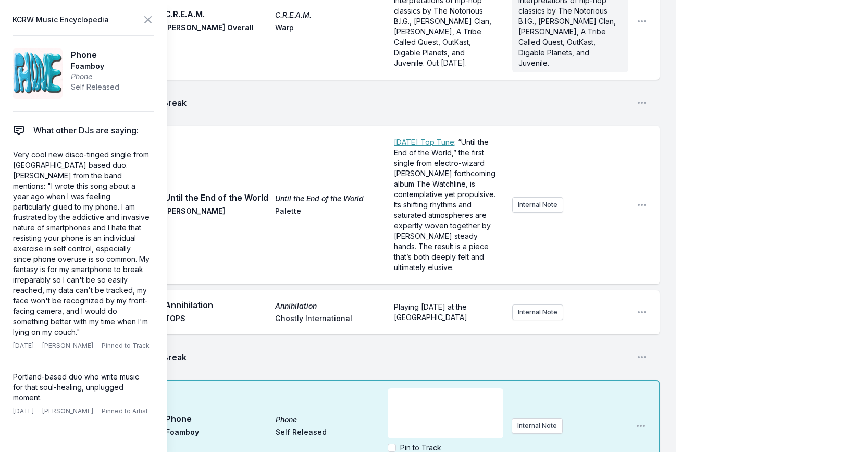
scroll to position [2628, 0]
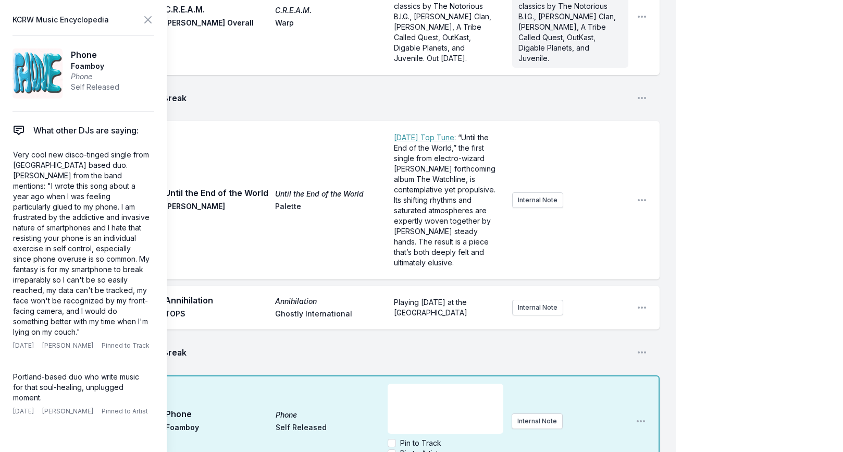
click at [412, 383] on div "﻿" at bounding box center [446, 408] width 116 height 50
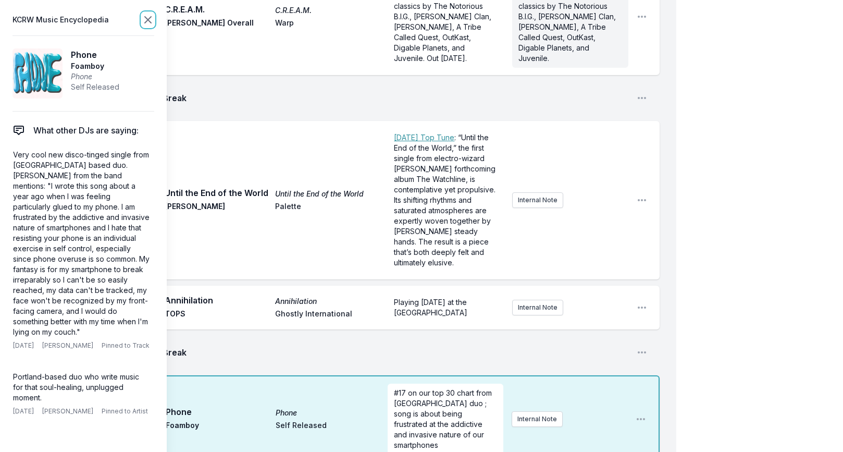
click at [152, 18] on icon at bounding box center [148, 20] width 13 height 13
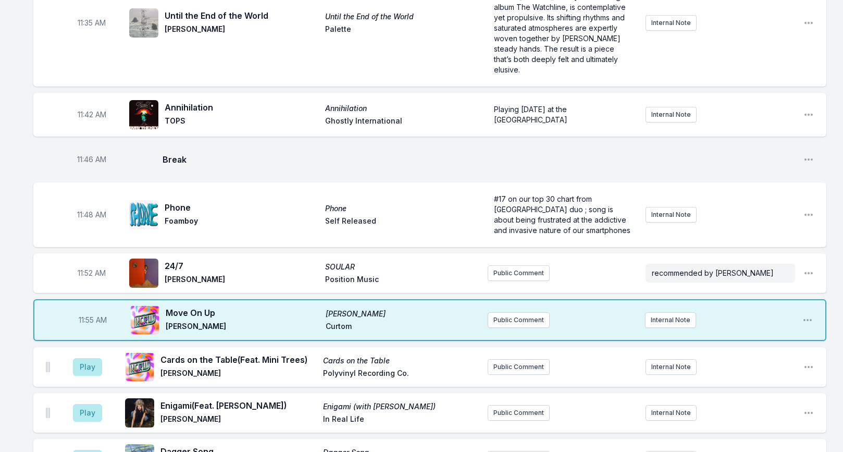
scroll to position [2522, 0]
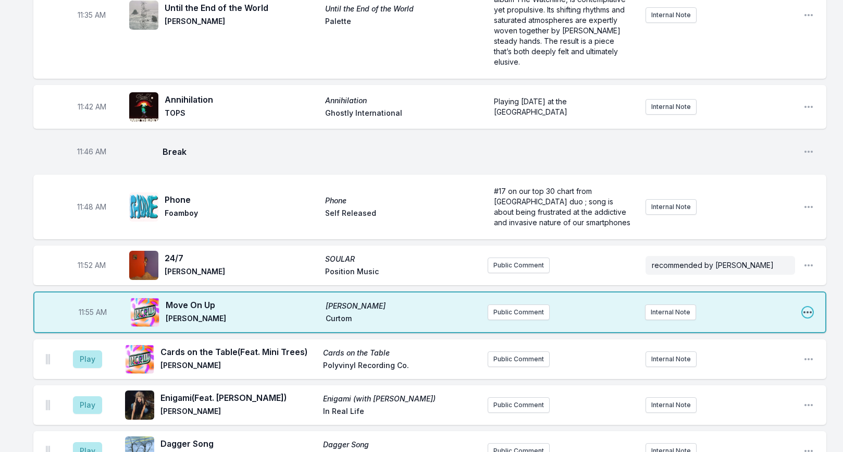
click at [804, 307] on icon "Open playlist item options" at bounding box center [807, 312] width 10 height 10
click at [750, 342] on button "Edit Track Details" at bounding box center [754, 351] width 117 height 19
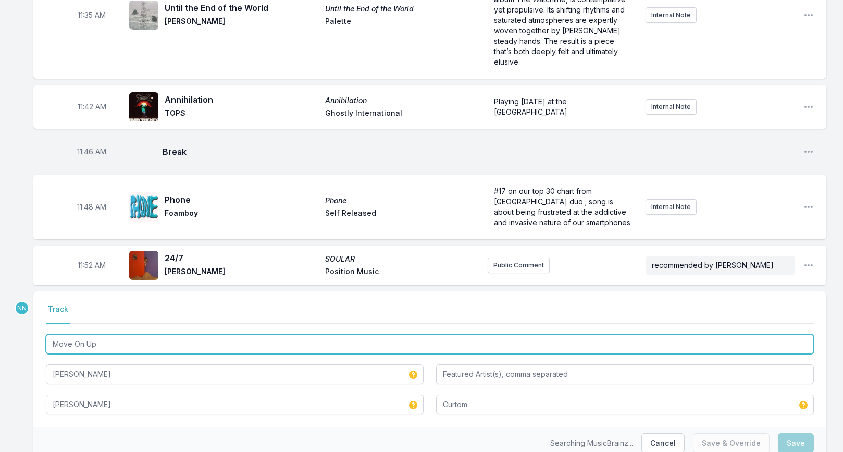
click at [179, 334] on input "Move On Up" at bounding box center [430, 344] width 768 height 20
type input "Move On Up - Extended Version"
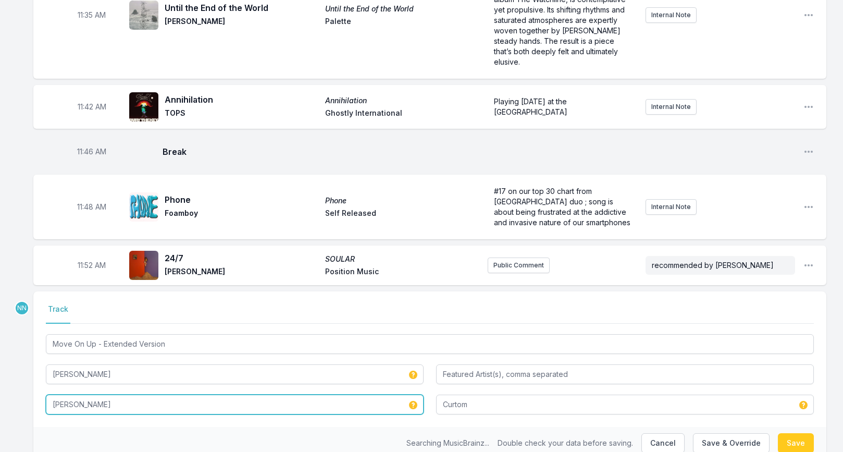
click at [139, 394] on input "[PERSON_NAME]" at bounding box center [235, 404] width 378 height 20
click at [117, 394] on input "[PERSON_NAME]" at bounding box center [235, 404] width 378 height 20
type input "[PERSON_NAME] (Expanded Edition)"
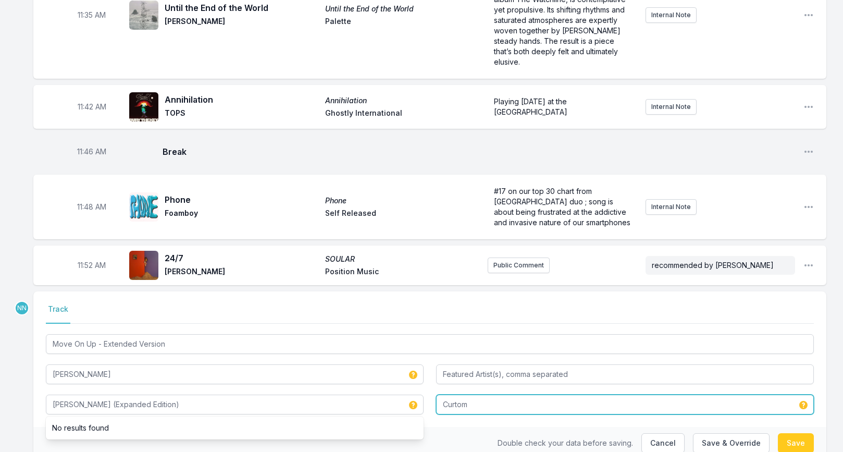
click at [491, 394] on input "Curtom" at bounding box center [625, 404] width 378 height 20
type input "Warner Strategic Marketing"
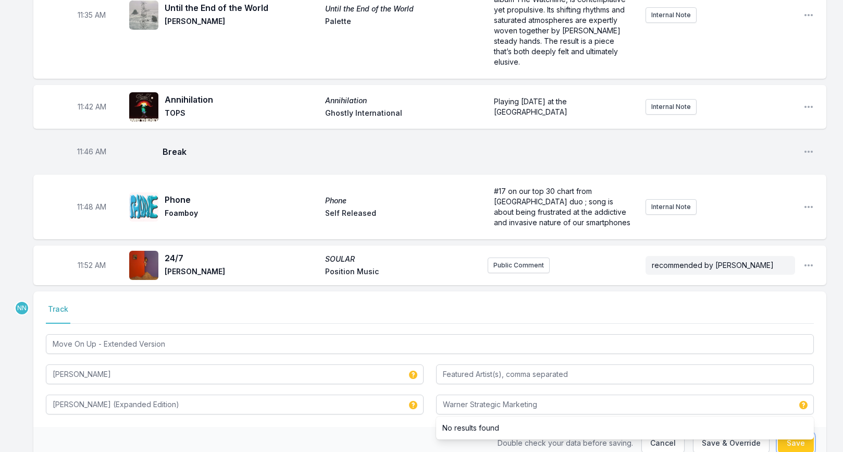
click at [796, 433] on button "Save" at bounding box center [796, 443] width 36 height 20
type input "Move On Up"
type input "[PERSON_NAME]"
type input "Curtom"
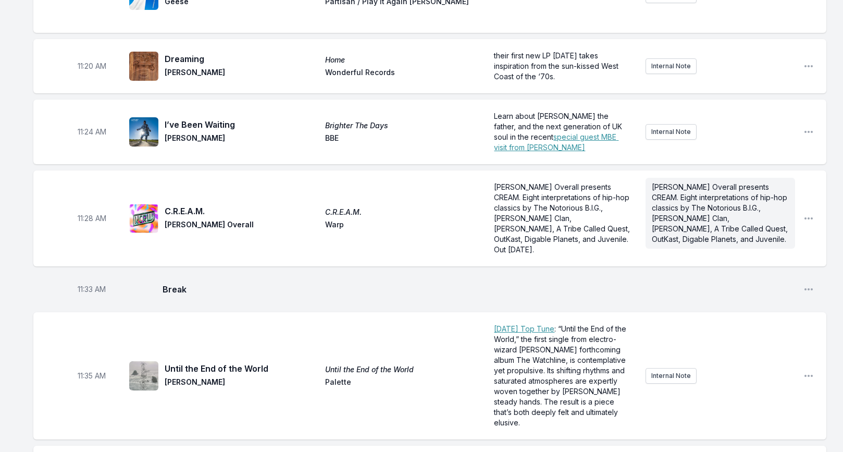
scroll to position [2141, 0]
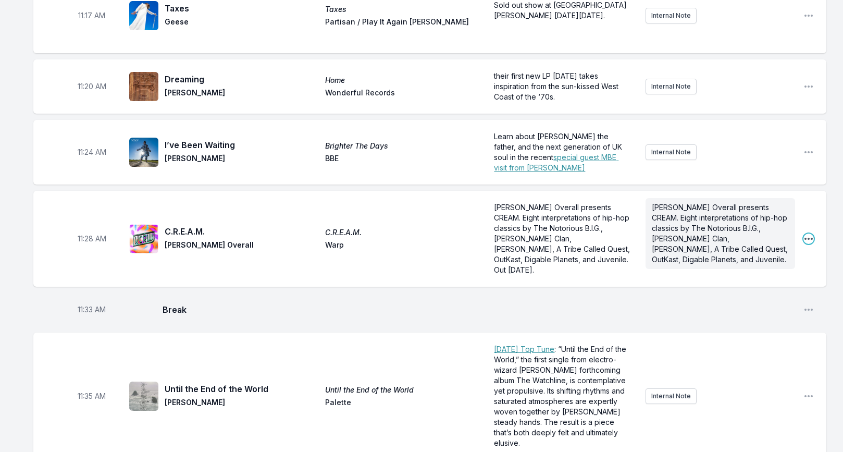
click at [809, 233] on icon "Open playlist item options" at bounding box center [808, 238] width 10 height 10
click at [754, 269] on button "Edit Track Details" at bounding box center [755, 278] width 117 height 19
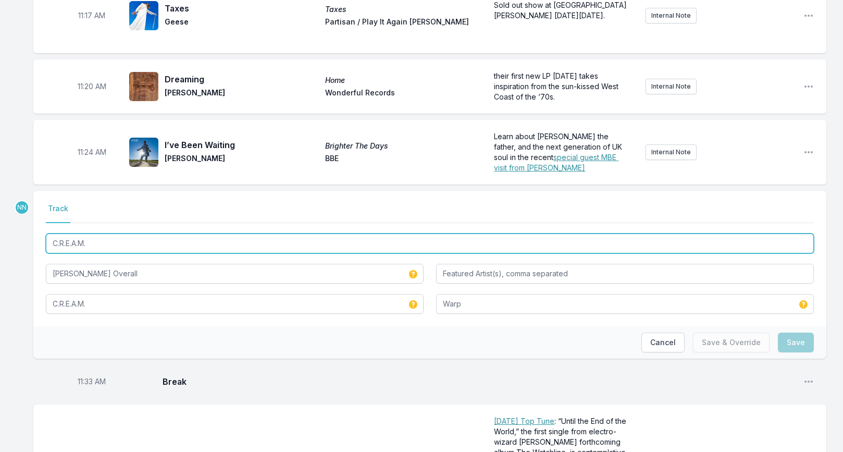
click at [105, 233] on input "C.R.E.A.M." at bounding box center [430, 243] width 768 height 20
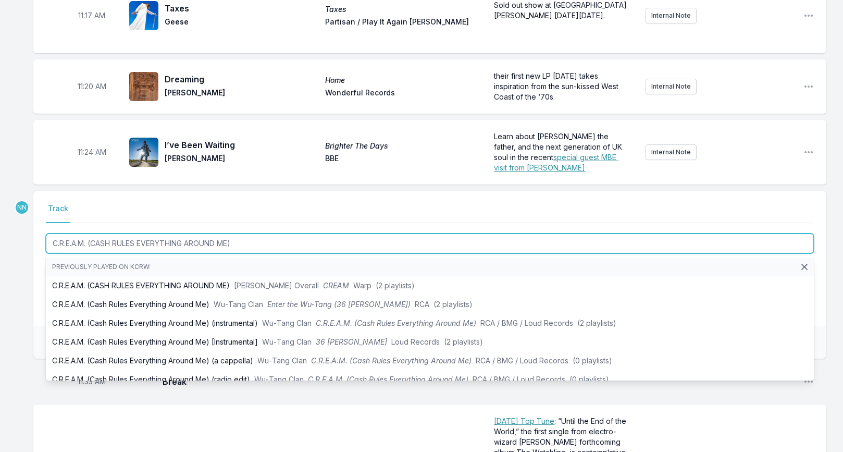
drag, startPoint x: 92, startPoint y: 216, endPoint x: 324, endPoint y: 220, distance: 231.9
click at [324, 233] on input "C.R.E.A.M. (CASH RULES EVERYTHING AROUND ME)" at bounding box center [430, 243] width 768 height 20
type input "C.R.E.A.M. (CASH RULES EVERYTHING AROUND ME)"
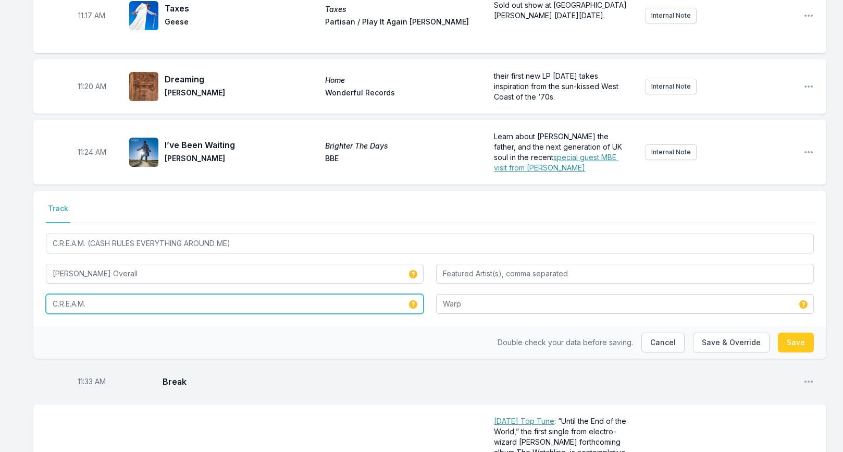
click at [108, 294] on input "C.R.E.A.M." at bounding box center [235, 304] width 378 height 20
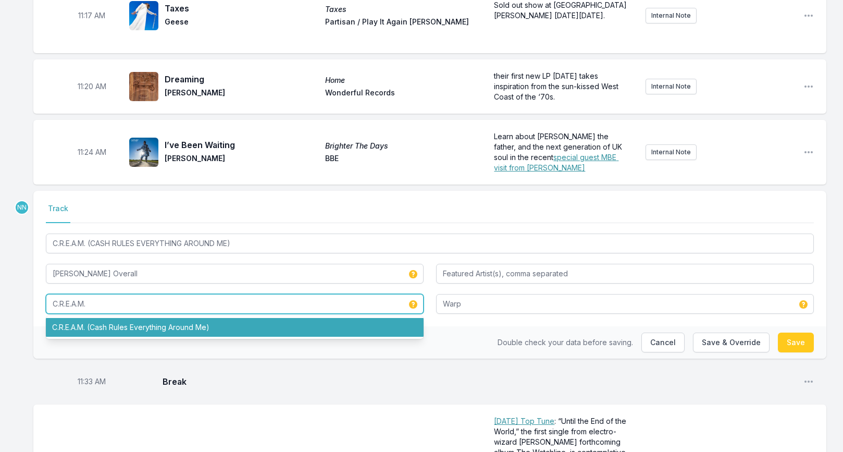
paste input "(CASH RULES EVERYTHING AROUND ME)"
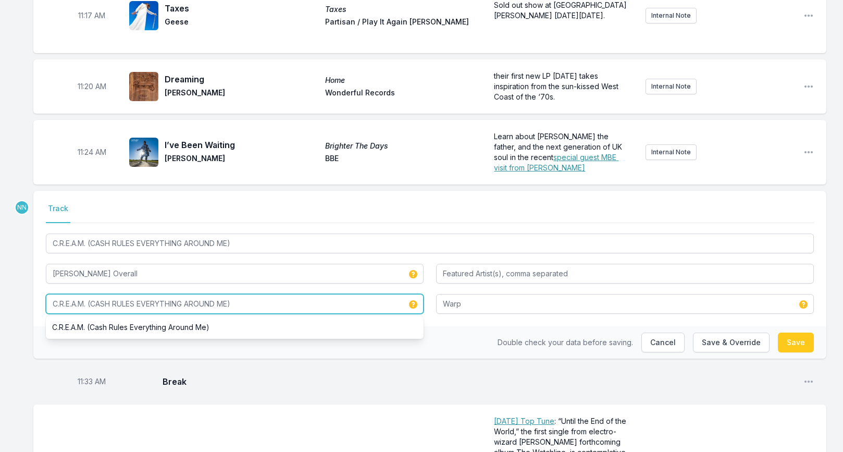
click at [92, 294] on input "C.R.E.A.M. (CASH RULES EVERYTHING AROUND ME)" at bounding box center [235, 304] width 378 height 20
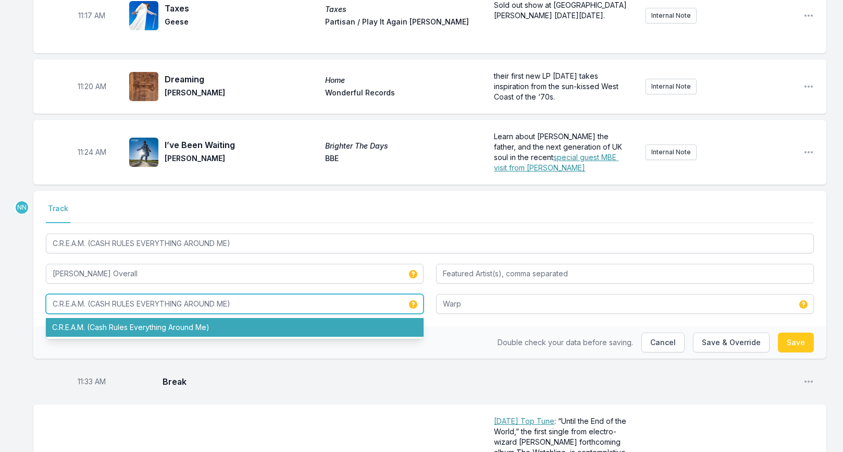
type input "C.R.E.A.M. (CASH RULES EVERYTHING AROUND ME)"
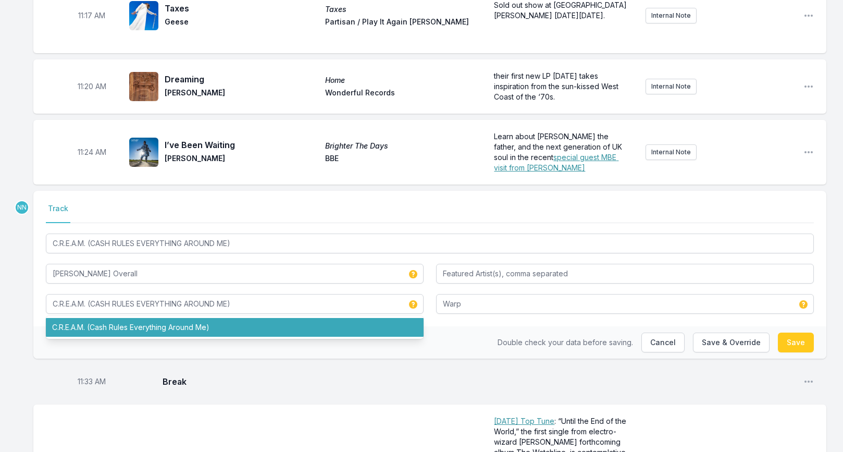
click at [462, 326] on div "Double check your data before saving. Cancel Save & Override Save" at bounding box center [429, 342] width 793 height 32
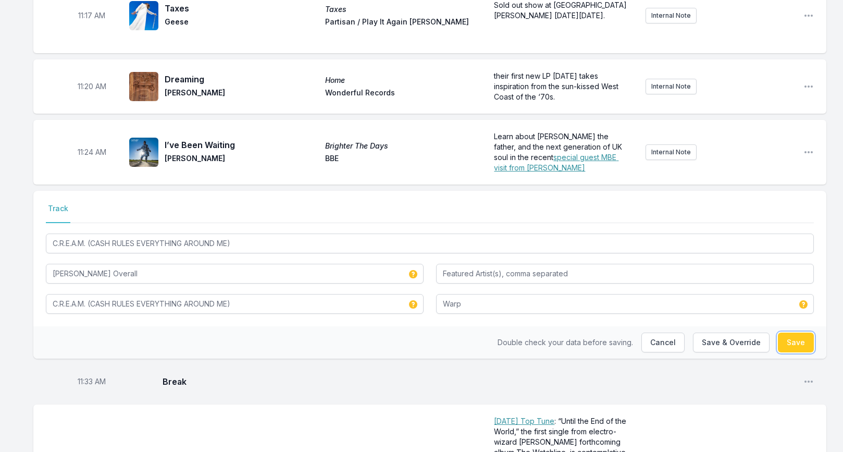
click at [787, 332] on button "Save" at bounding box center [796, 342] width 36 height 20
type input "C.R.E.A.M."
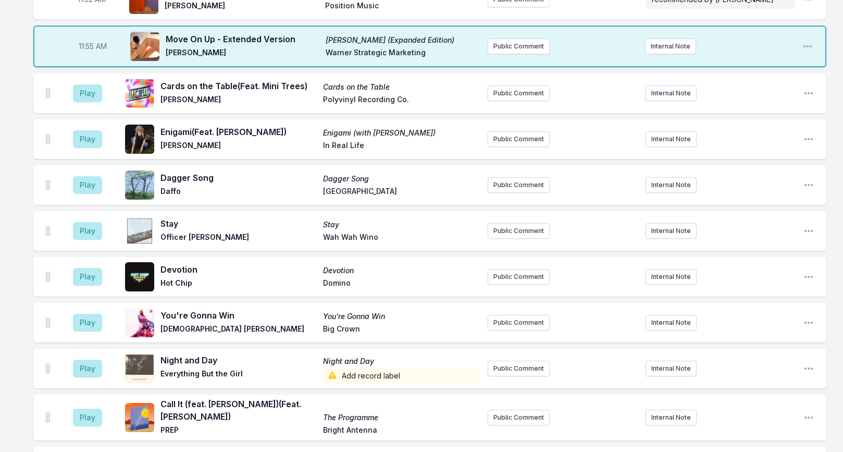
scroll to position [2787, 0]
